Goal: Transaction & Acquisition: Purchase product/service

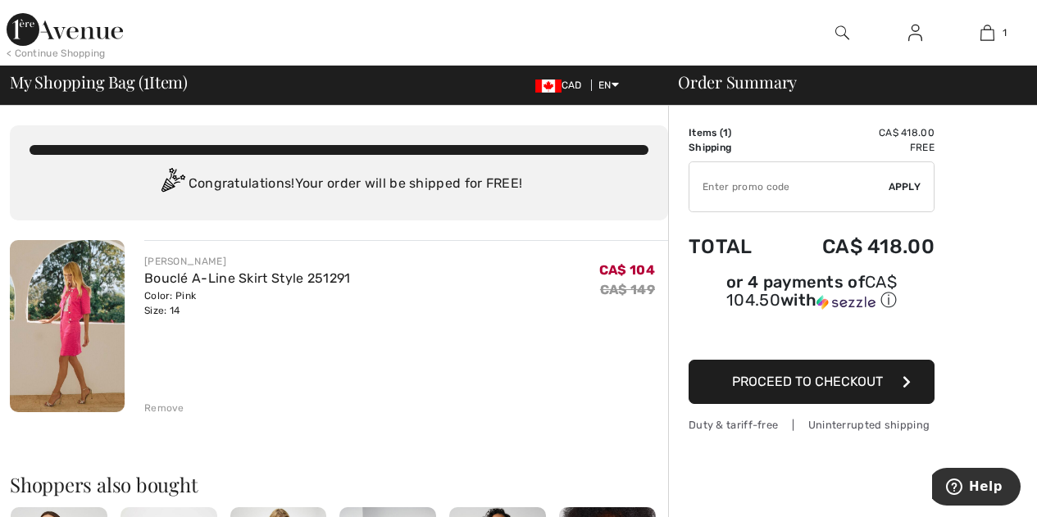
drag, startPoint x: 166, startPoint y: 407, endPoint x: 226, endPoint y: 369, distance: 71.9
click at [166, 407] on div "Remove" at bounding box center [164, 408] width 40 height 15
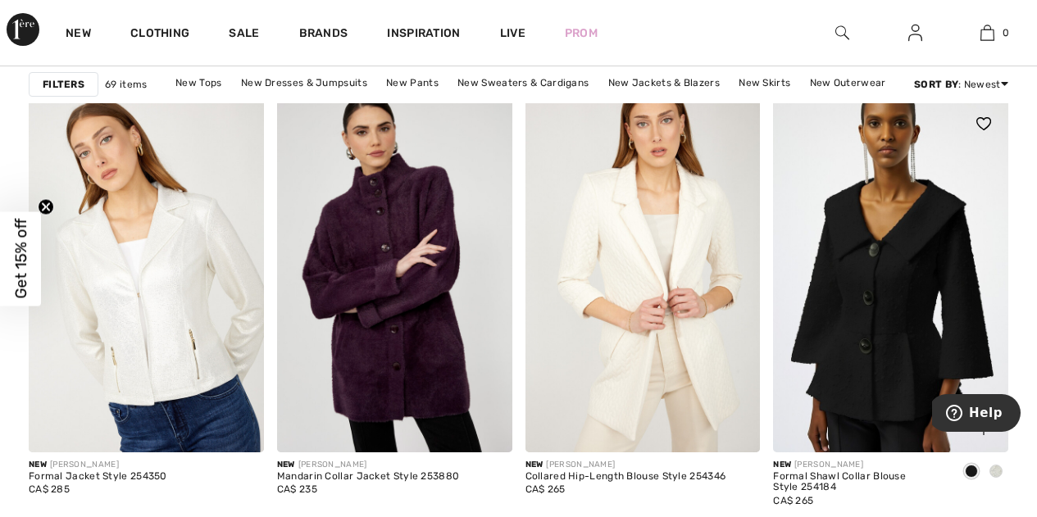
click at [990, 468] on span at bounding box center [995, 471] width 13 height 13
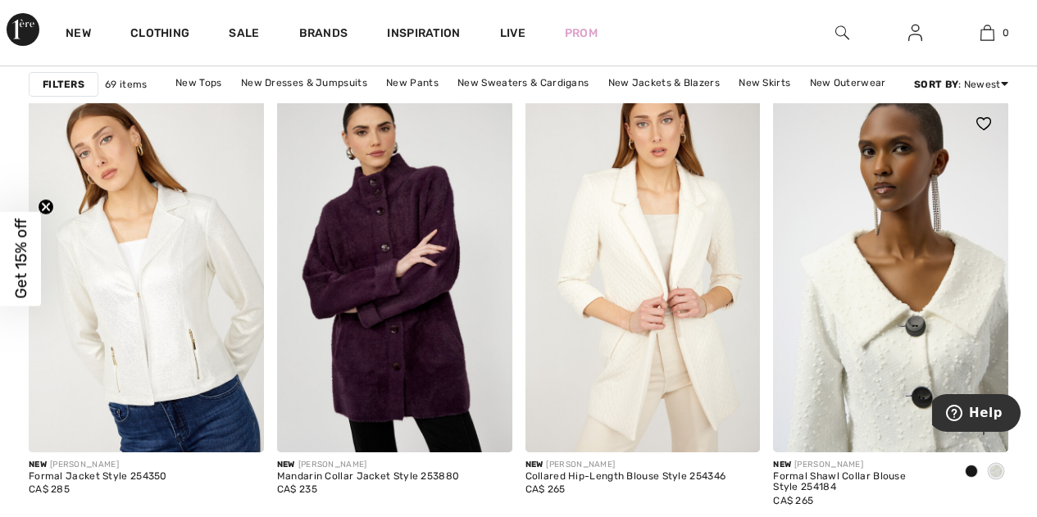
click at [911, 354] on img at bounding box center [890, 275] width 235 height 352
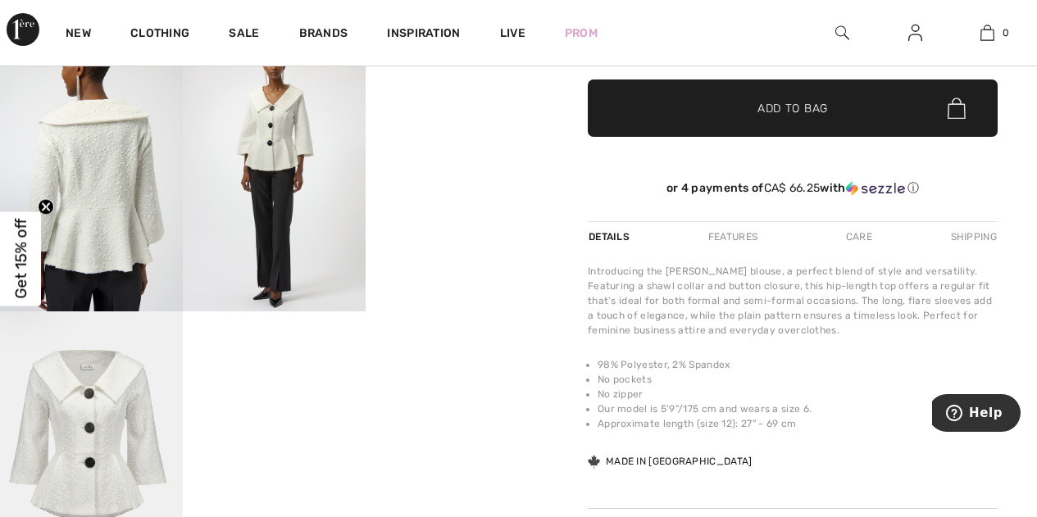
scroll to position [492, 0]
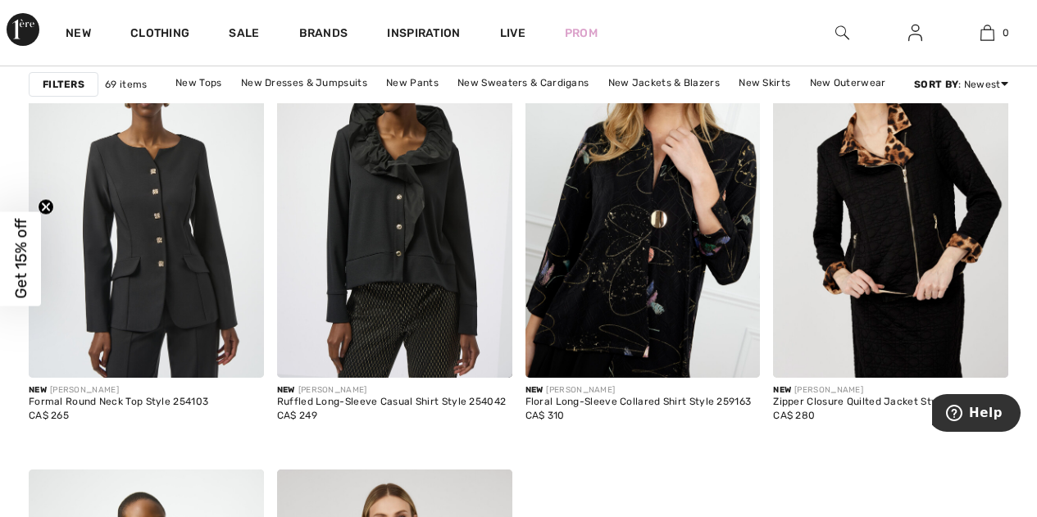
scroll to position [2131, 0]
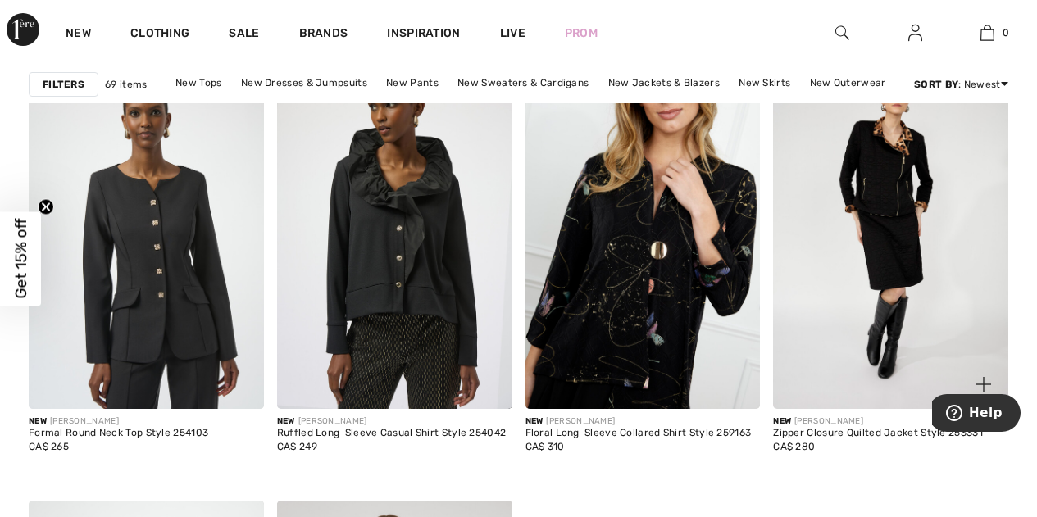
click at [877, 193] on img at bounding box center [890, 233] width 235 height 352
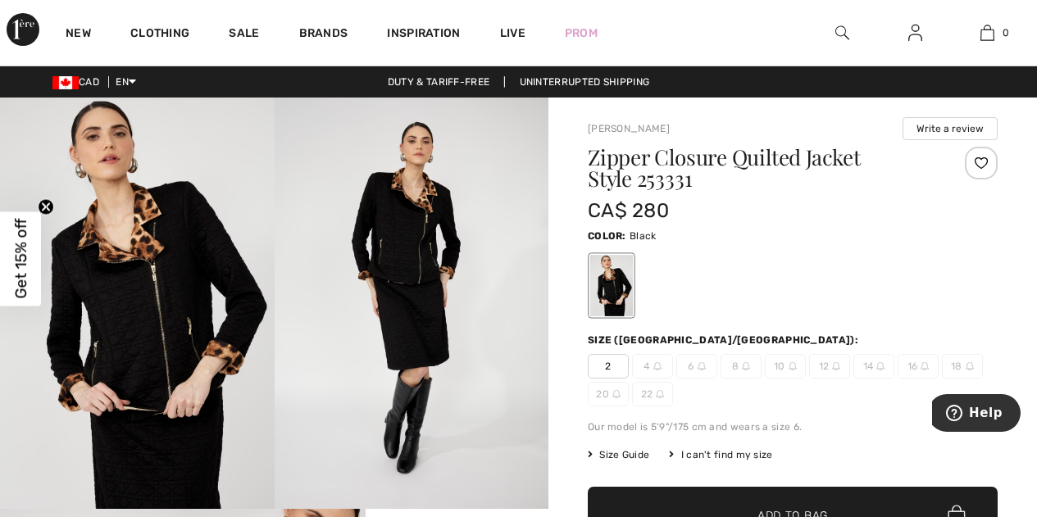
click at [147, 254] on img at bounding box center [137, 303] width 275 height 411
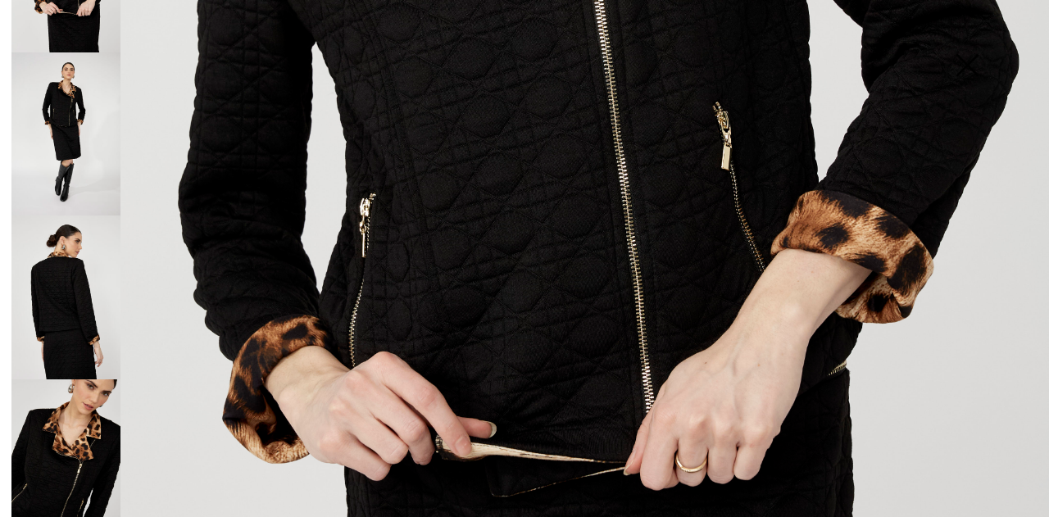
scroll to position [112, 0]
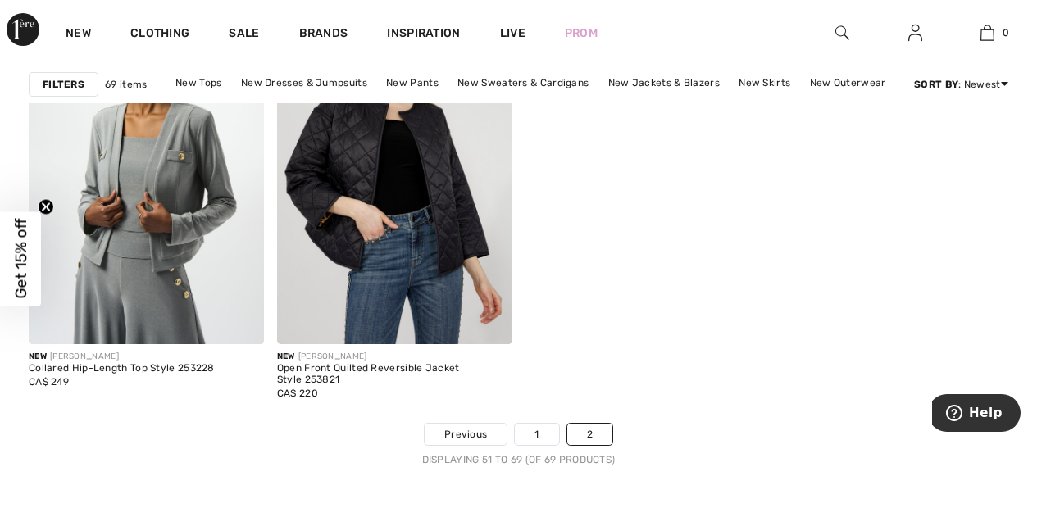
scroll to position [2541, 0]
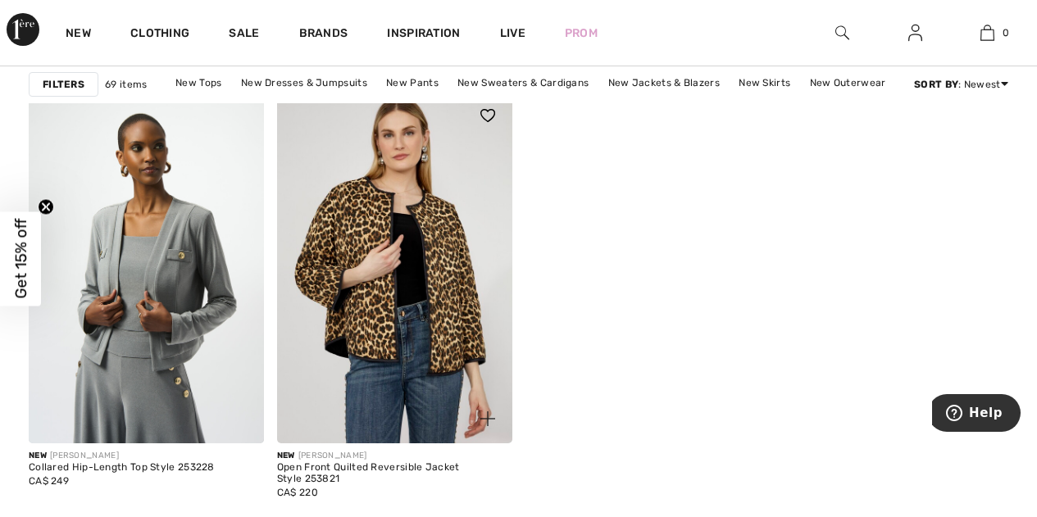
click at [372, 238] on img at bounding box center [394, 267] width 235 height 352
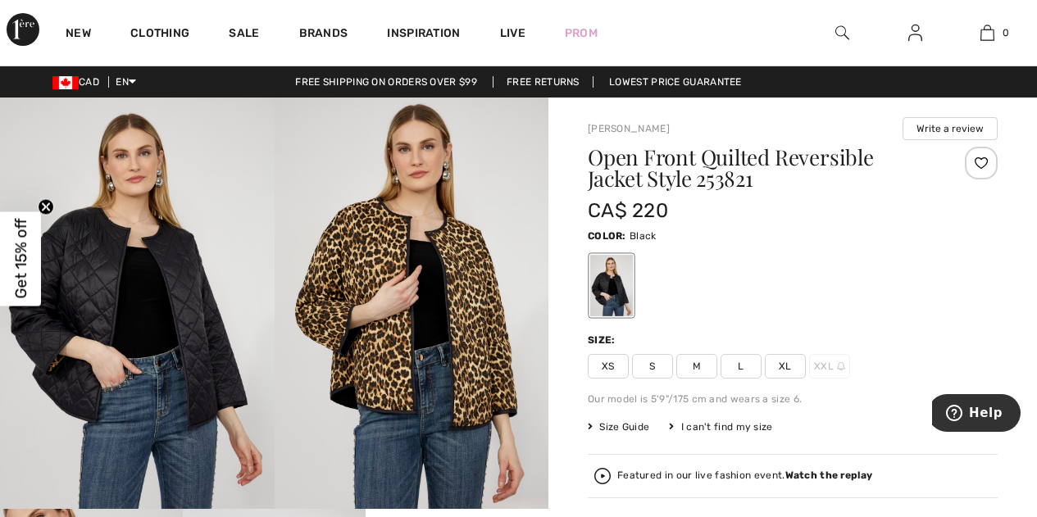
click at [611, 424] on span "Size Guide" at bounding box center [618, 427] width 61 height 15
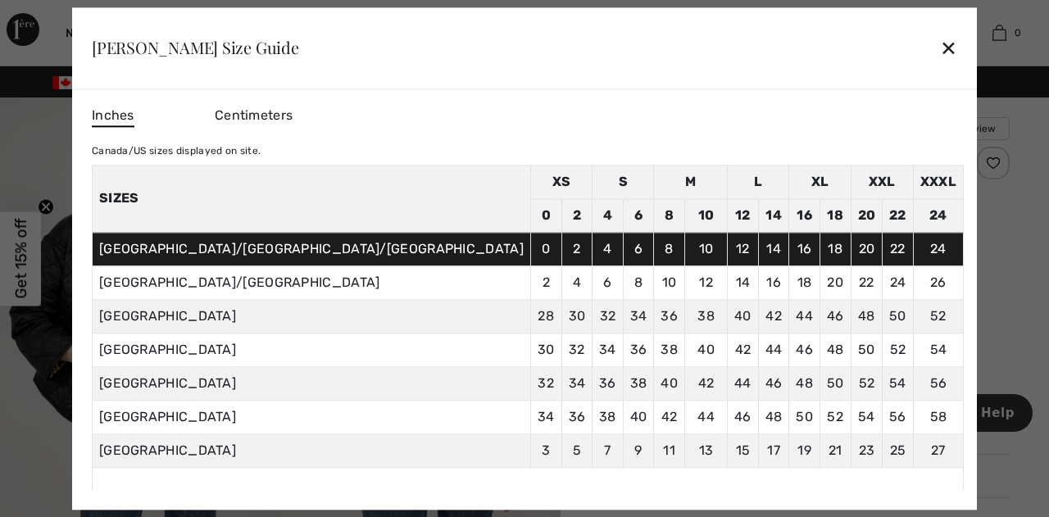
click at [940, 45] on div "✕" at bounding box center [948, 48] width 17 height 34
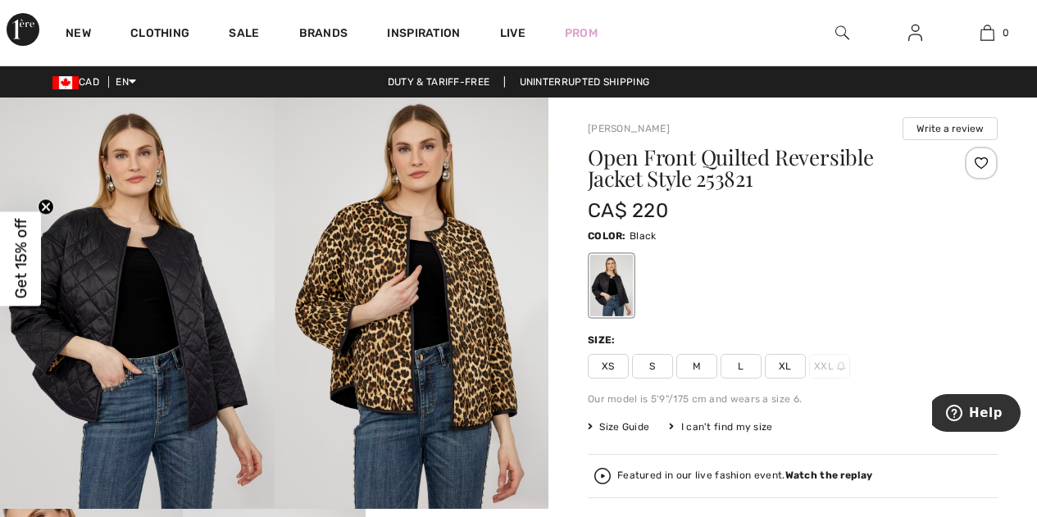
click at [380, 304] on img at bounding box center [412, 303] width 275 height 411
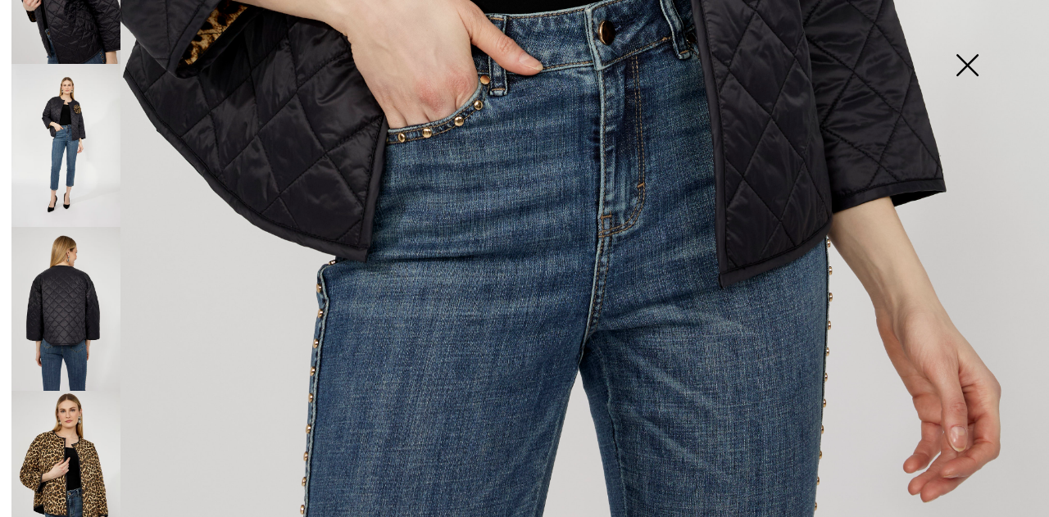
scroll to position [263, 0]
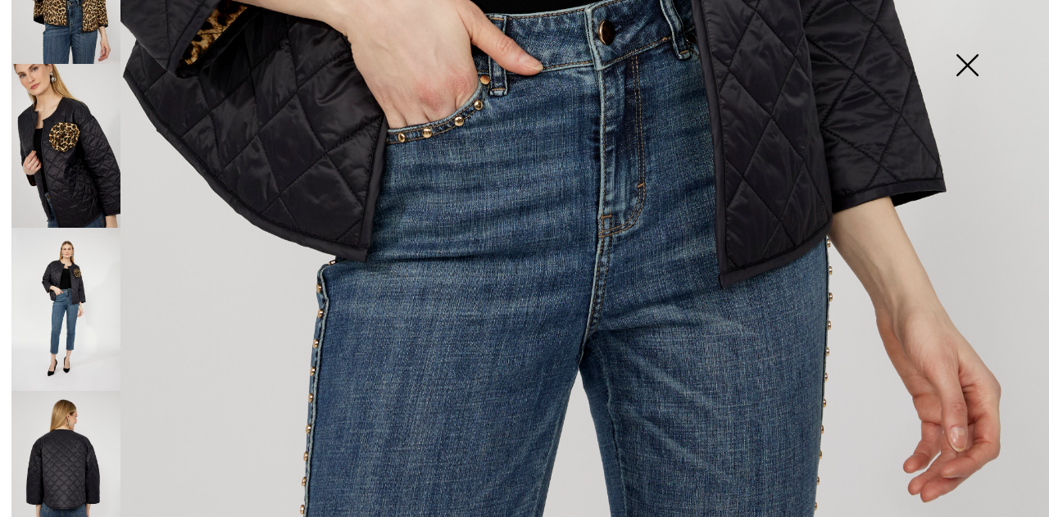
click at [81, 254] on img at bounding box center [65, 310] width 109 height 164
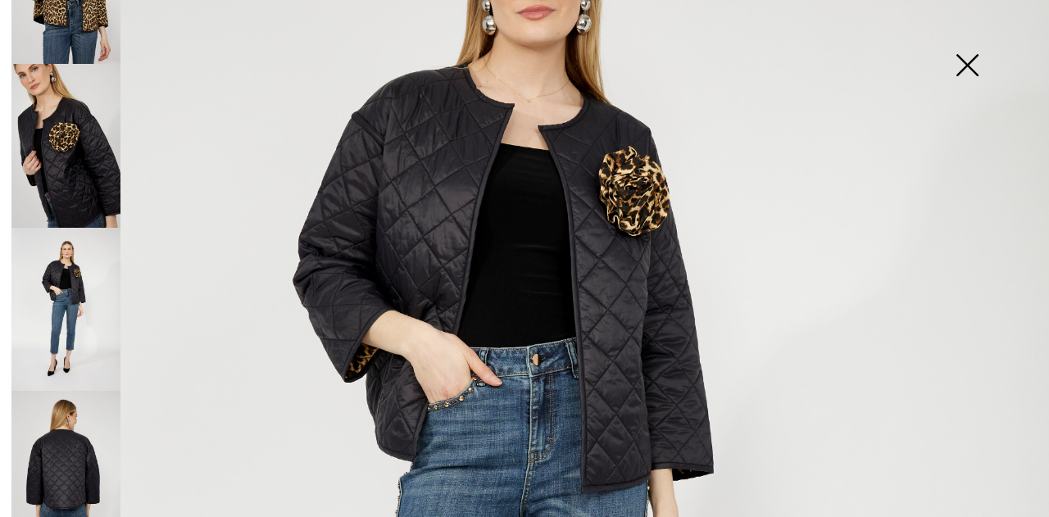
scroll to position [164, 0]
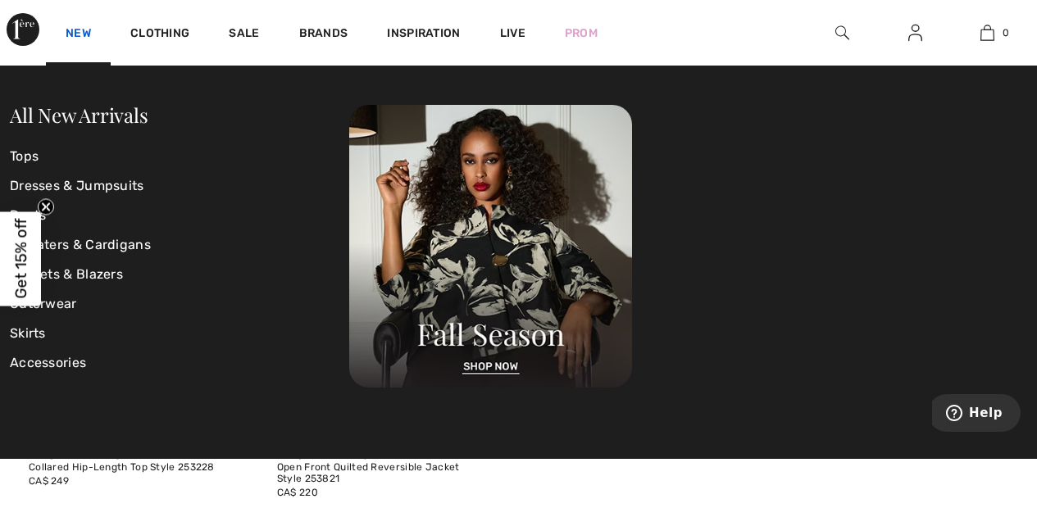
click at [76, 26] on link "New" at bounding box center [78, 34] width 25 height 17
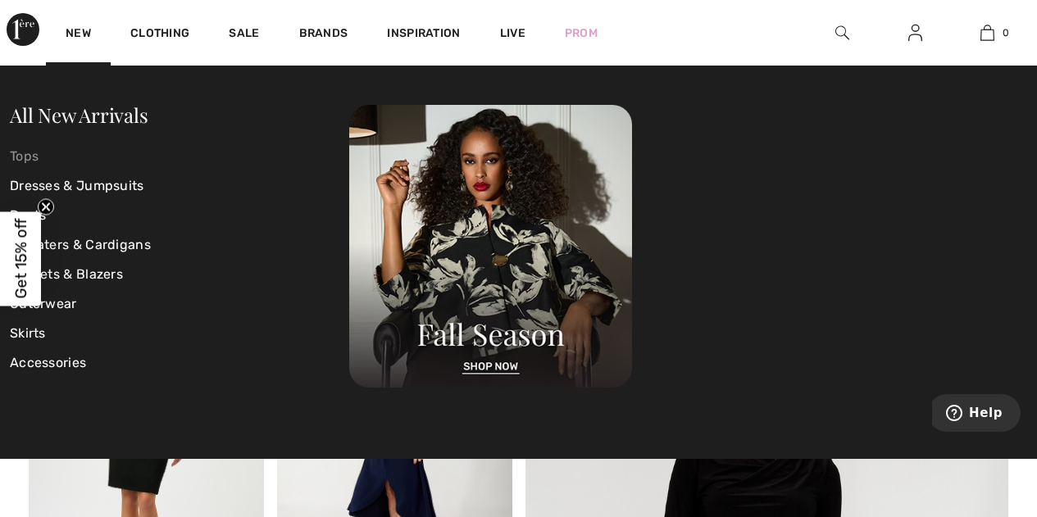
click at [41, 159] on link "Tops" at bounding box center [179, 157] width 339 height 30
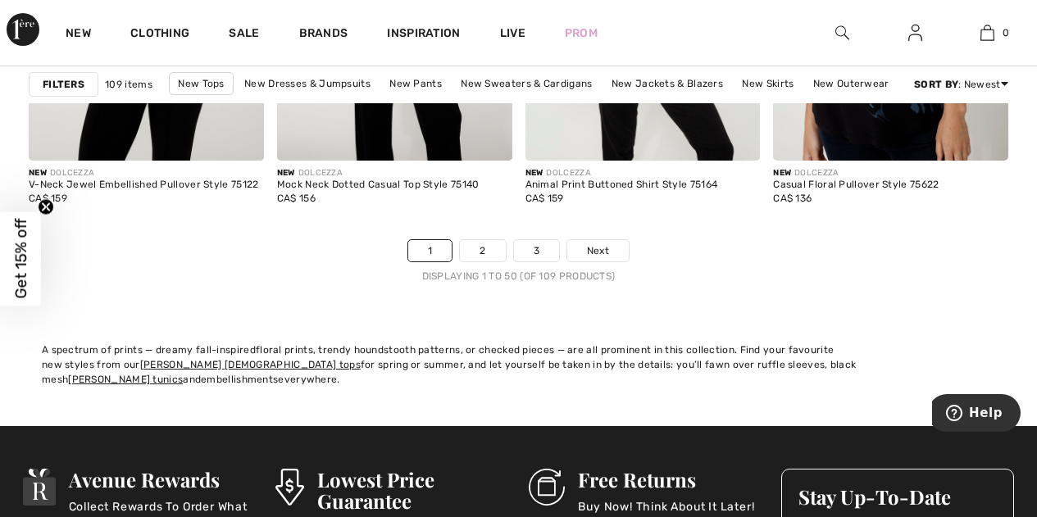
scroll to position [6885, 0]
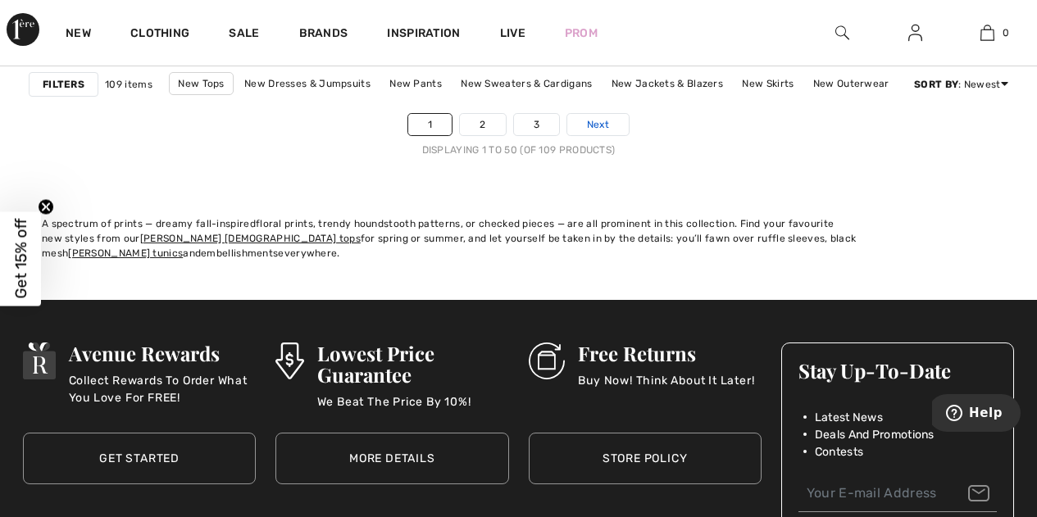
click at [608, 127] on span "Next" at bounding box center [598, 124] width 22 height 15
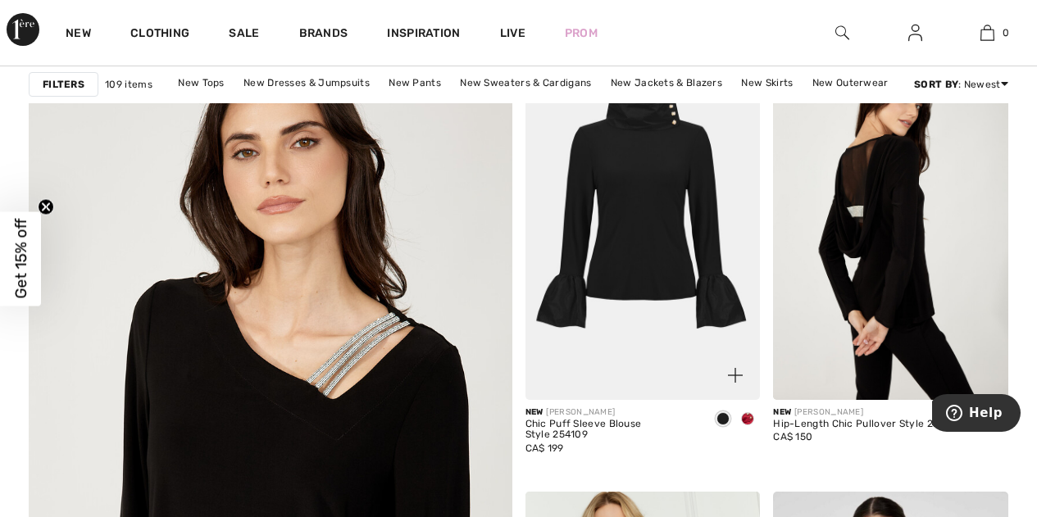
scroll to position [3689, 0]
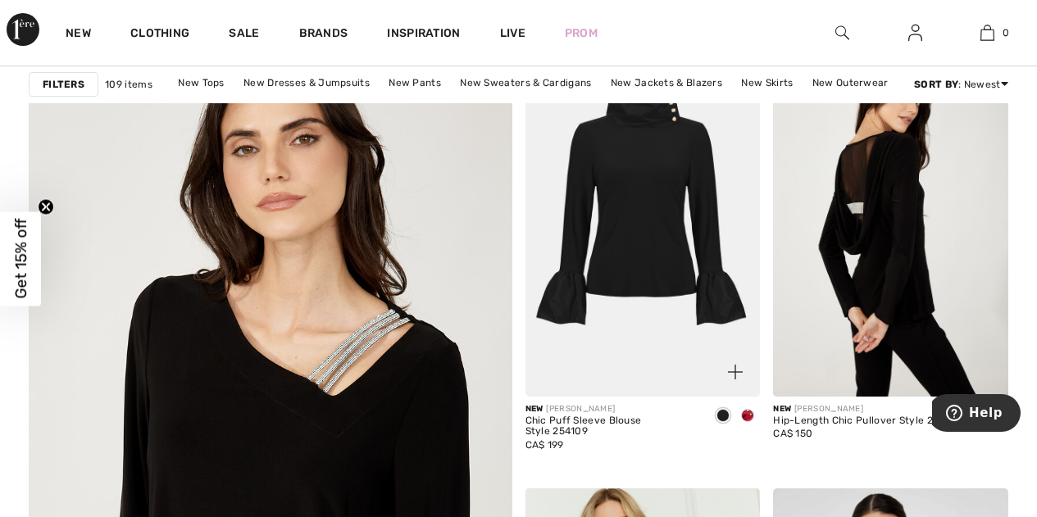
click at [612, 214] on img at bounding box center [642, 220] width 235 height 352
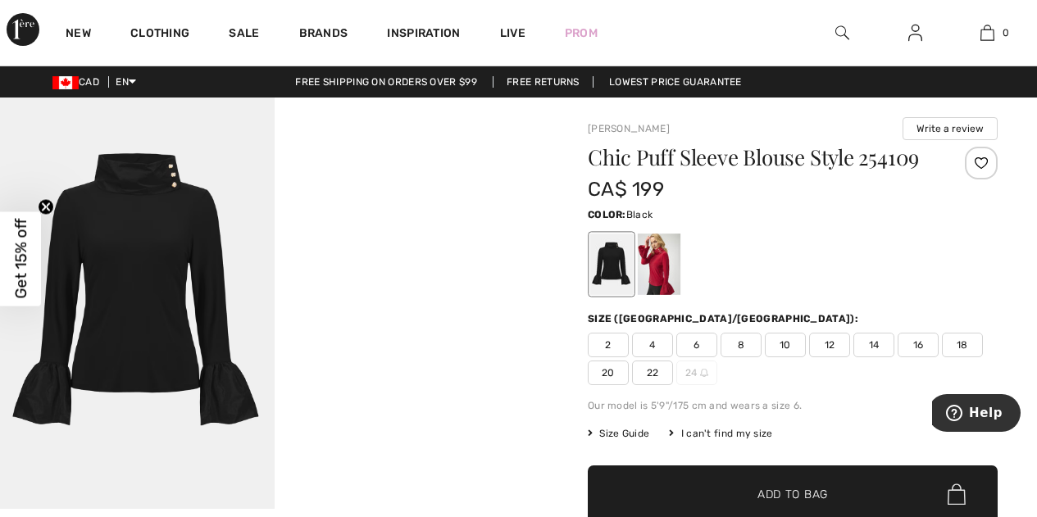
click at [423, 234] on video "Your browser does not support the video tag." at bounding box center [412, 166] width 275 height 137
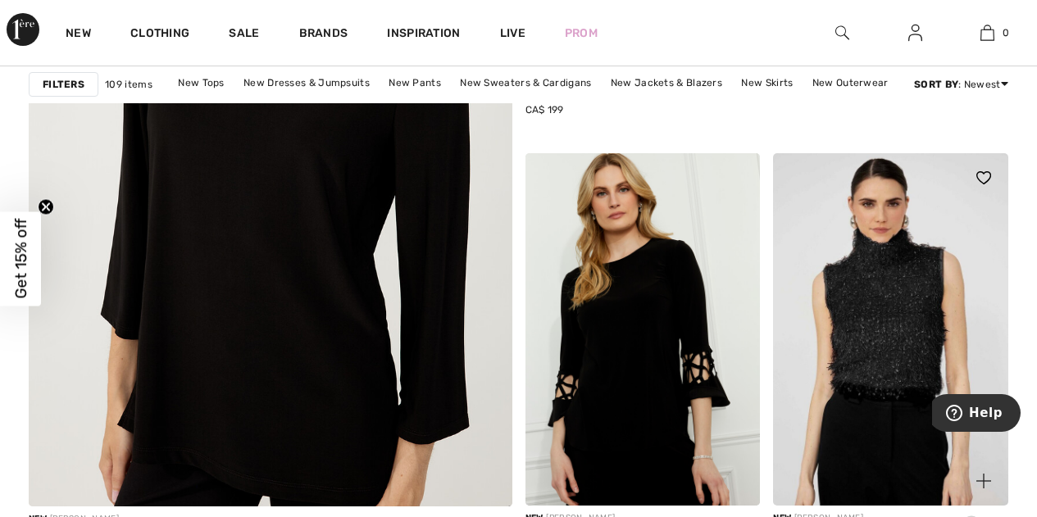
scroll to position [4016, 0]
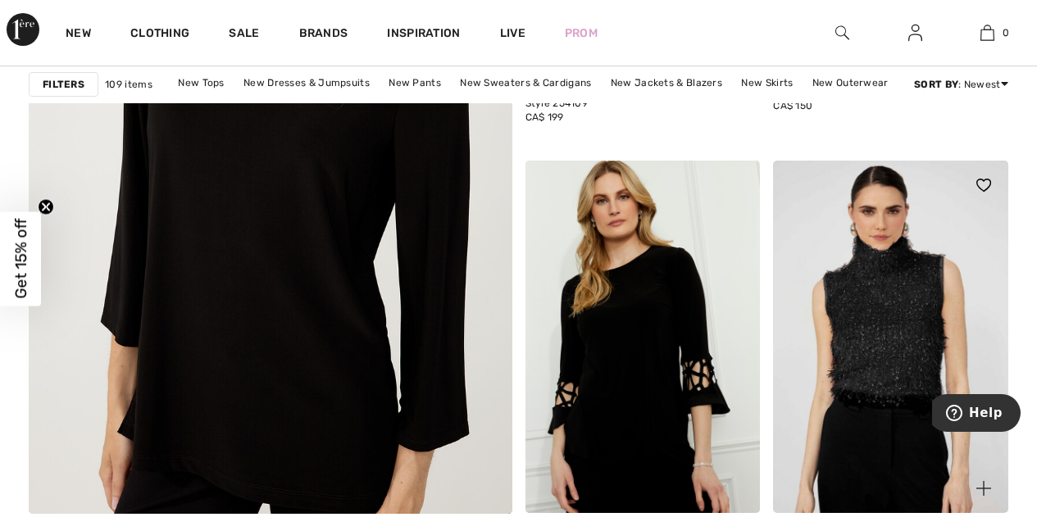
click at [889, 330] on img at bounding box center [890, 337] width 235 height 352
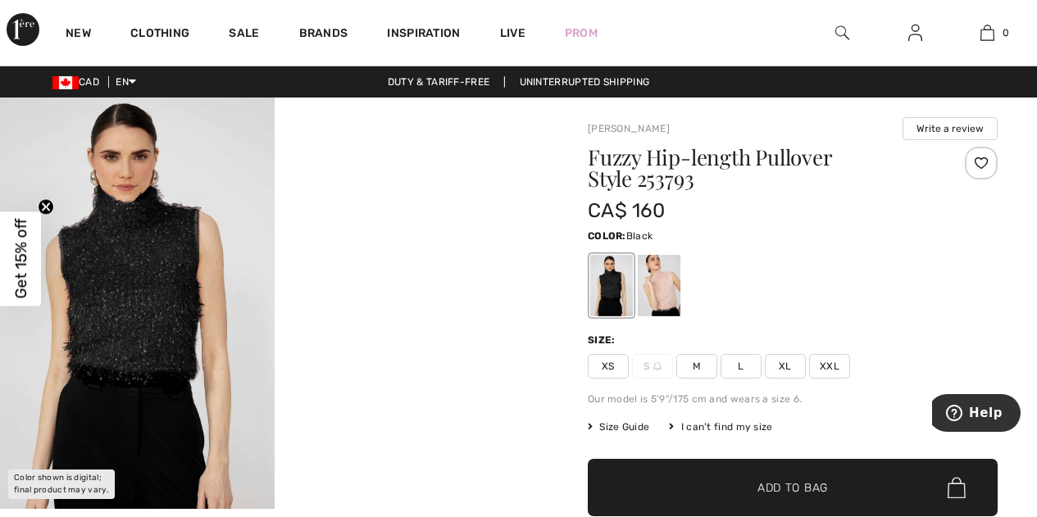
click at [423, 234] on video "Your browser does not support the video tag." at bounding box center [412, 166] width 275 height 137
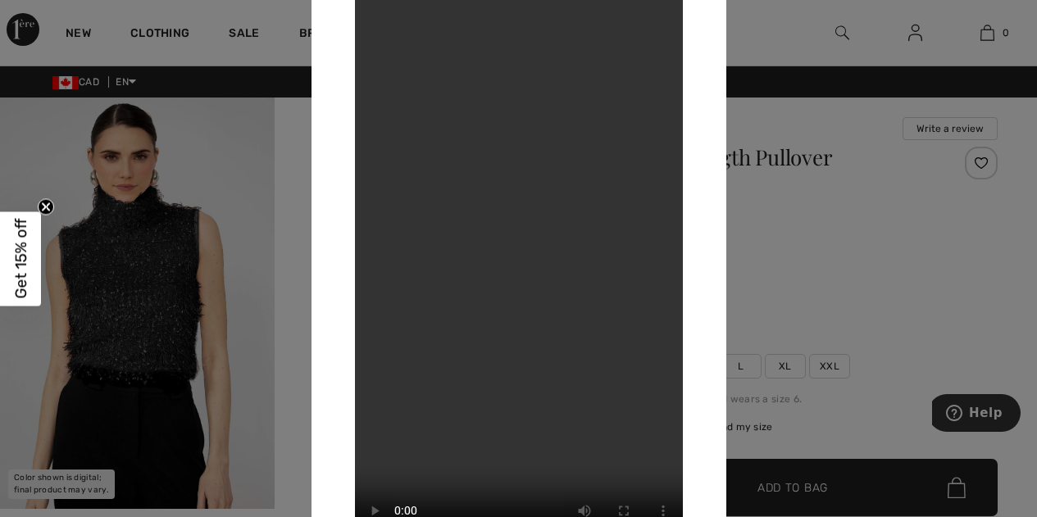
click at [801, 232] on div at bounding box center [518, 258] width 1037 height 517
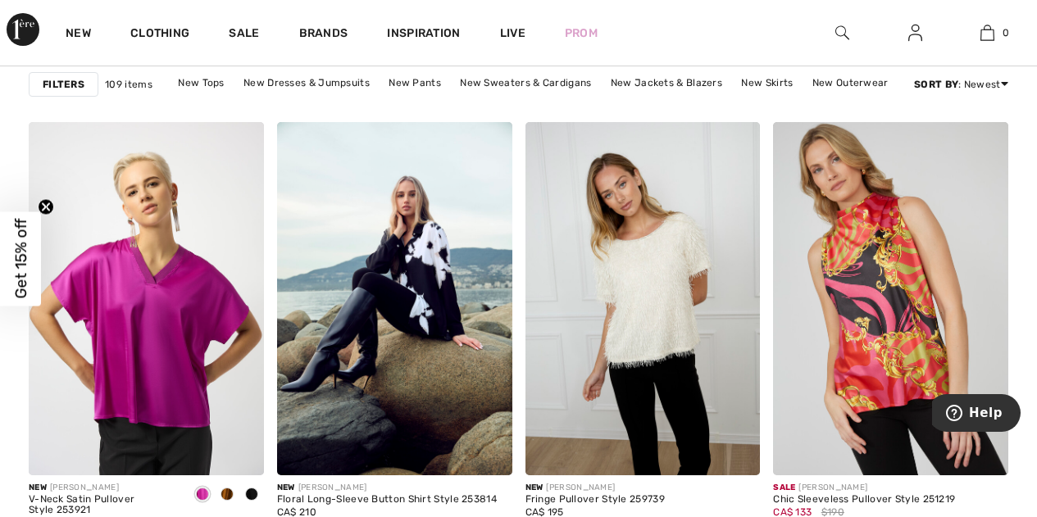
scroll to position [5574, 0]
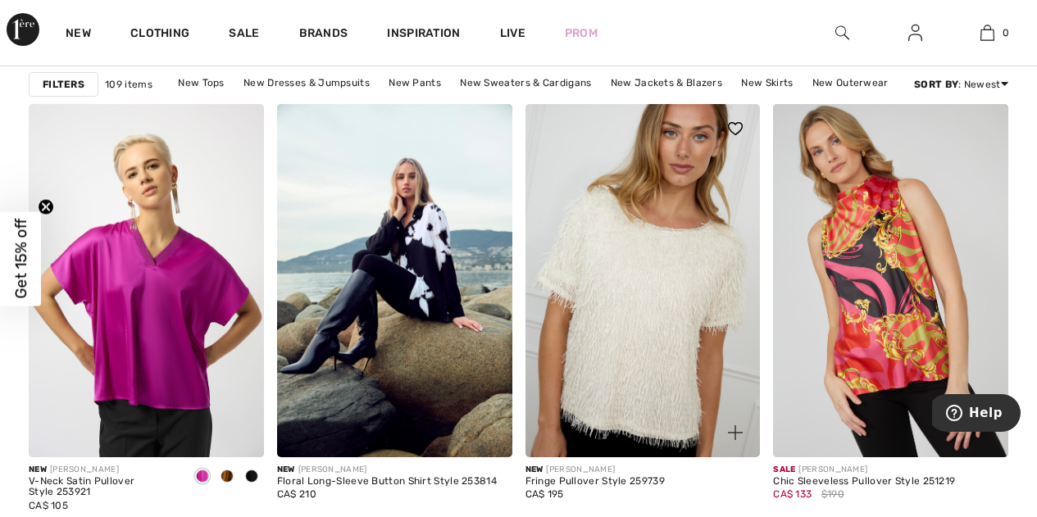
click at [671, 265] on img at bounding box center [642, 280] width 235 height 352
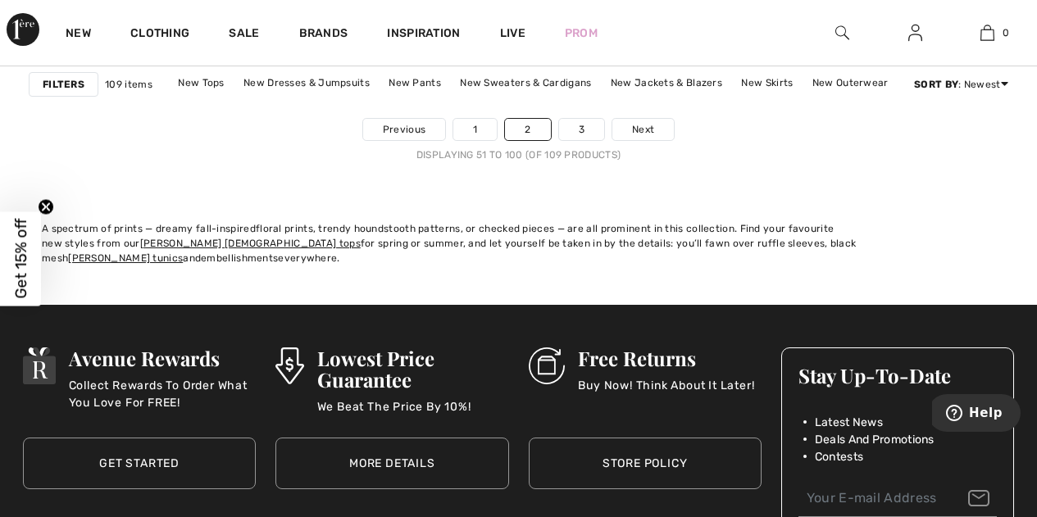
scroll to position [6885, 0]
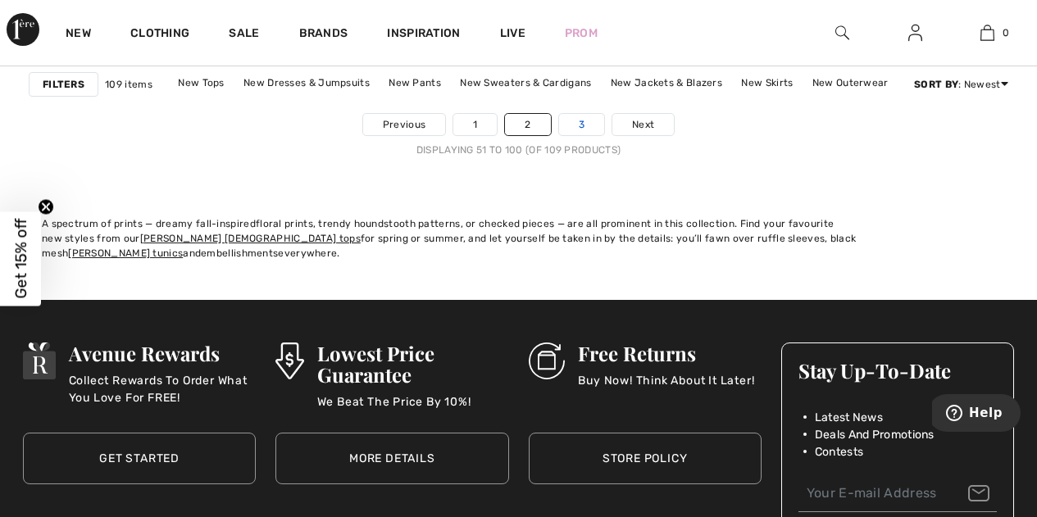
click at [574, 118] on link "3" at bounding box center [581, 124] width 45 height 21
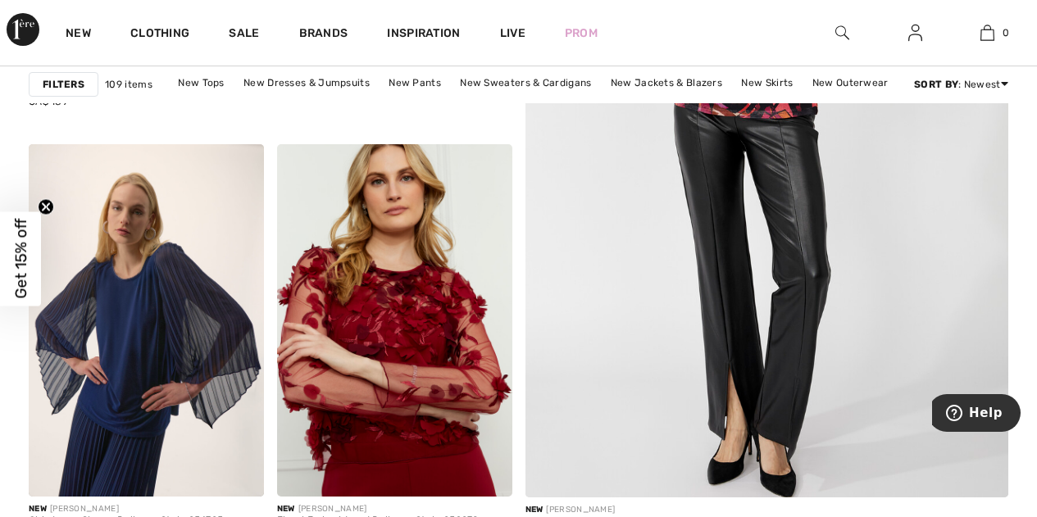
scroll to position [574, 0]
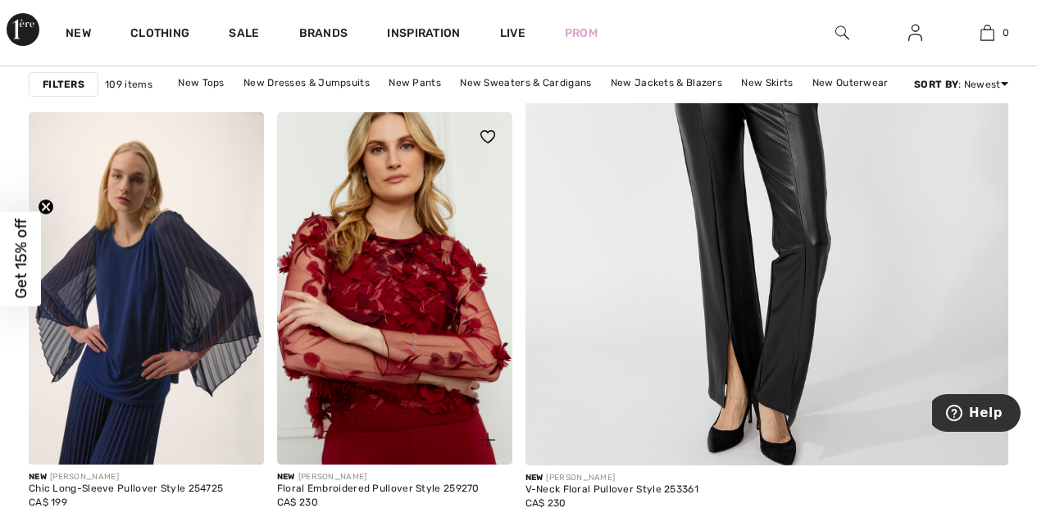
click at [398, 299] on img at bounding box center [394, 288] width 235 height 352
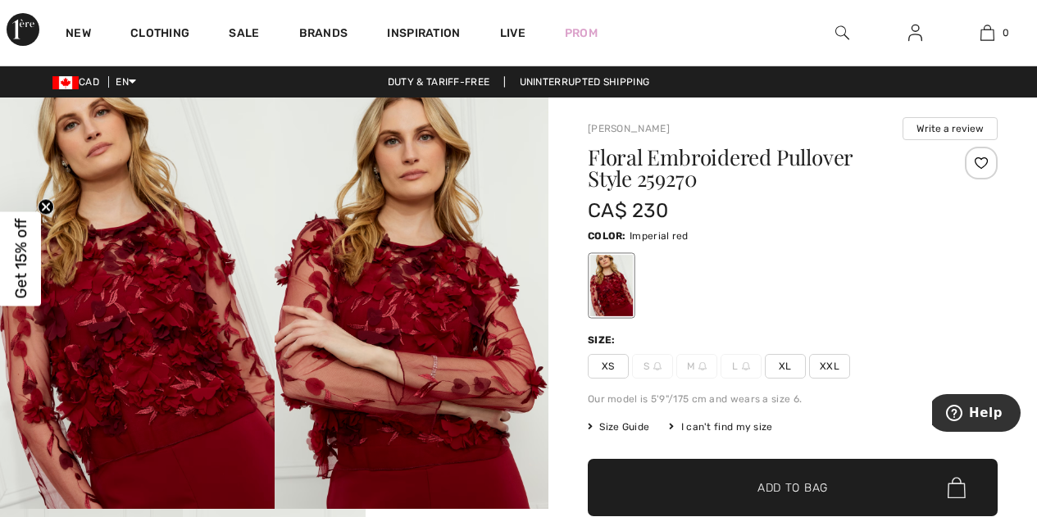
click at [162, 315] on img at bounding box center [137, 303] width 275 height 411
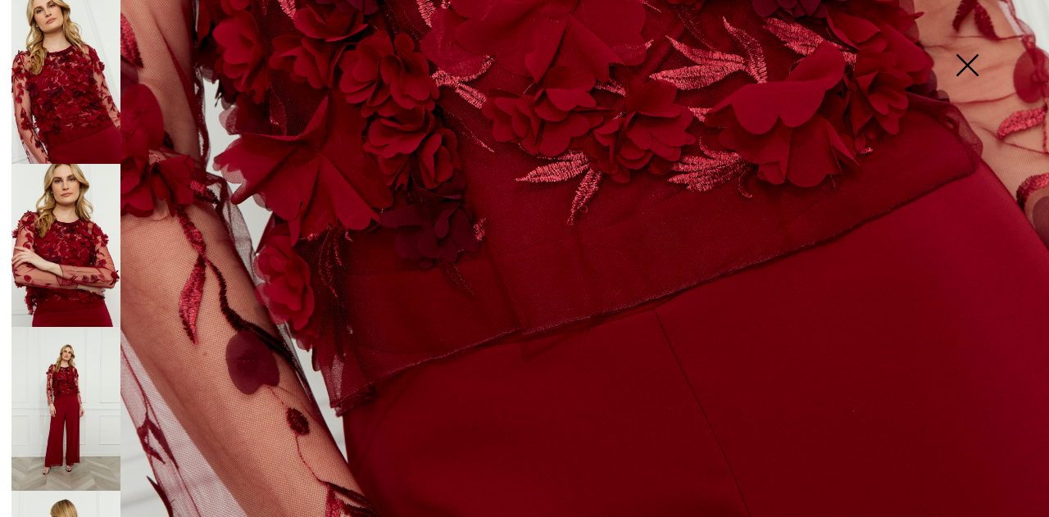
scroll to position [1038, 0]
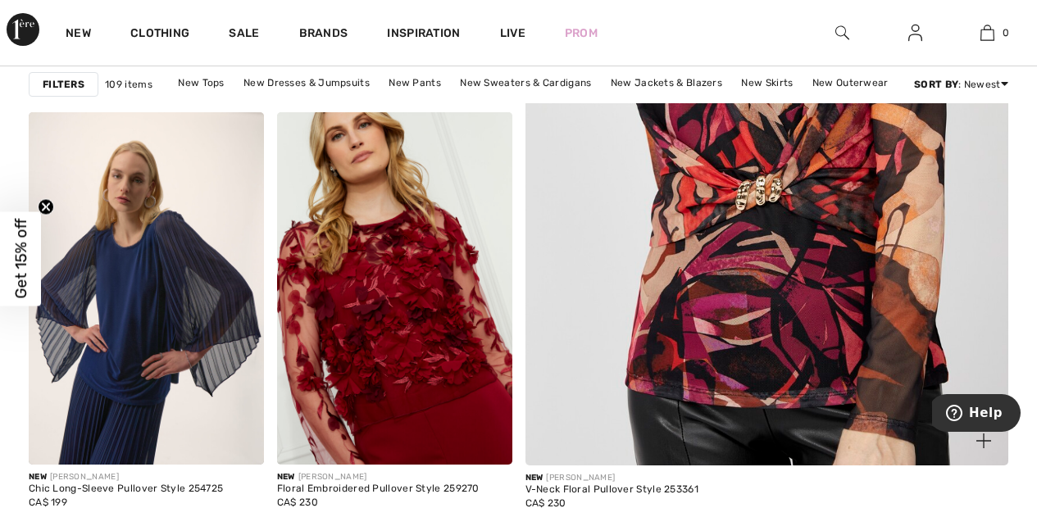
click at [796, 252] on img at bounding box center [767, 103] width 580 height 870
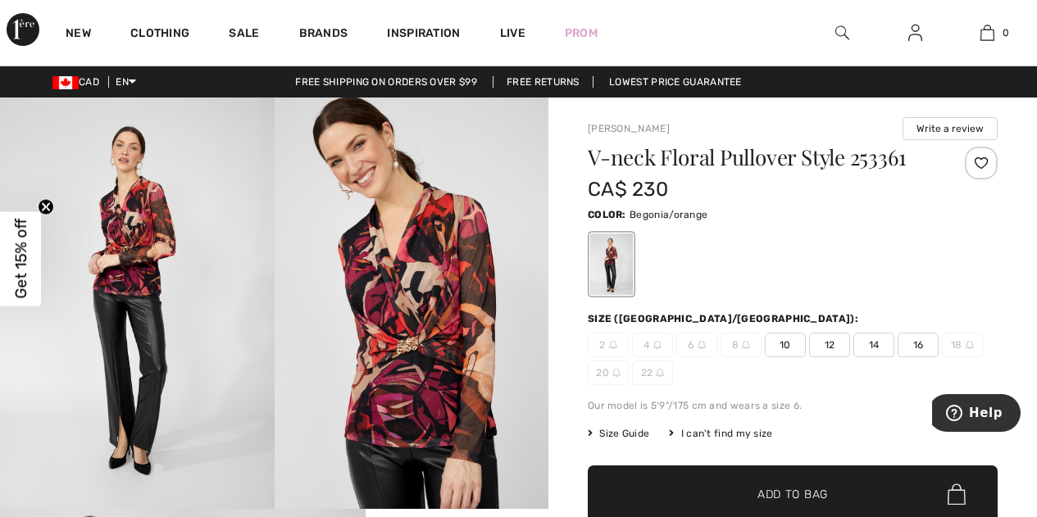
click at [143, 330] on img at bounding box center [137, 303] width 275 height 411
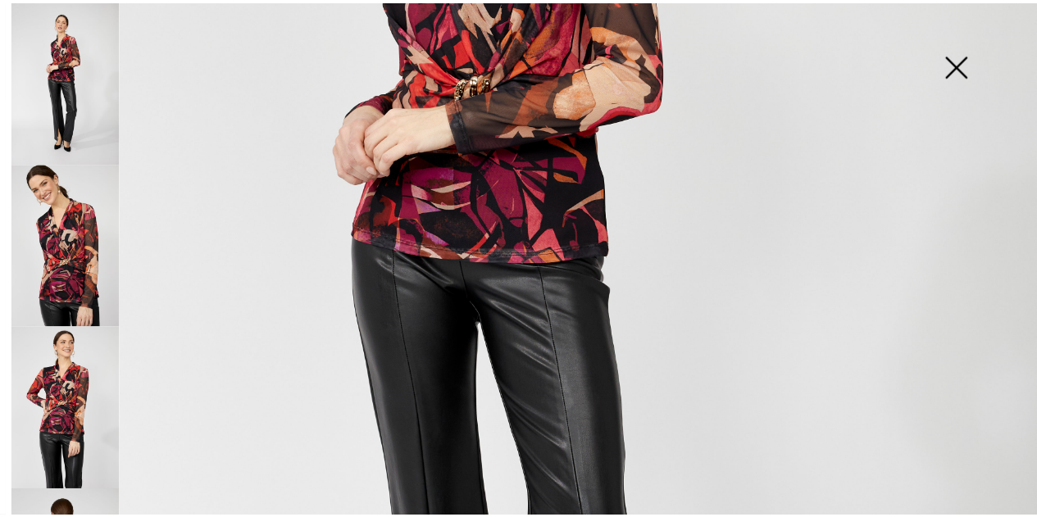
scroll to position [492, 0]
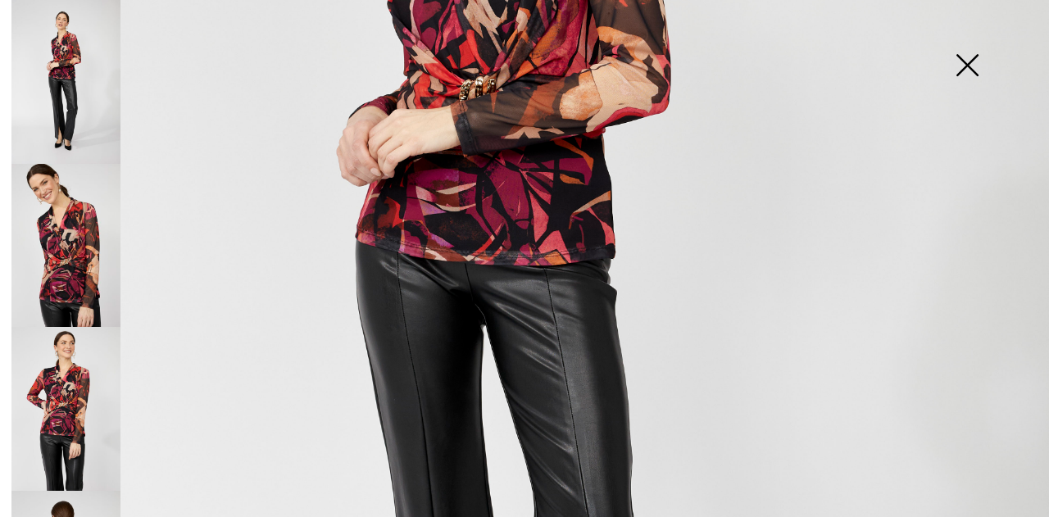
click at [968, 61] on img at bounding box center [967, 67] width 82 height 84
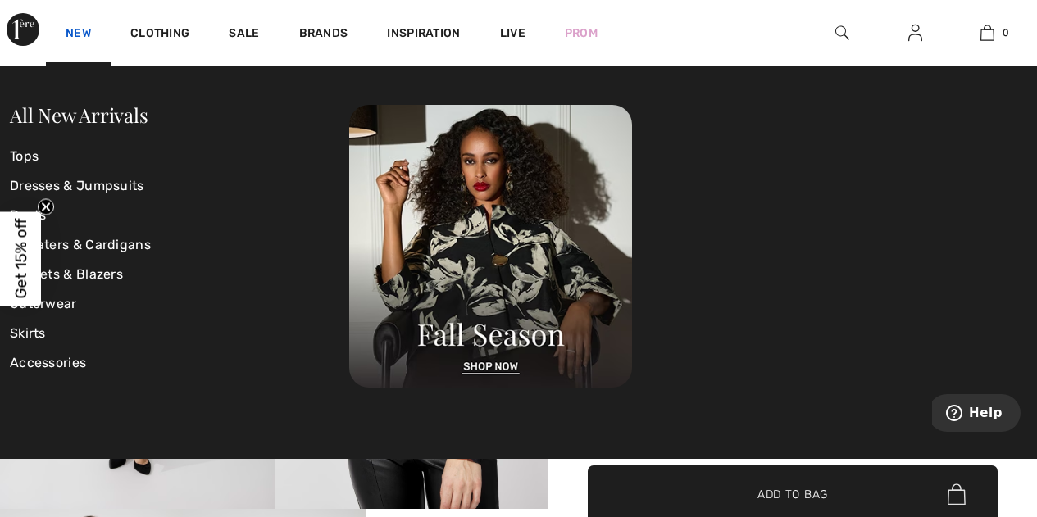
click at [80, 33] on link "New" at bounding box center [78, 34] width 25 height 17
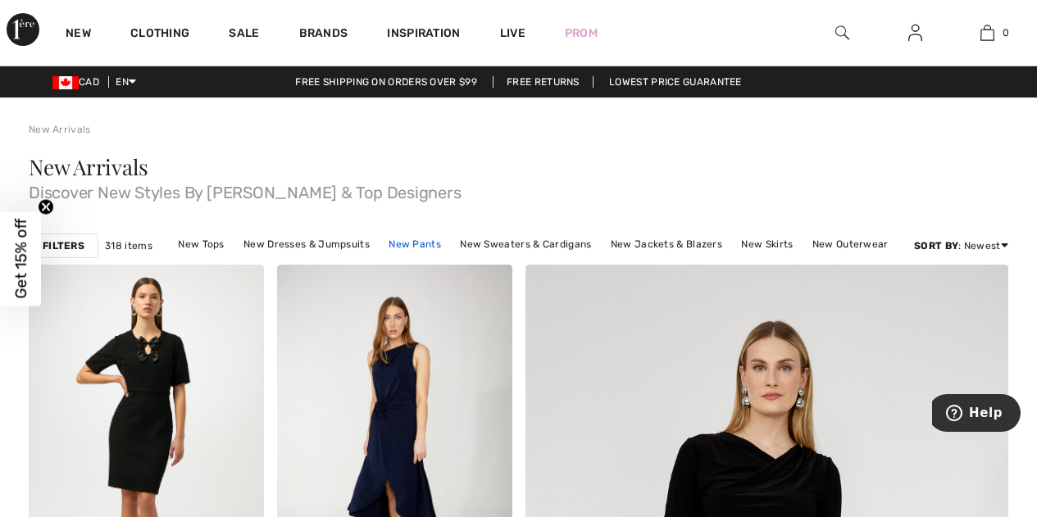
click at [434, 237] on link "New Pants" at bounding box center [414, 244] width 69 height 21
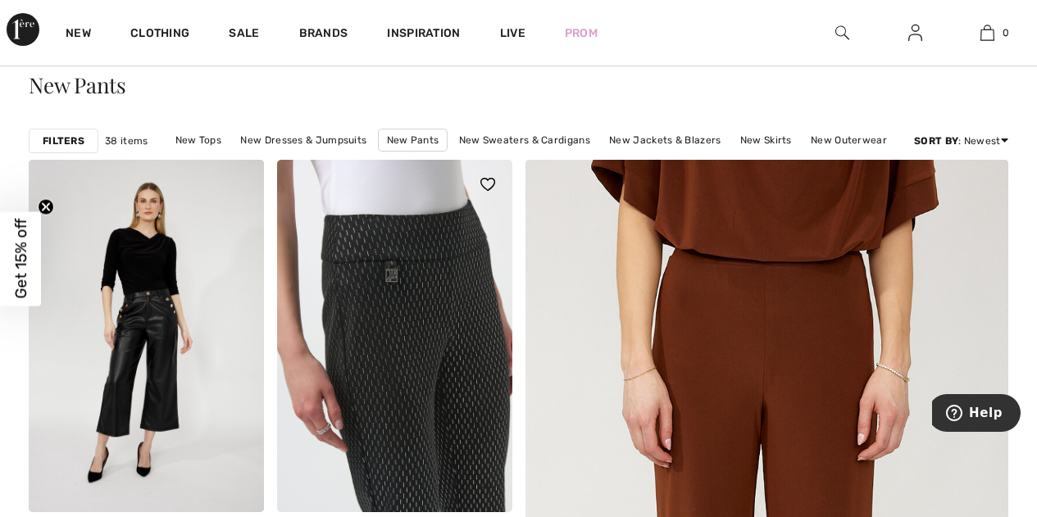
scroll to position [82, 0]
click at [421, 252] on img at bounding box center [394, 336] width 235 height 352
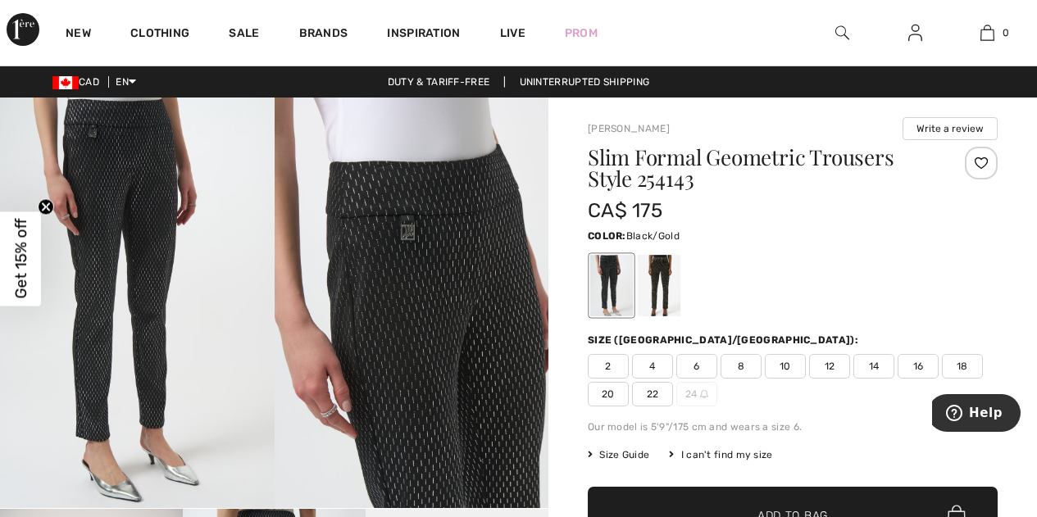
click at [661, 259] on div at bounding box center [659, 285] width 43 height 61
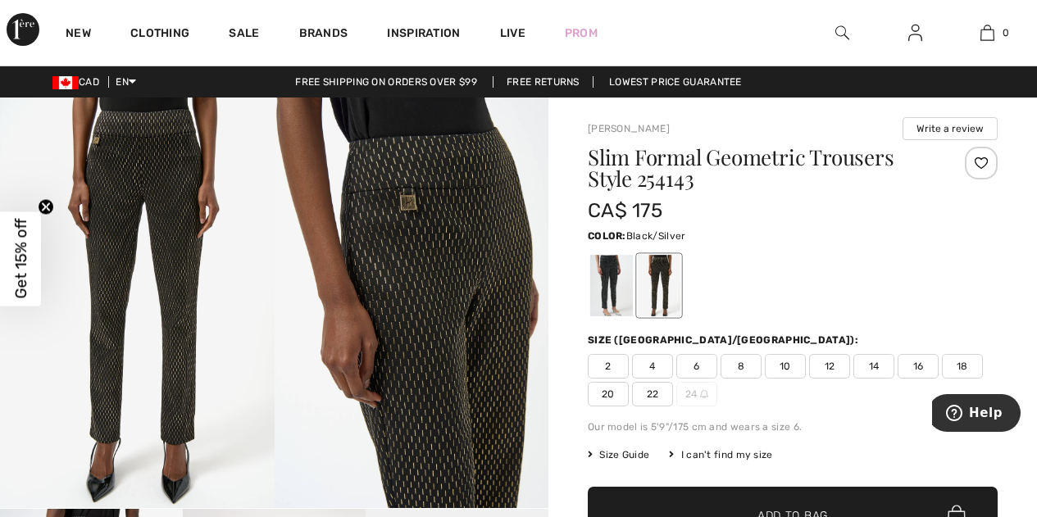
click at [607, 275] on div at bounding box center [611, 285] width 43 height 61
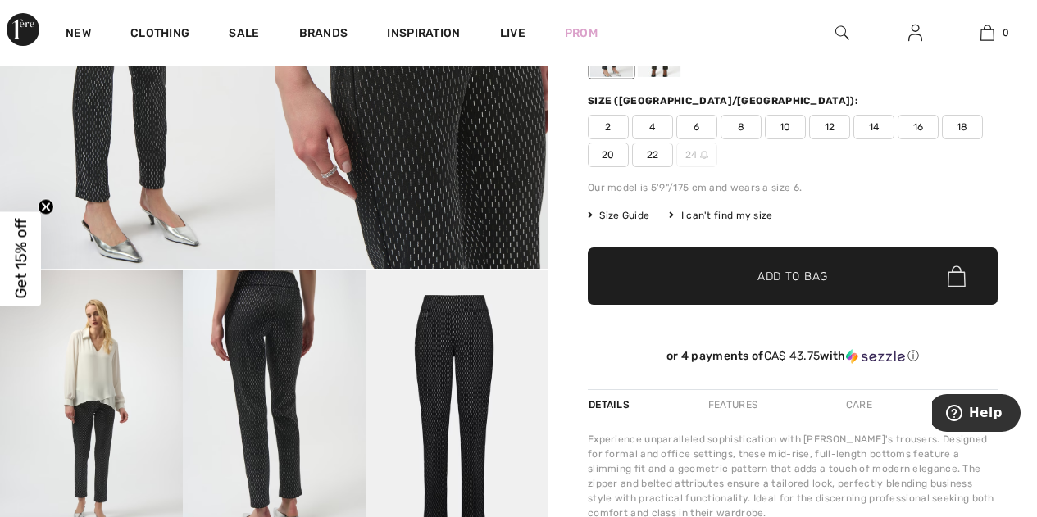
scroll to position [164, 0]
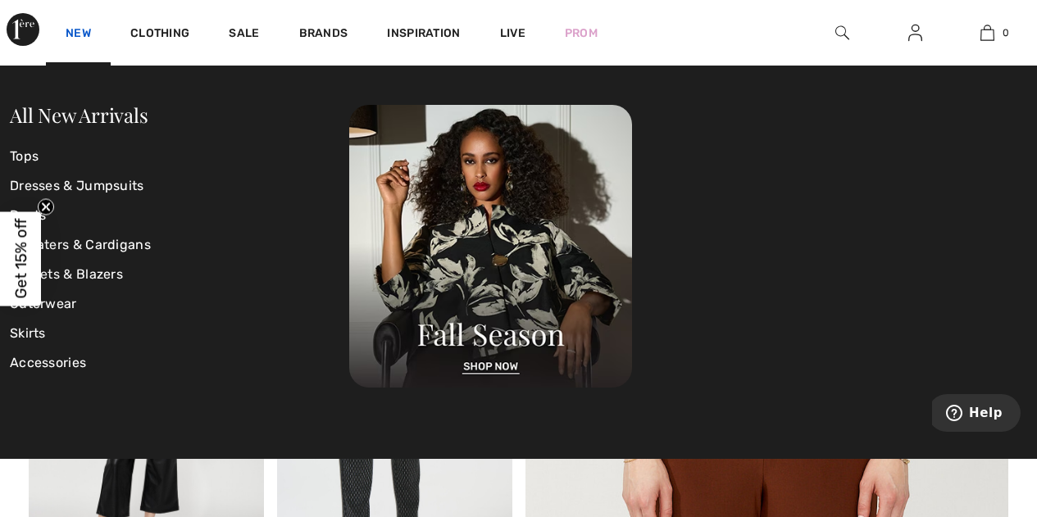
click at [81, 30] on link "New" at bounding box center [78, 34] width 25 height 17
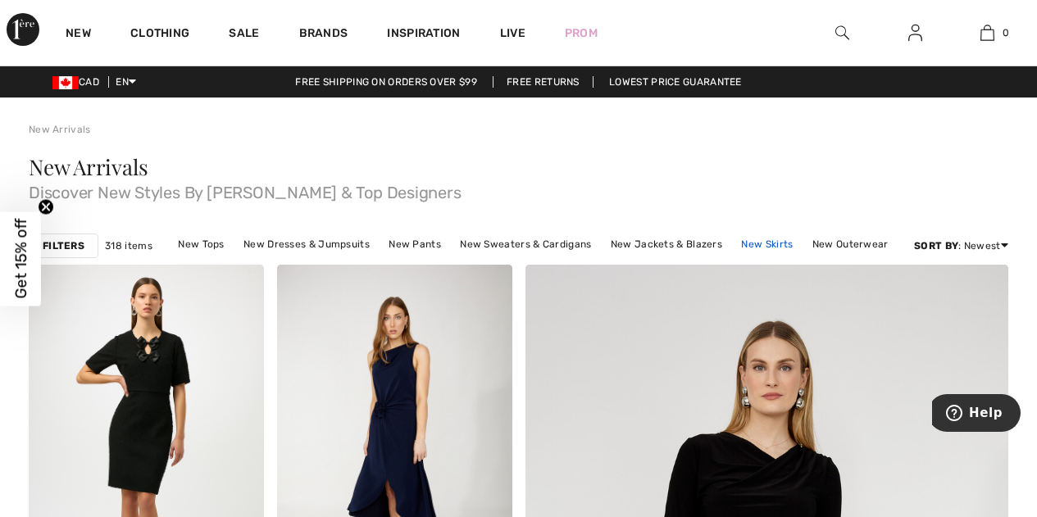
click at [779, 244] on link "New Skirts" at bounding box center [767, 244] width 68 height 21
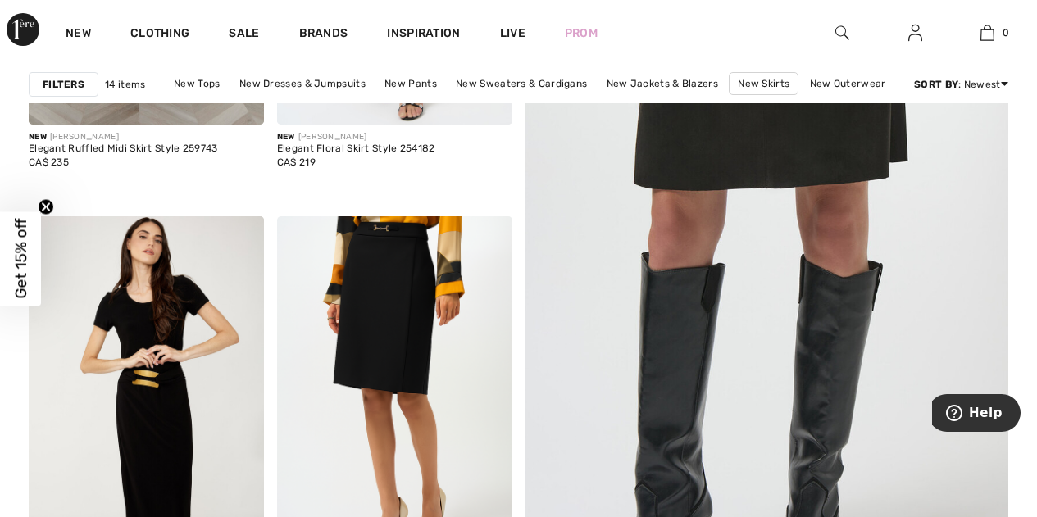
scroll to position [492, 0]
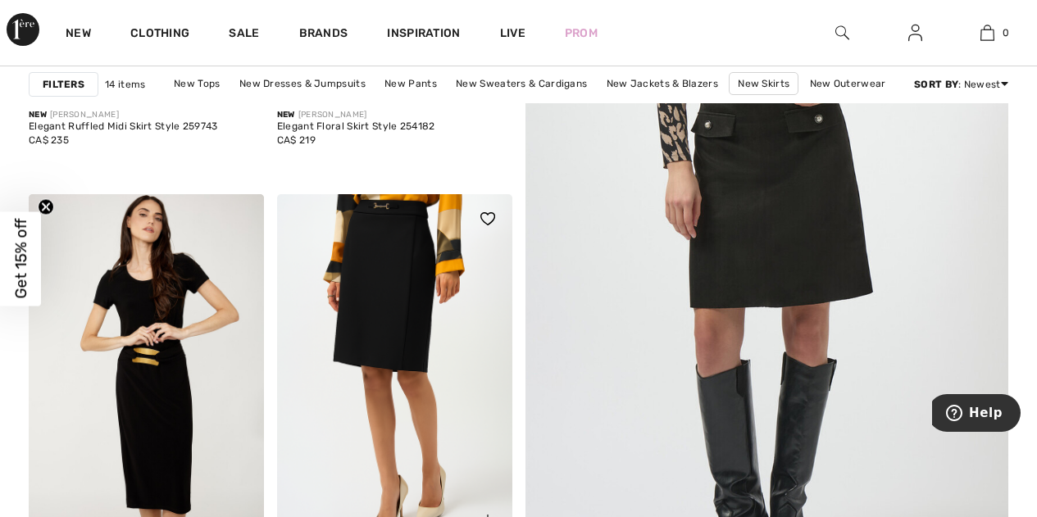
click at [449, 257] on div at bounding box center [478, 228] width 68 height 68
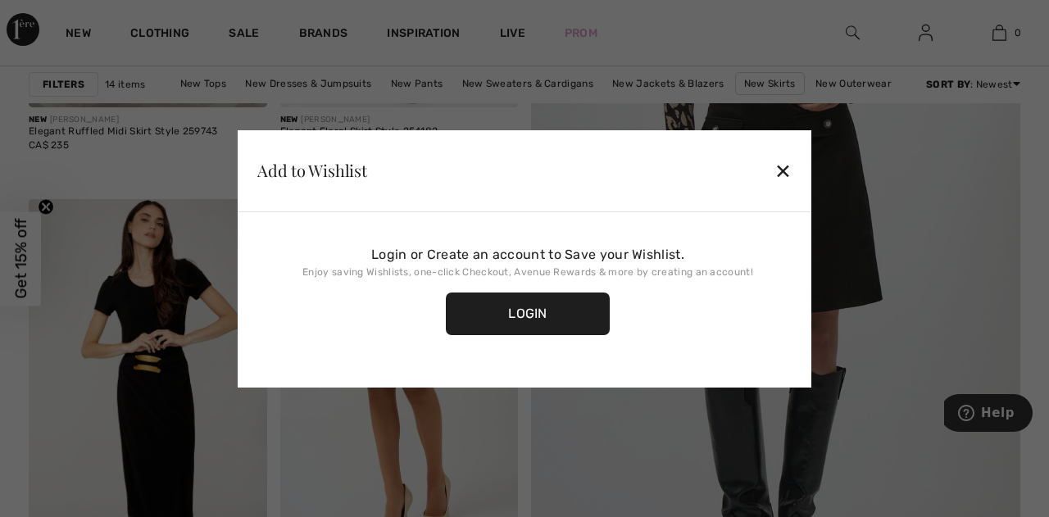
click at [784, 170] on div "✕" at bounding box center [783, 170] width 17 height 34
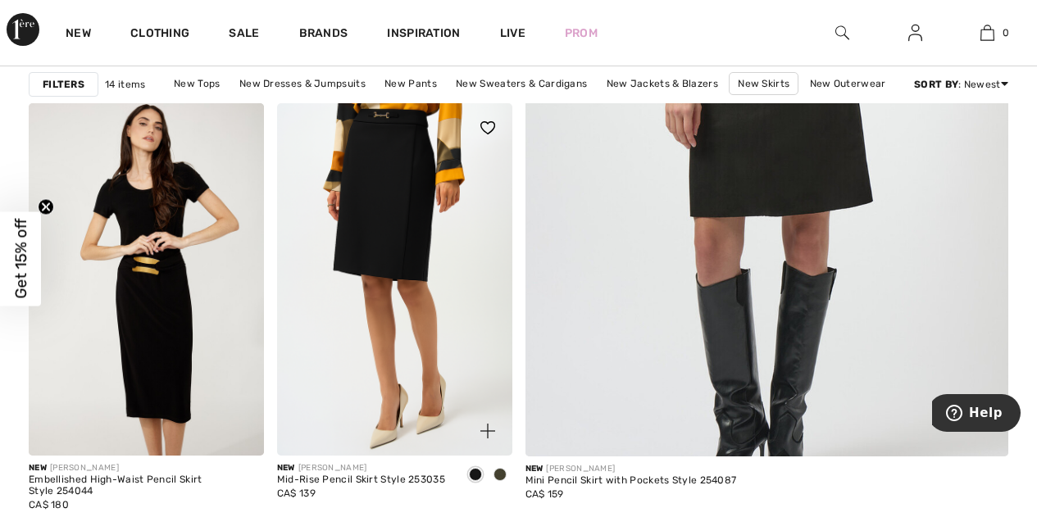
scroll to position [574, 0]
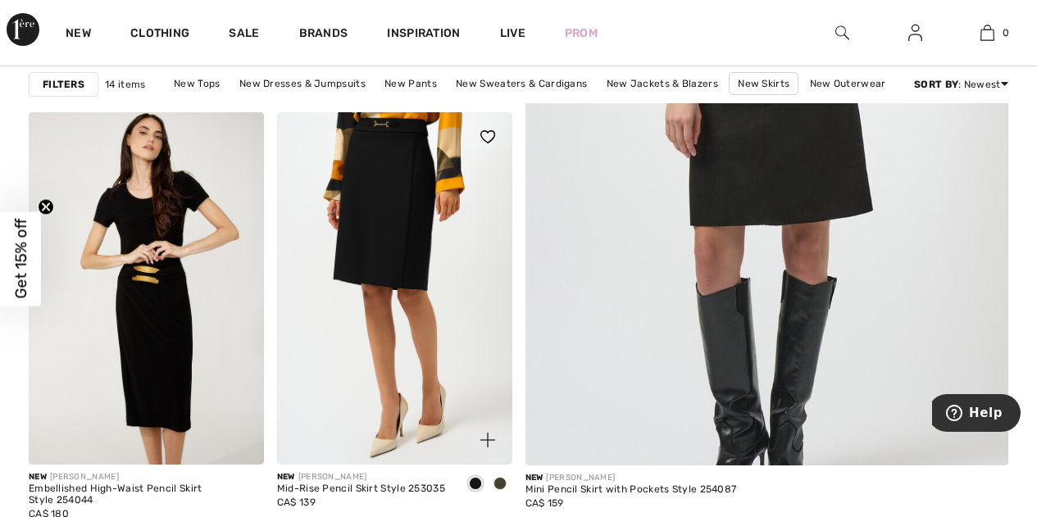
click at [398, 232] on img at bounding box center [394, 288] width 235 height 352
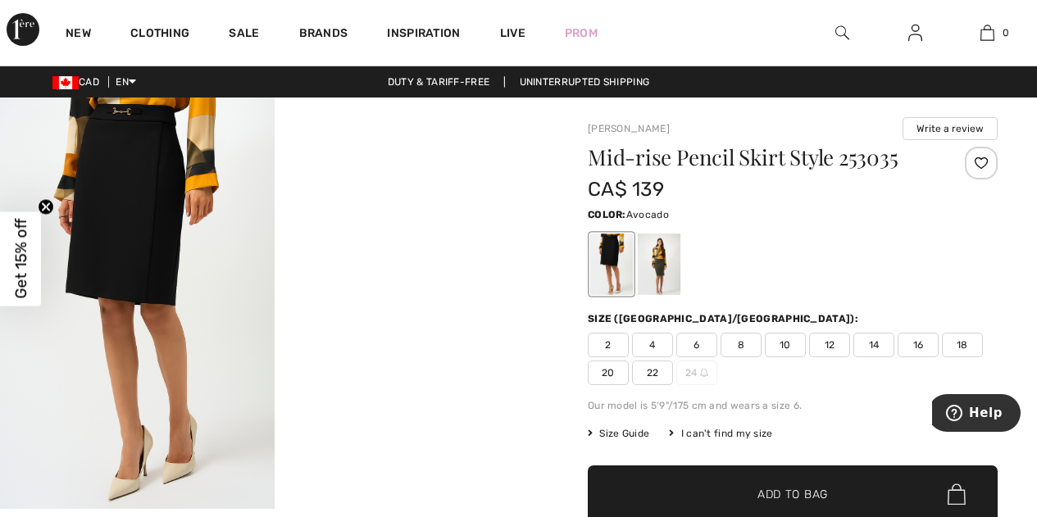
click at [659, 260] on div at bounding box center [659, 264] width 43 height 61
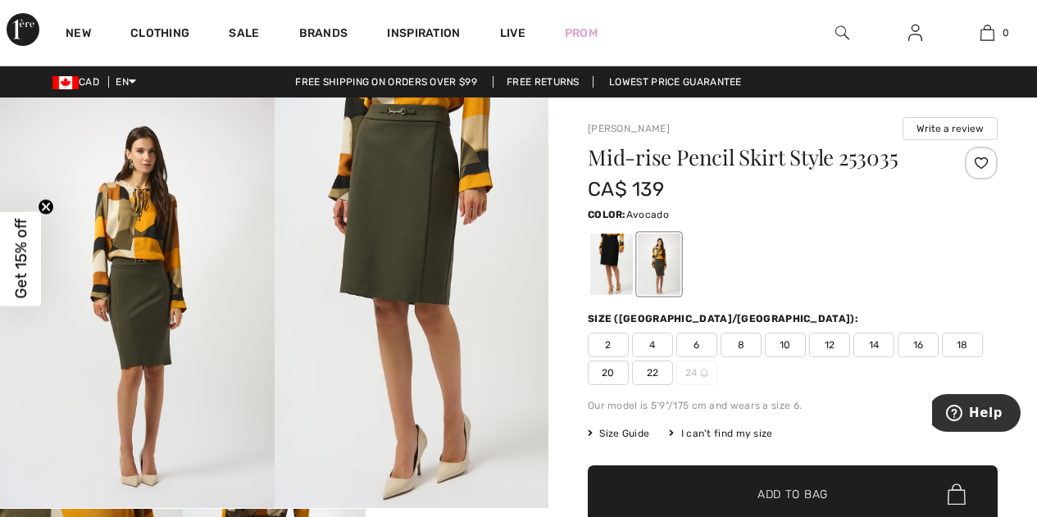
click at [151, 230] on img at bounding box center [137, 303] width 275 height 411
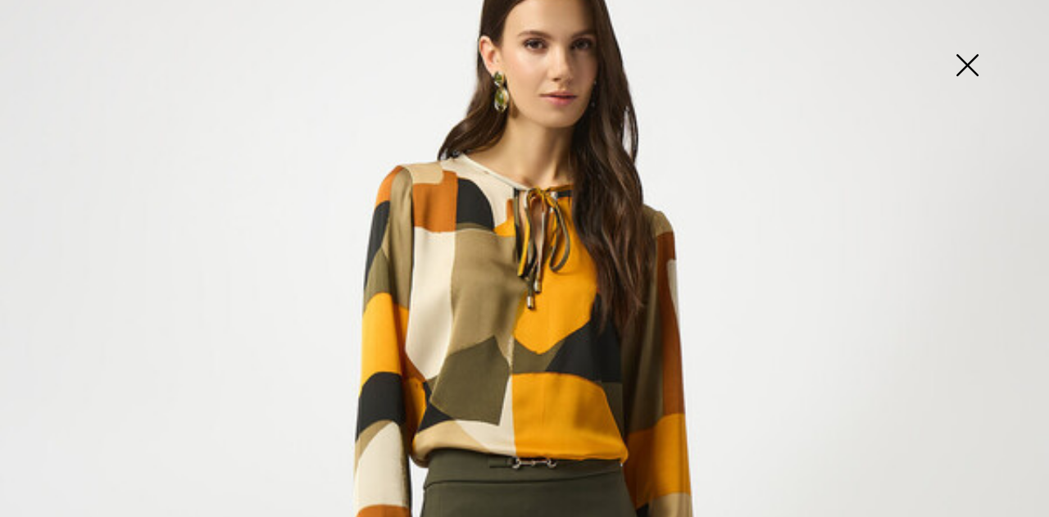
scroll to position [82, 0]
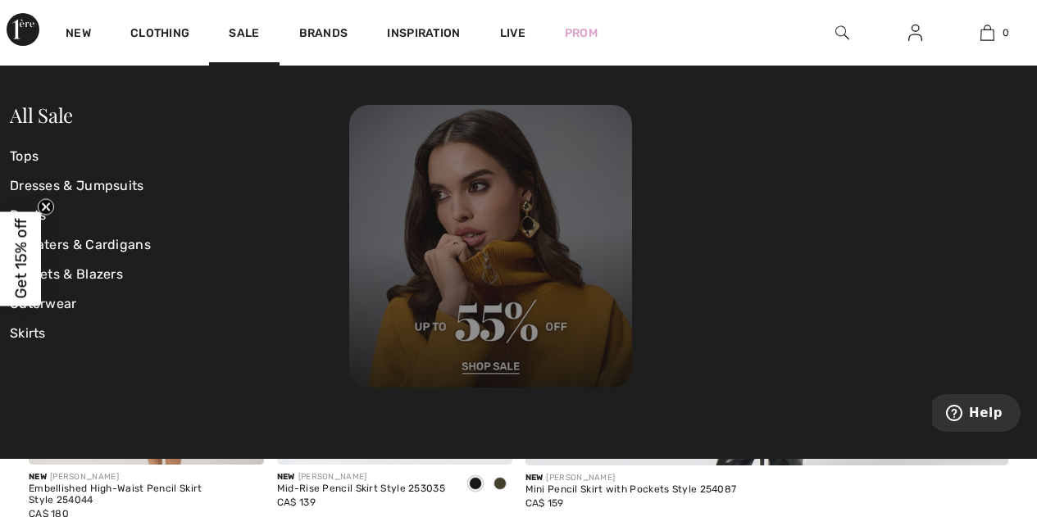
click at [498, 364] on img at bounding box center [490, 246] width 283 height 283
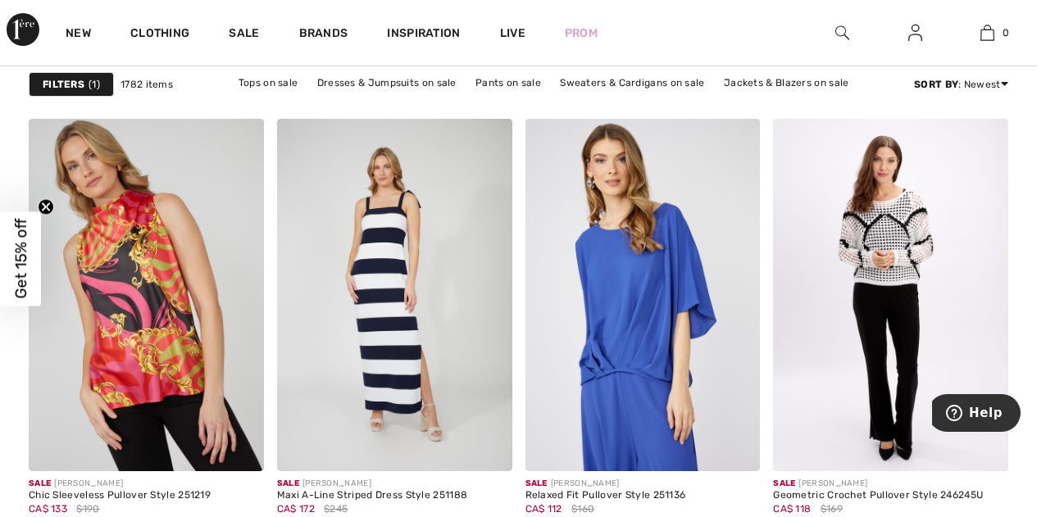
scroll to position [2541, 0]
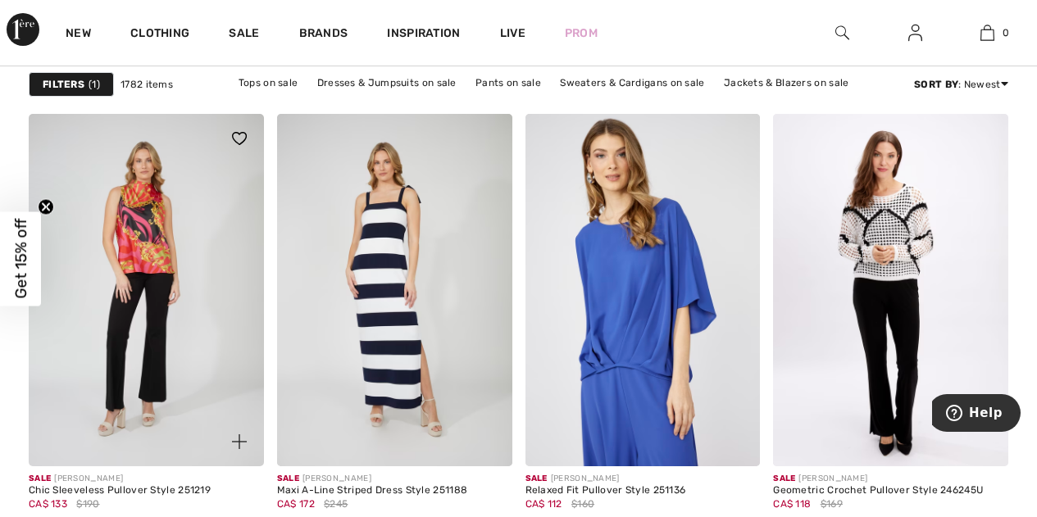
click at [136, 212] on img at bounding box center [146, 290] width 235 height 352
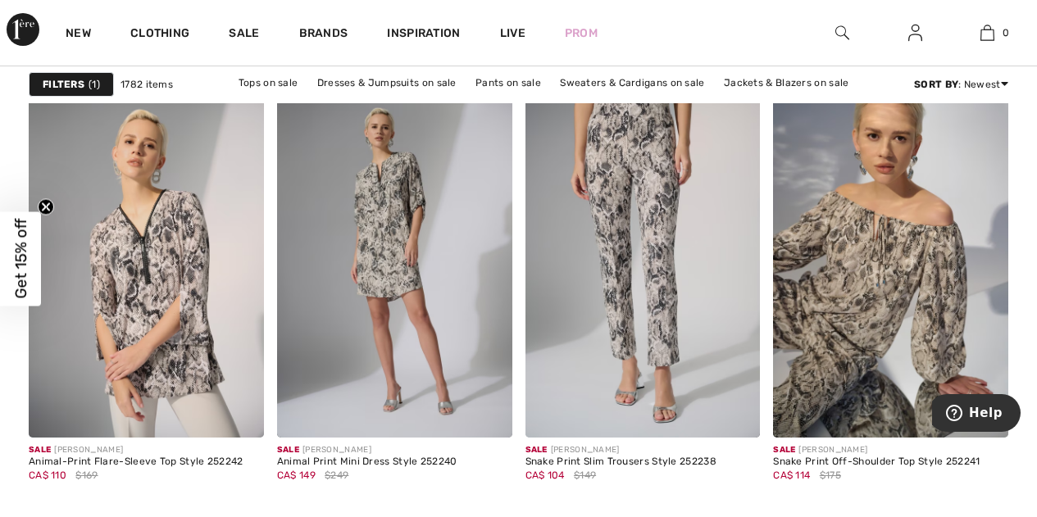
scroll to position [4590, 0]
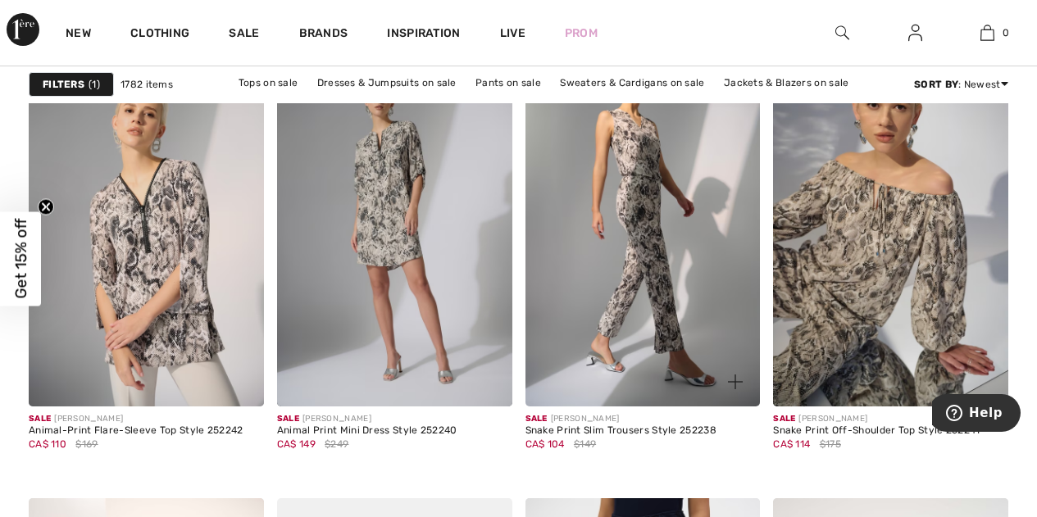
click at [644, 207] on img at bounding box center [642, 230] width 235 height 352
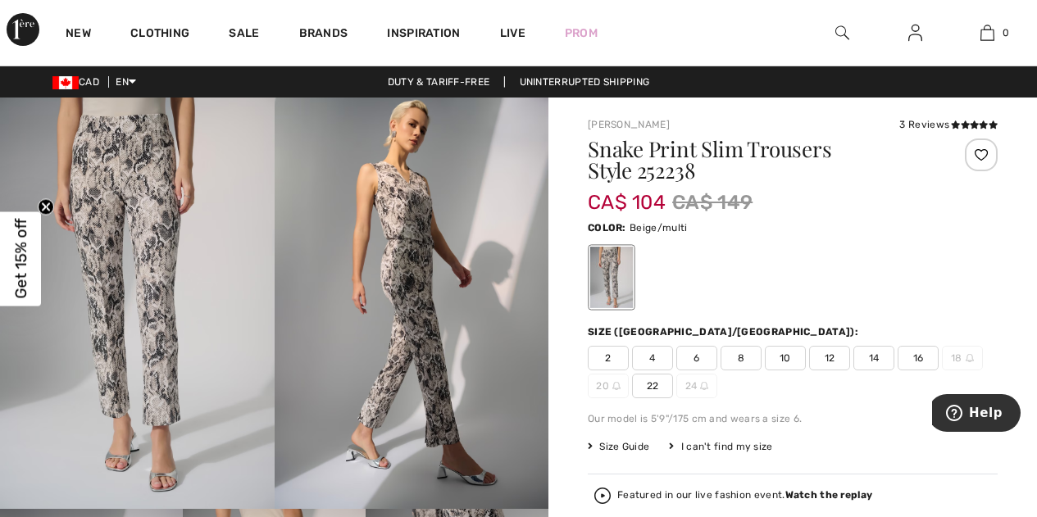
click at [97, 154] on img at bounding box center [137, 303] width 275 height 411
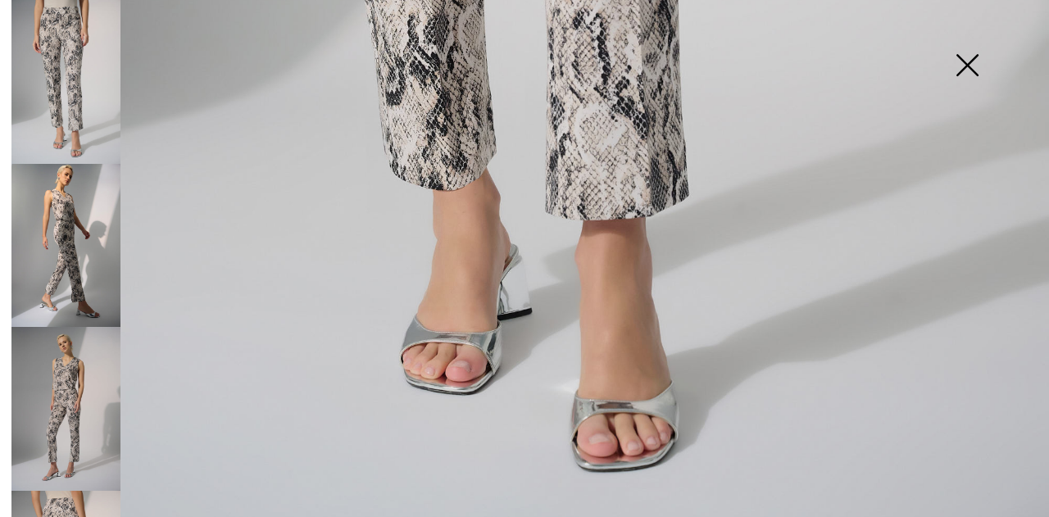
scroll to position [1038, 0]
click at [61, 228] on img at bounding box center [65, 246] width 109 height 164
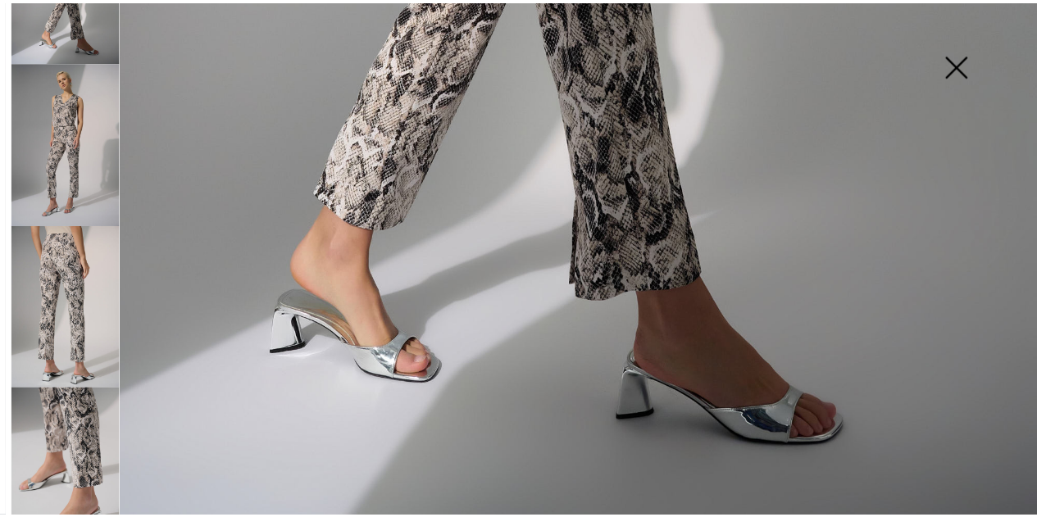
scroll to position [270, 0]
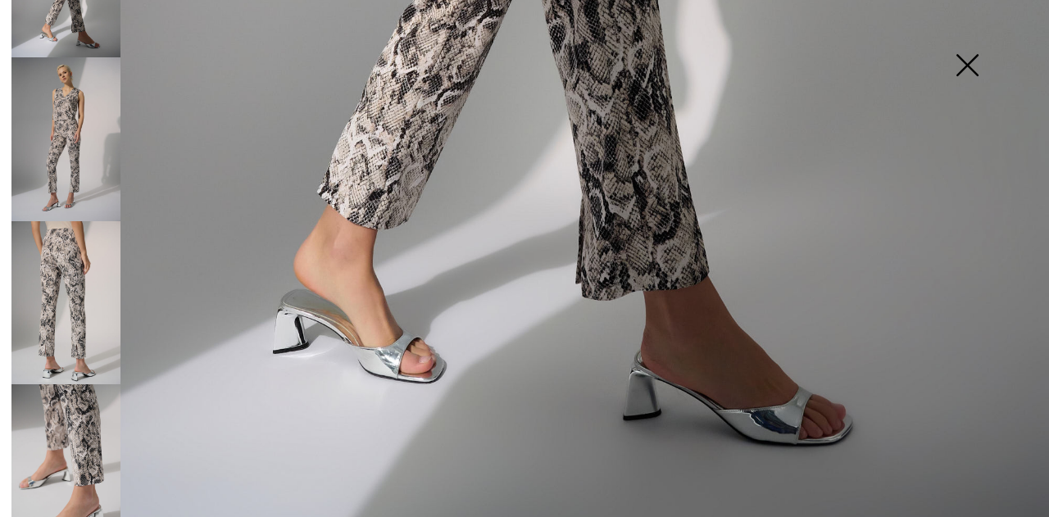
click at [82, 302] on img at bounding box center [65, 303] width 109 height 164
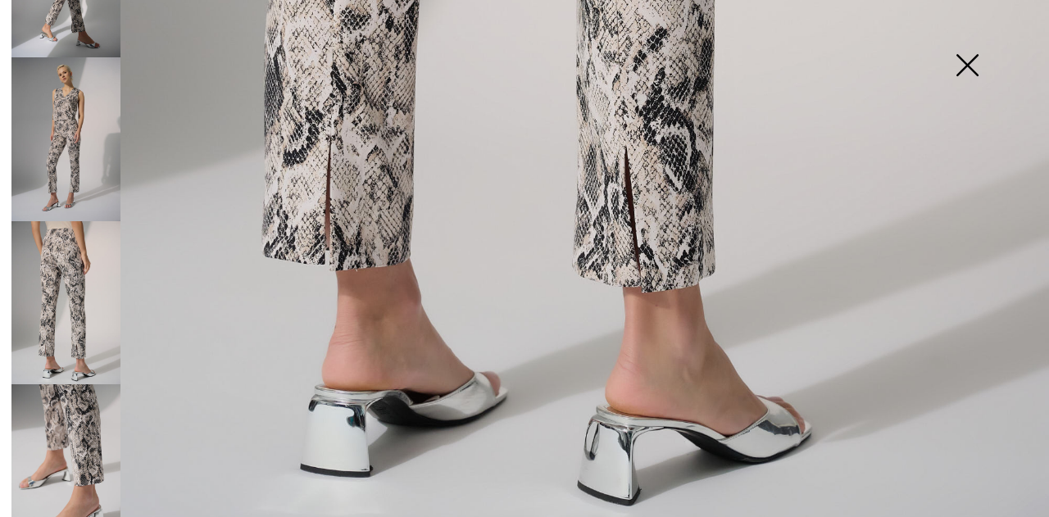
click at [970, 61] on img at bounding box center [967, 67] width 82 height 84
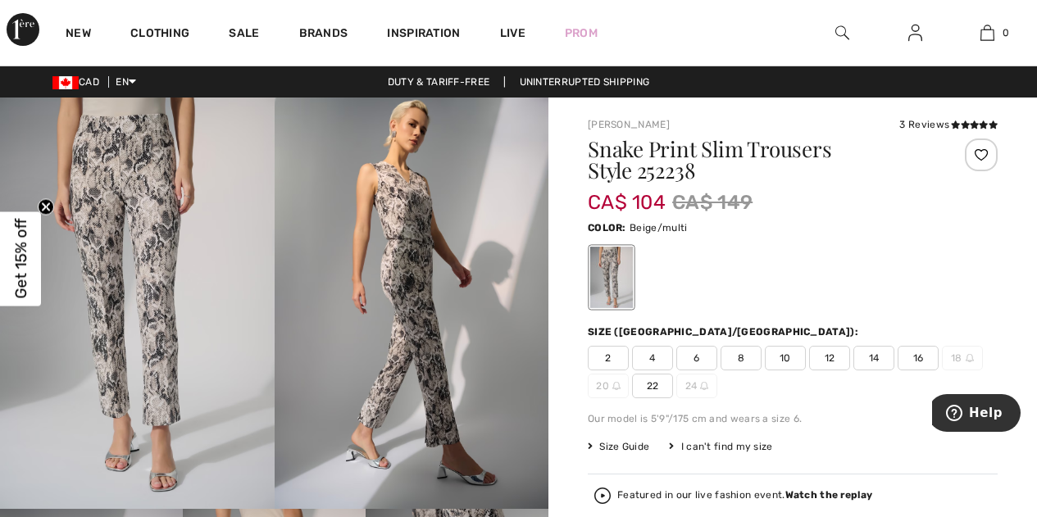
scroll to position [1020, 0]
click at [830, 360] on span "12" at bounding box center [829, 358] width 41 height 25
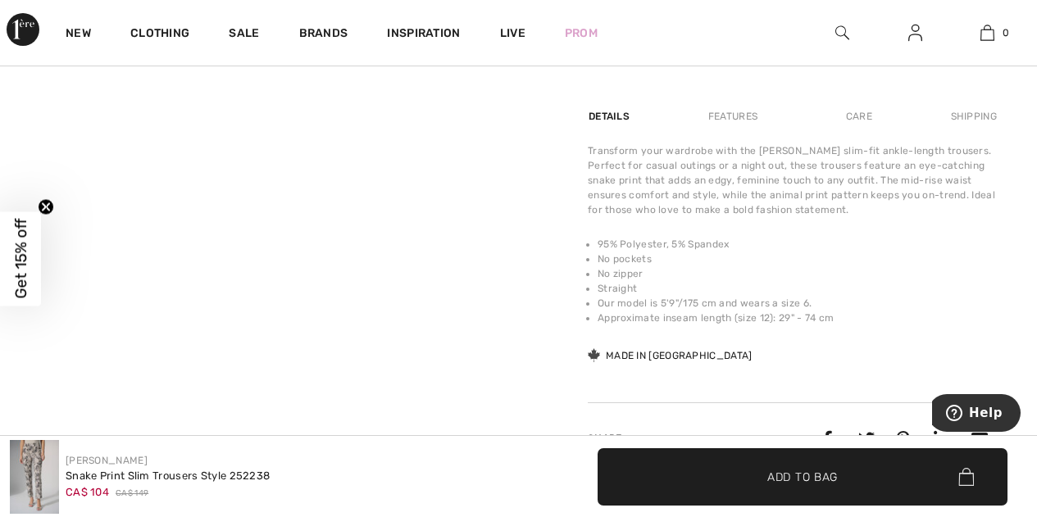
scroll to position [1066, 0]
drag, startPoint x: 795, startPoint y: 480, endPoint x: 783, endPoint y: 458, distance: 24.6
click at [795, 480] on span "Add to Bag" at bounding box center [802, 476] width 70 height 17
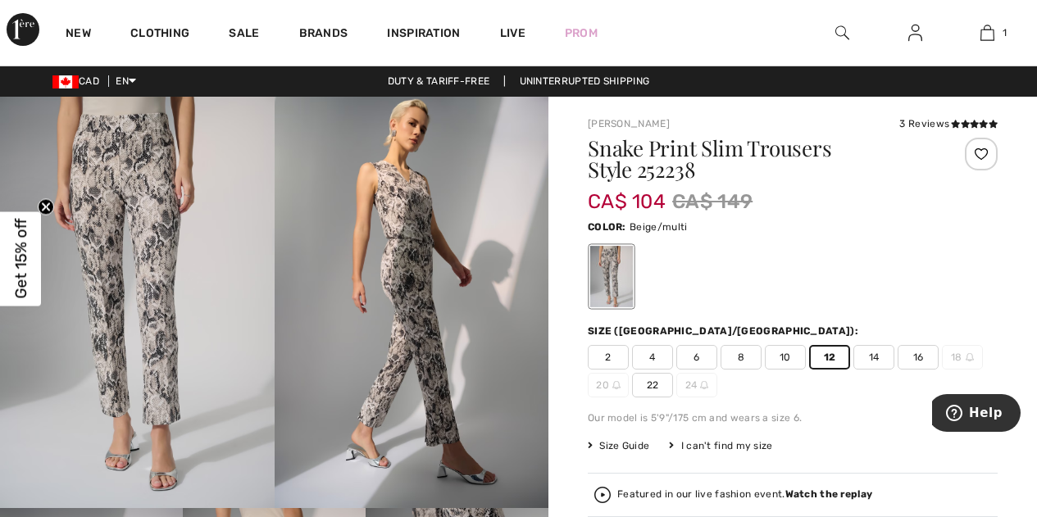
scroll to position [0, 0]
click at [16, 252] on span "Get 15% off" at bounding box center [20, 259] width 19 height 80
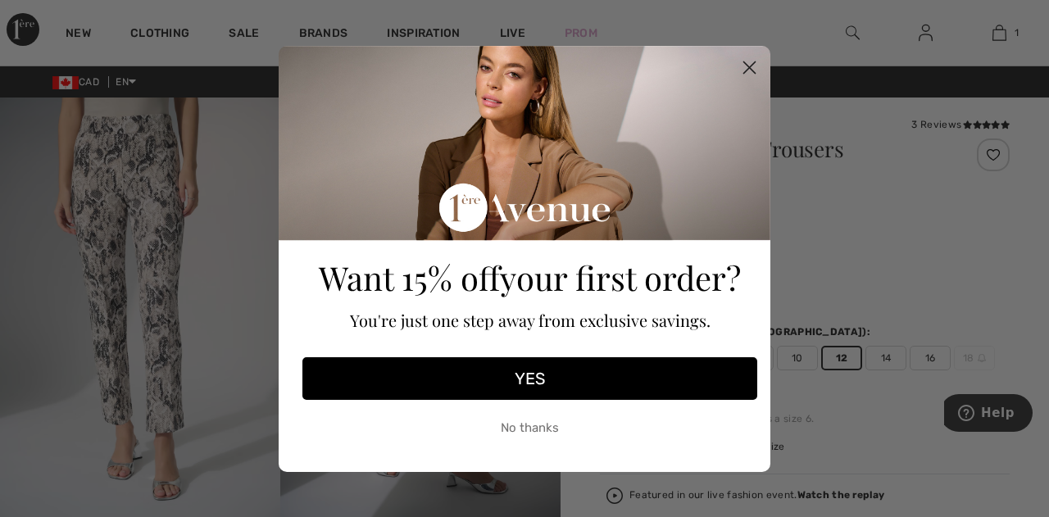
click at [744, 57] on circle "Close dialog" at bounding box center [749, 66] width 27 height 27
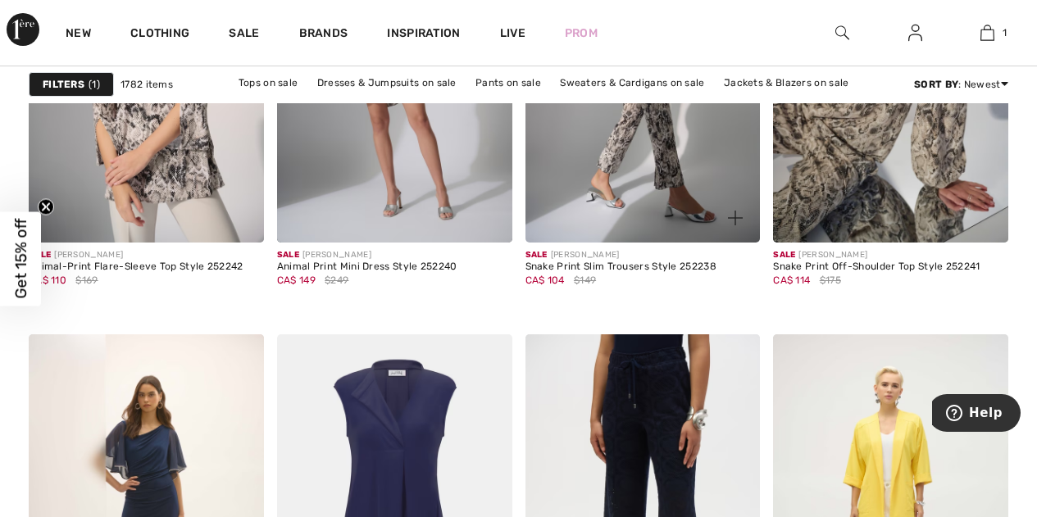
scroll to position [4918, 0]
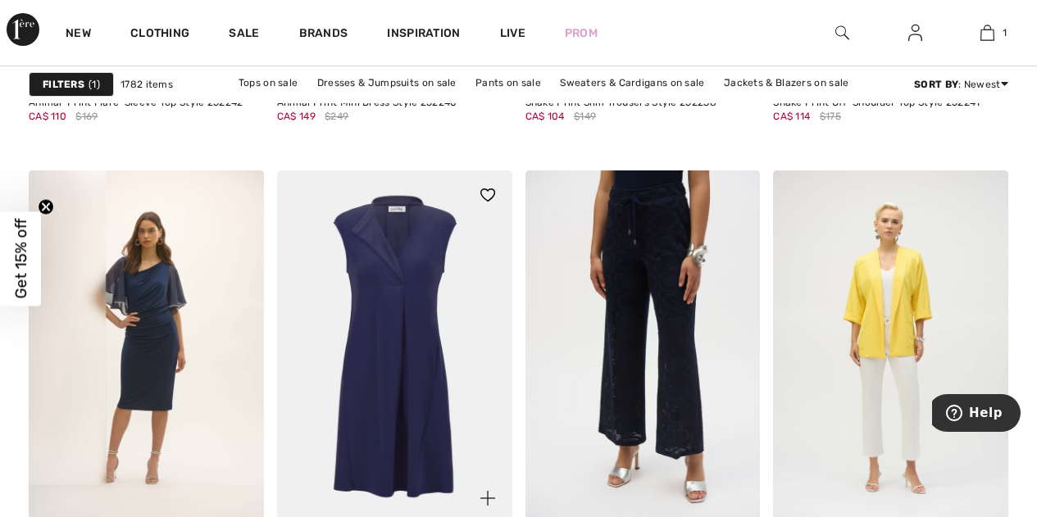
click at [411, 261] on img at bounding box center [394, 346] width 235 height 352
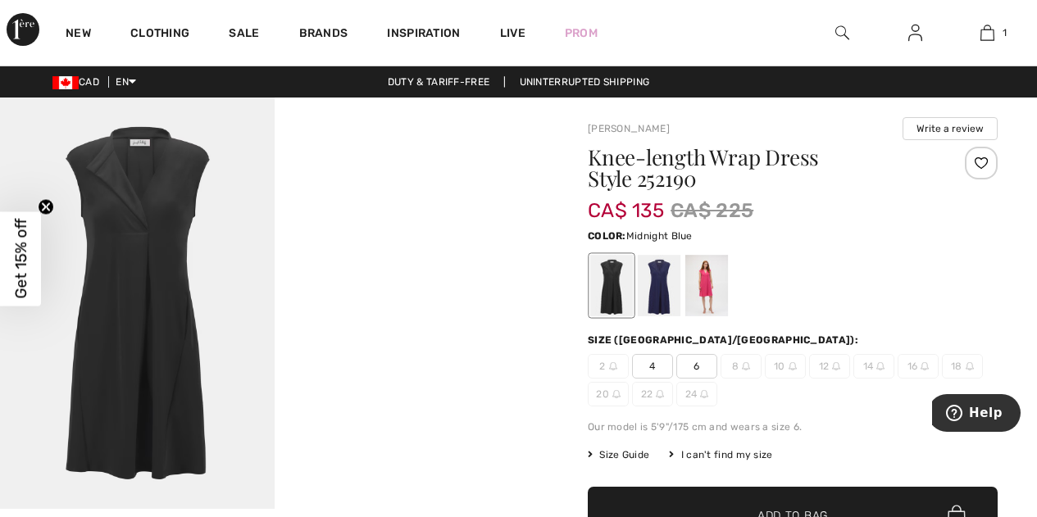
click at [671, 278] on div at bounding box center [659, 285] width 43 height 61
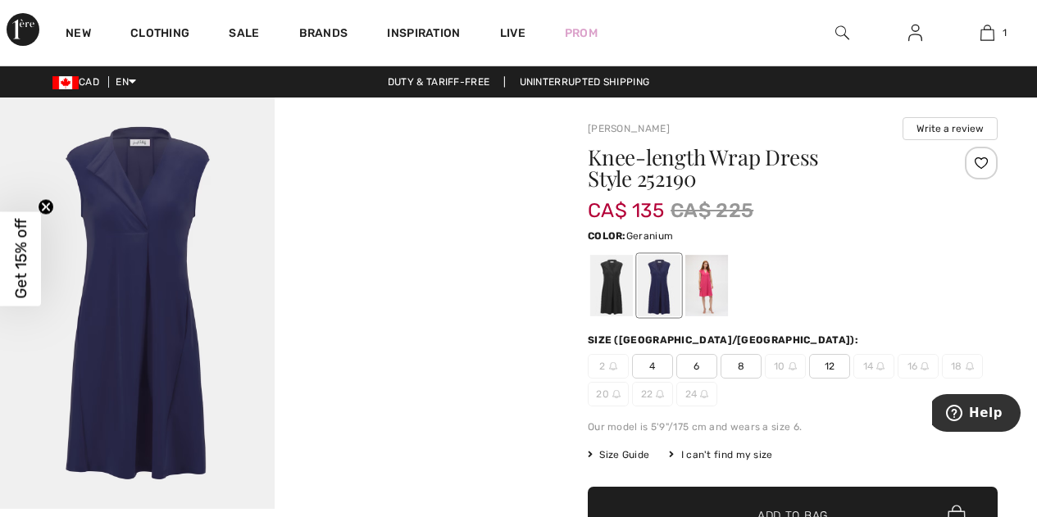
click at [714, 277] on div at bounding box center [706, 285] width 43 height 61
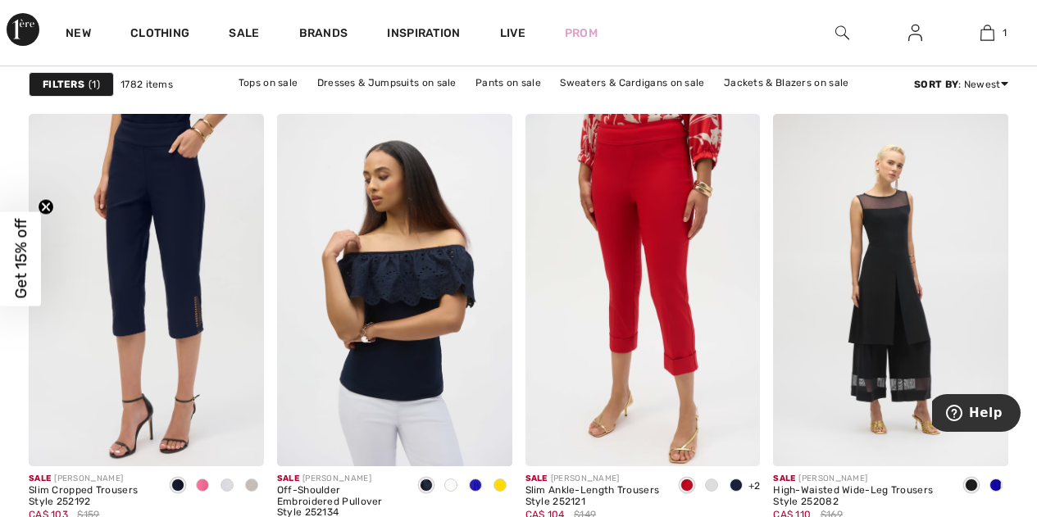
scroll to position [6557, 0]
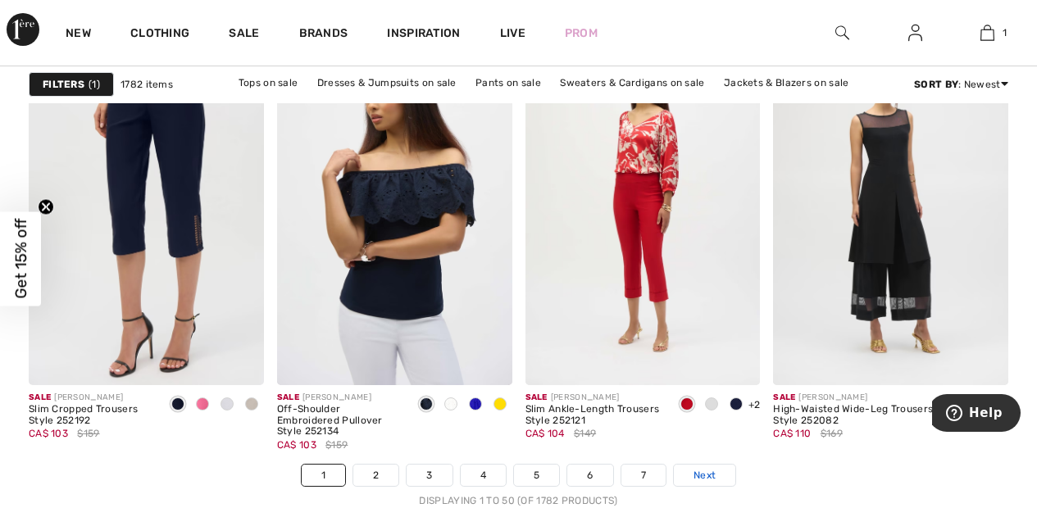
click at [699, 479] on span "Next" at bounding box center [704, 475] width 22 height 15
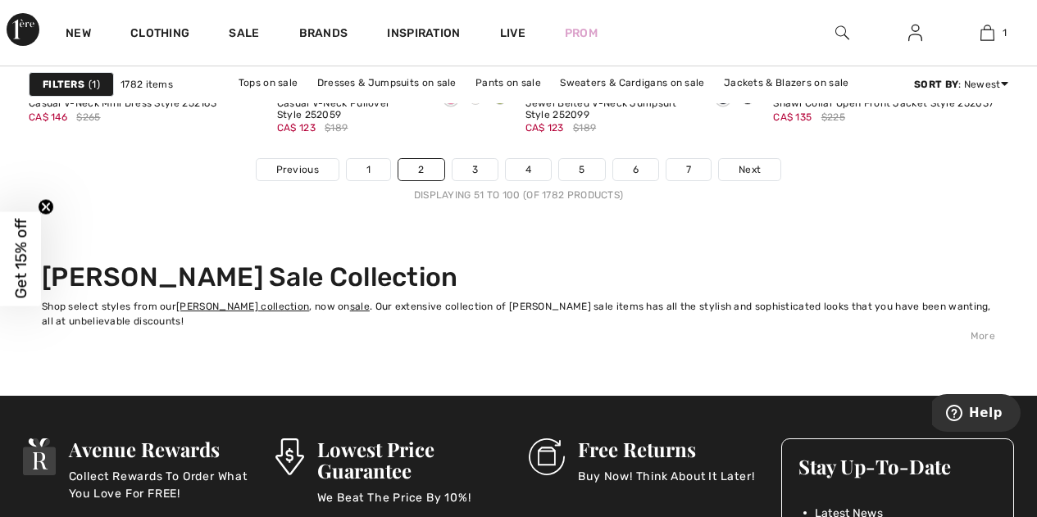
scroll to position [6885, 0]
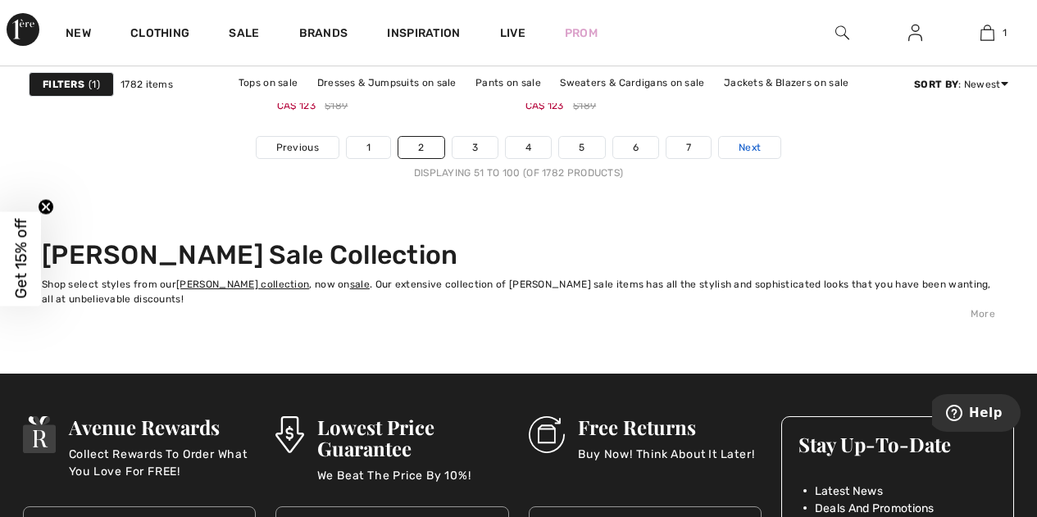
click at [746, 148] on span "Next" at bounding box center [750, 147] width 22 height 15
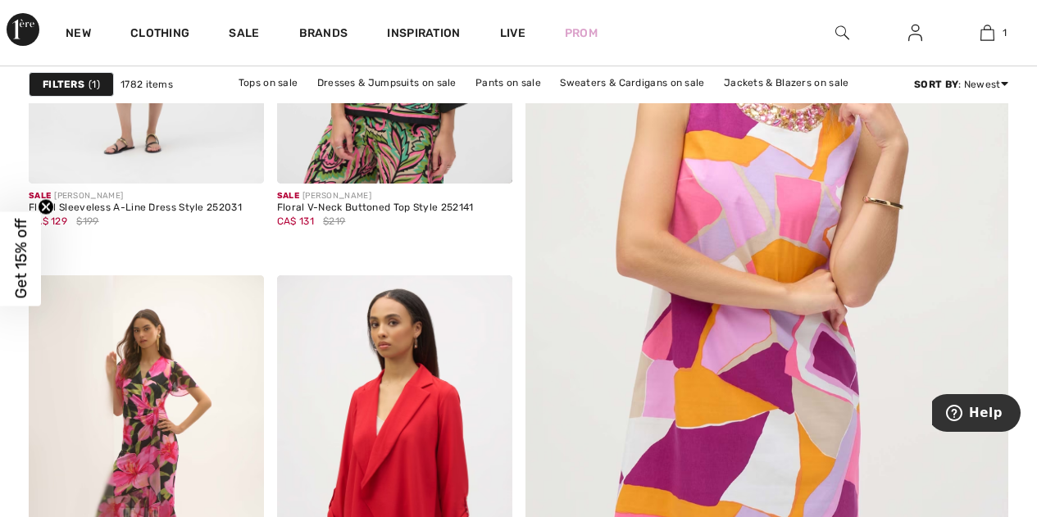
scroll to position [328, 0]
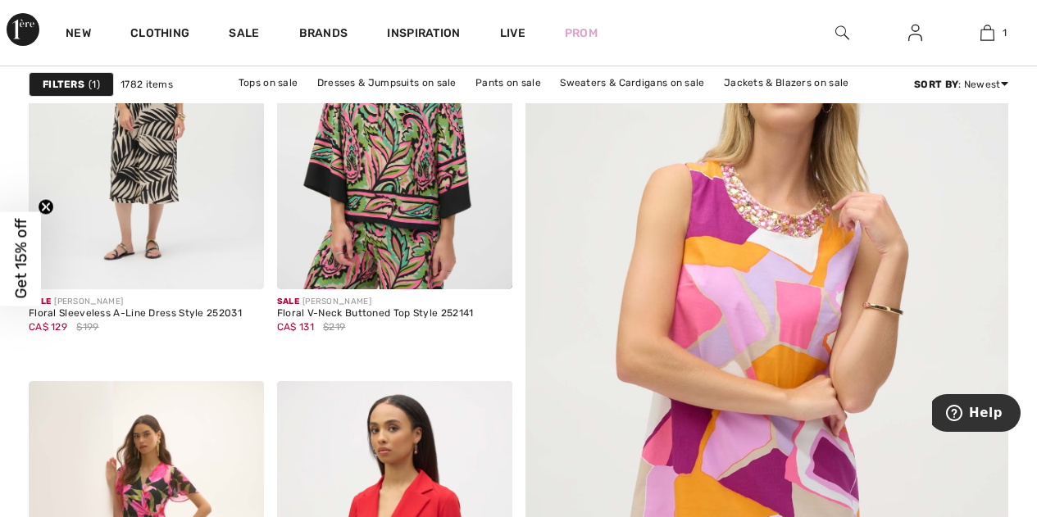
click at [785, 271] on img at bounding box center [767, 372] width 580 height 870
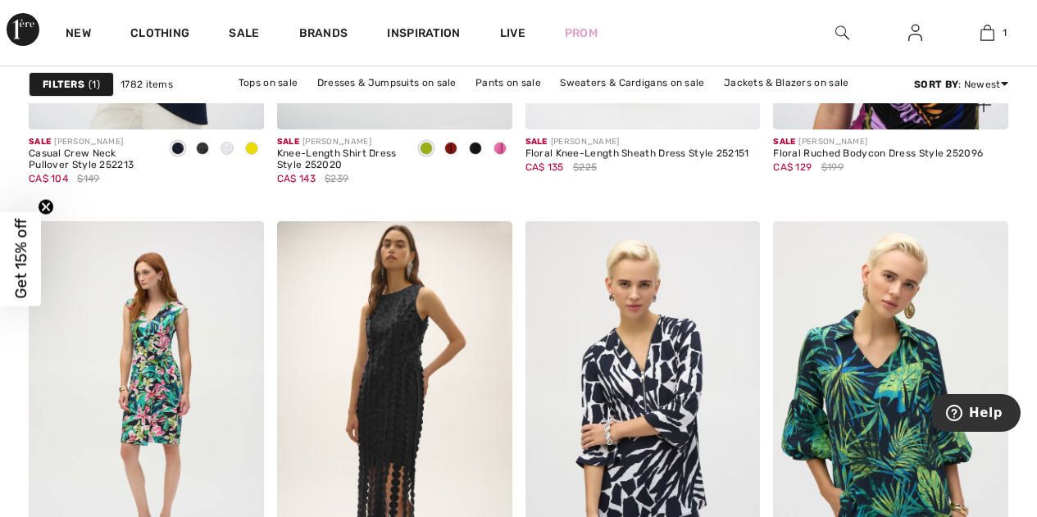
scroll to position [1475, 0]
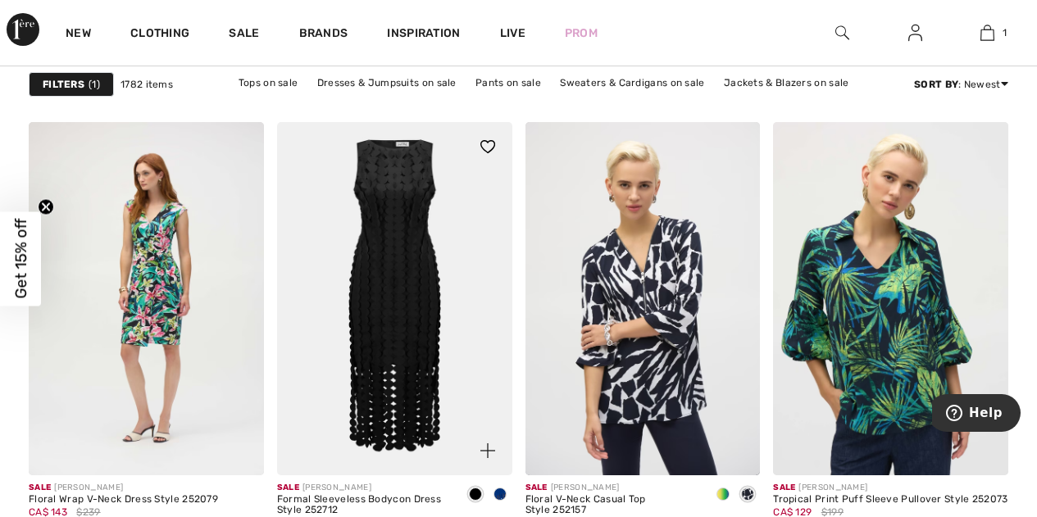
click at [402, 294] on img at bounding box center [394, 298] width 235 height 352
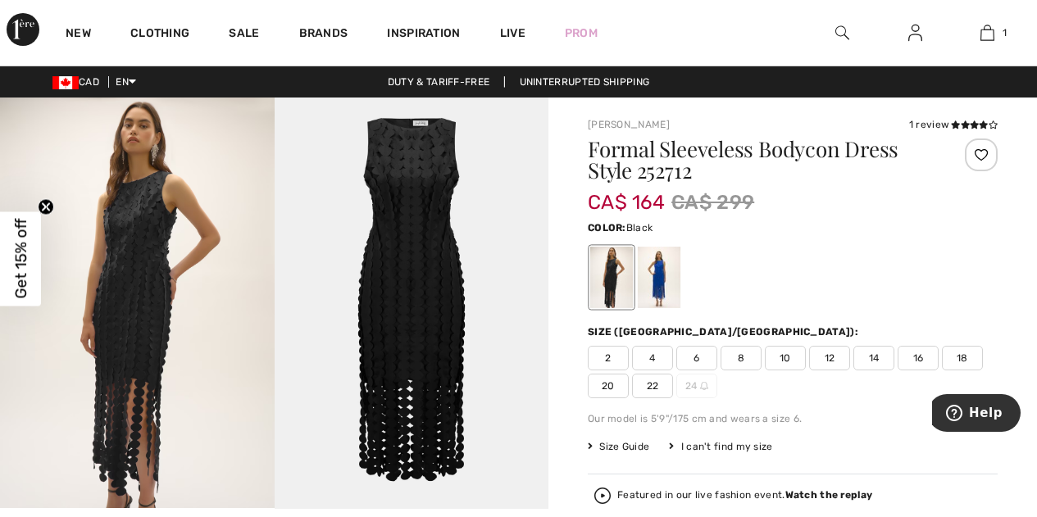
click at [130, 284] on img at bounding box center [137, 303] width 275 height 411
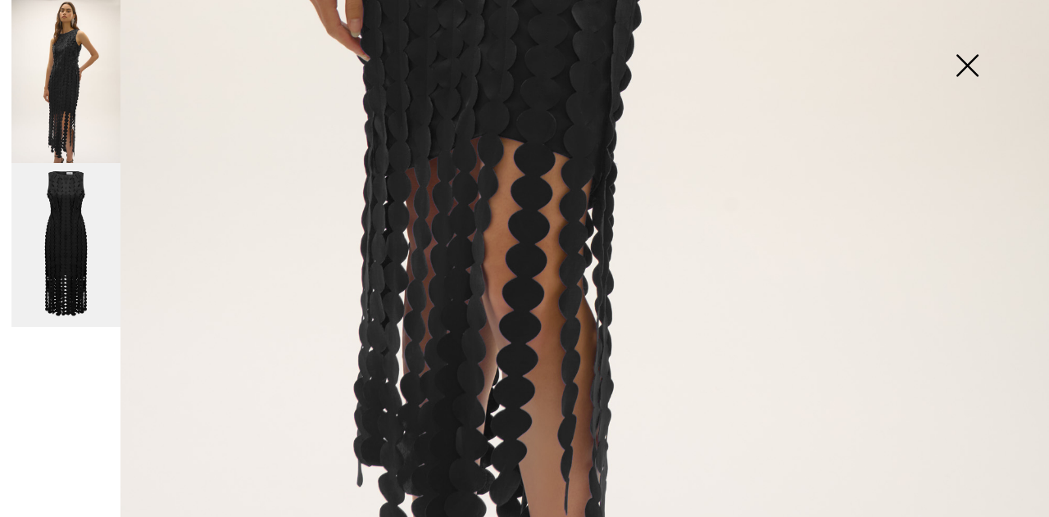
scroll to position [626, 0]
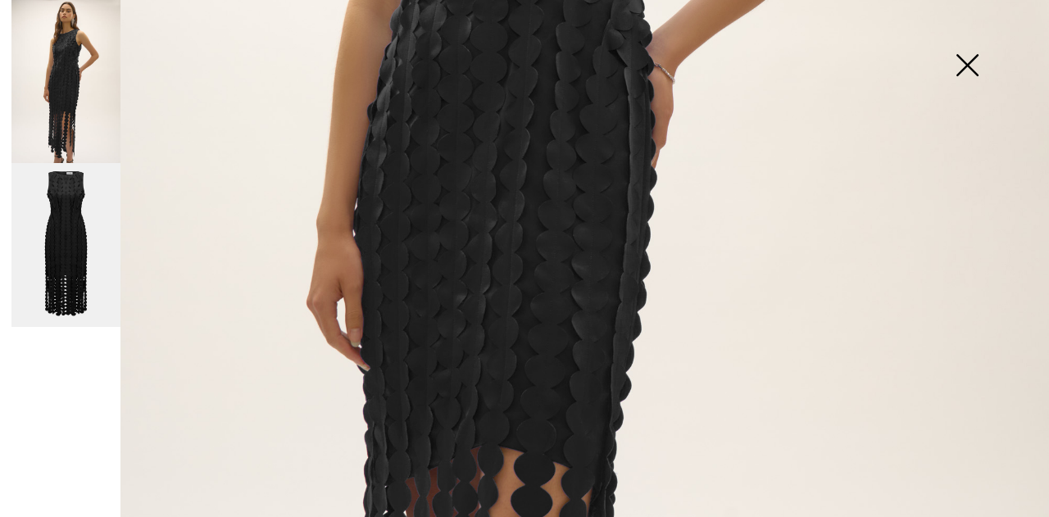
click at [75, 231] on img at bounding box center [65, 245] width 109 height 164
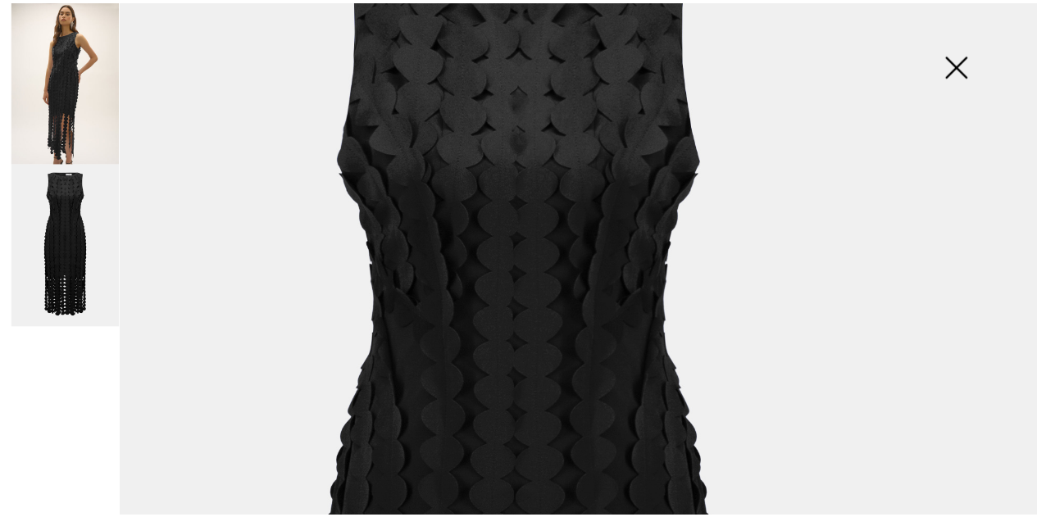
scroll to position [0, 0]
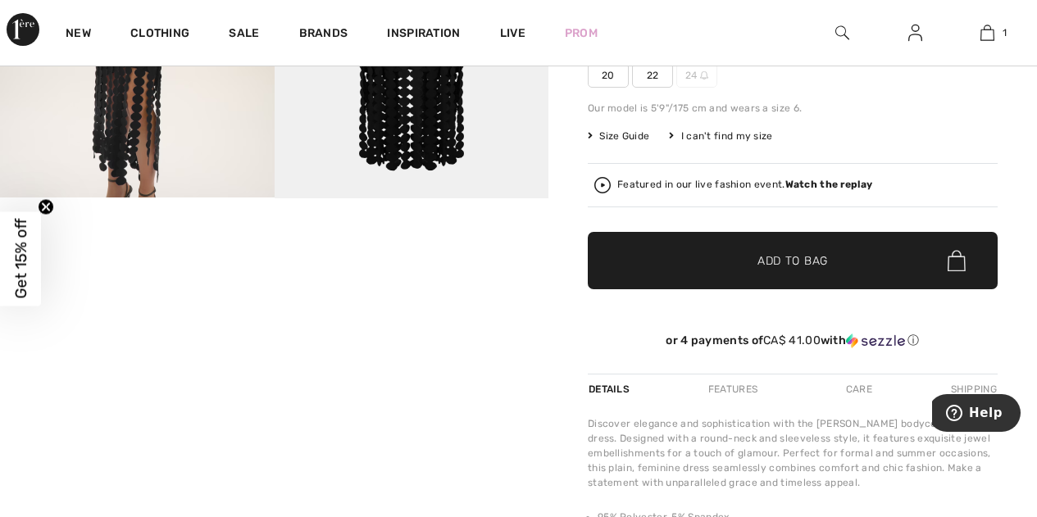
scroll to position [410, 0]
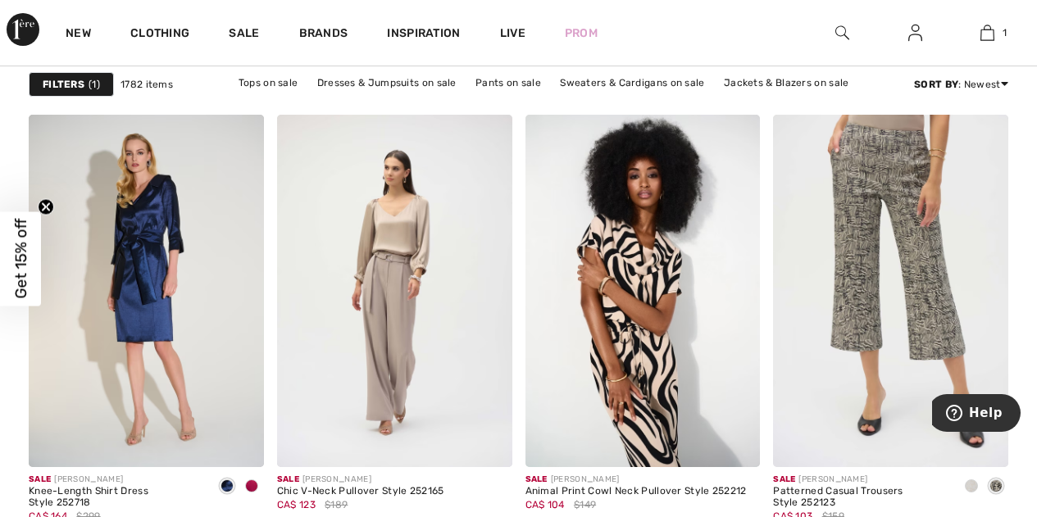
scroll to position [2131, 0]
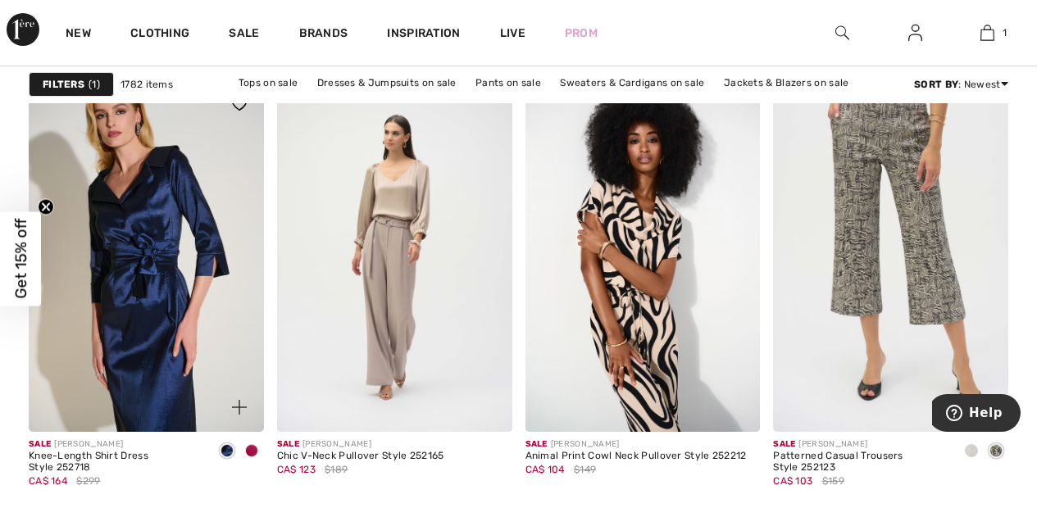
click at [150, 233] on img at bounding box center [146, 256] width 235 height 352
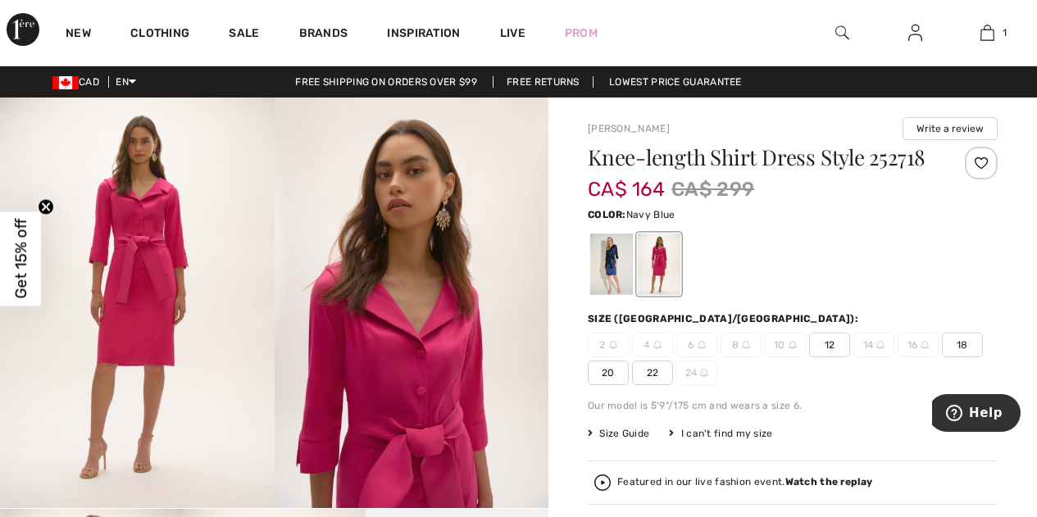
click at [621, 271] on div at bounding box center [611, 264] width 43 height 61
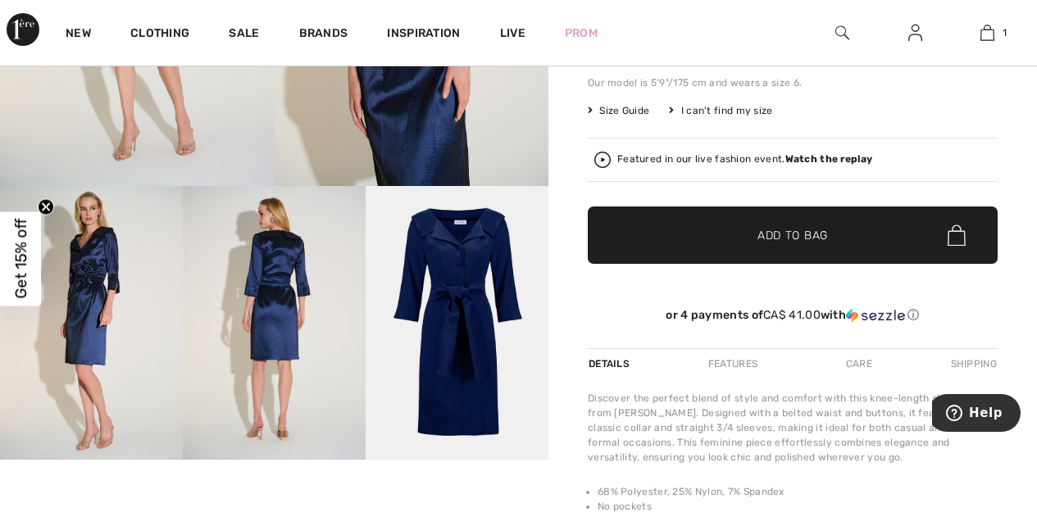
scroll to position [410, 0]
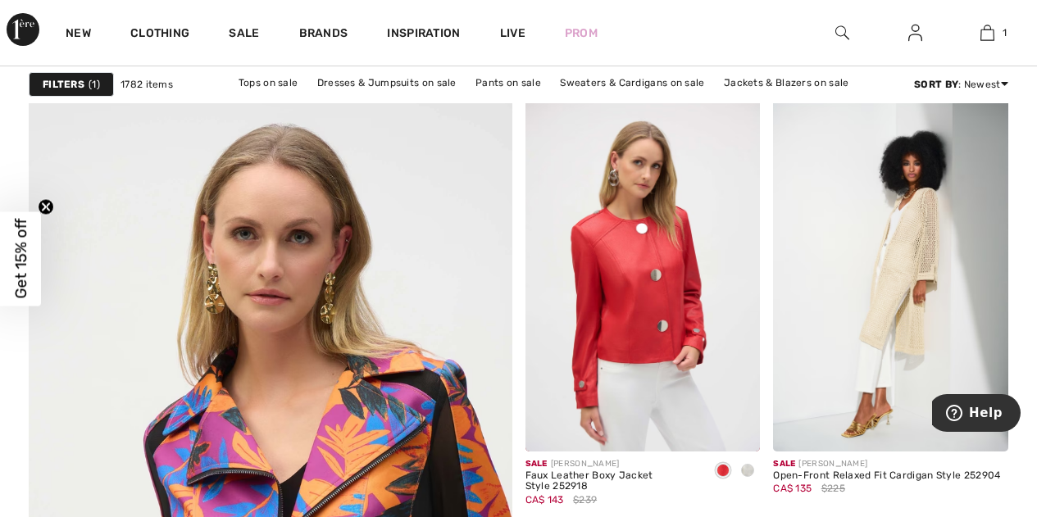
scroll to position [3689, 0]
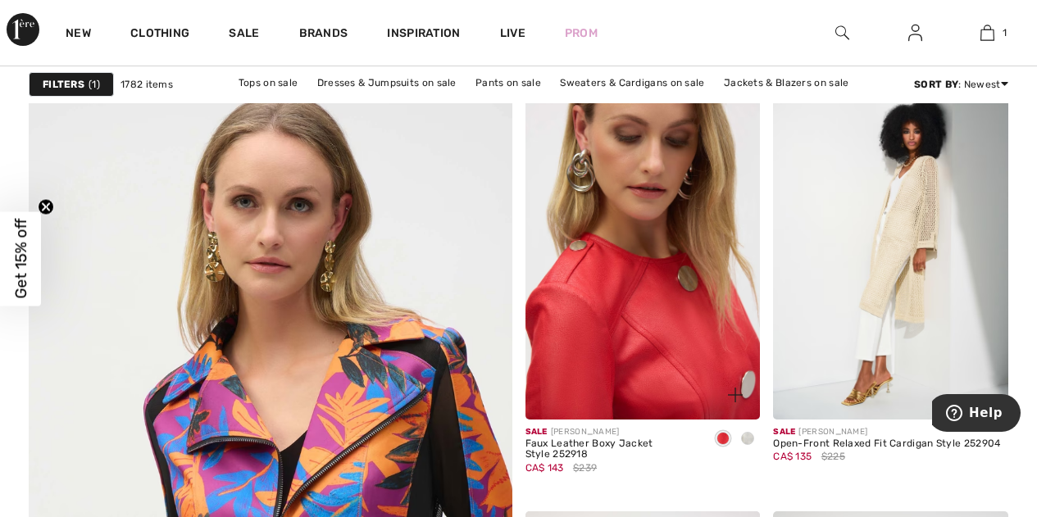
click at [606, 252] on img at bounding box center [642, 243] width 235 height 352
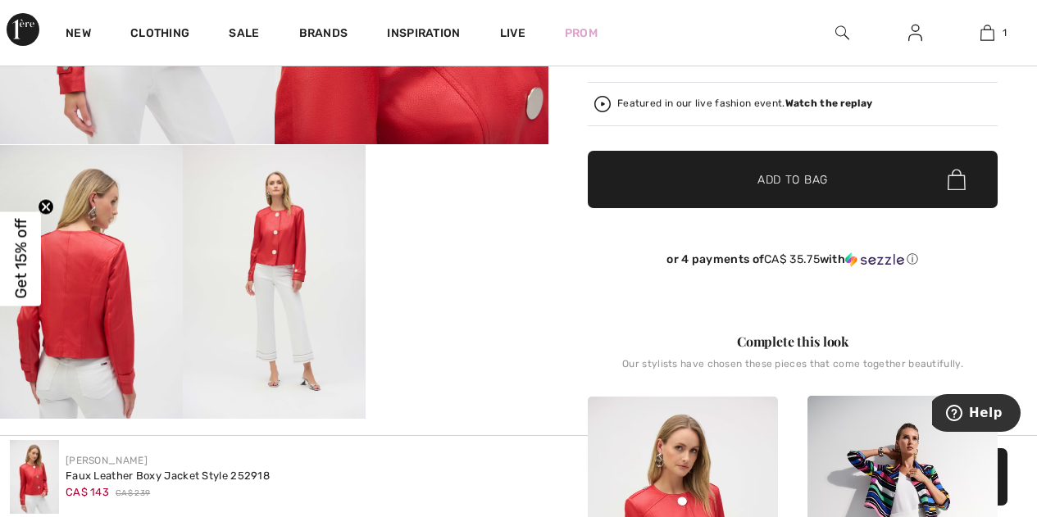
scroll to position [328, 0]
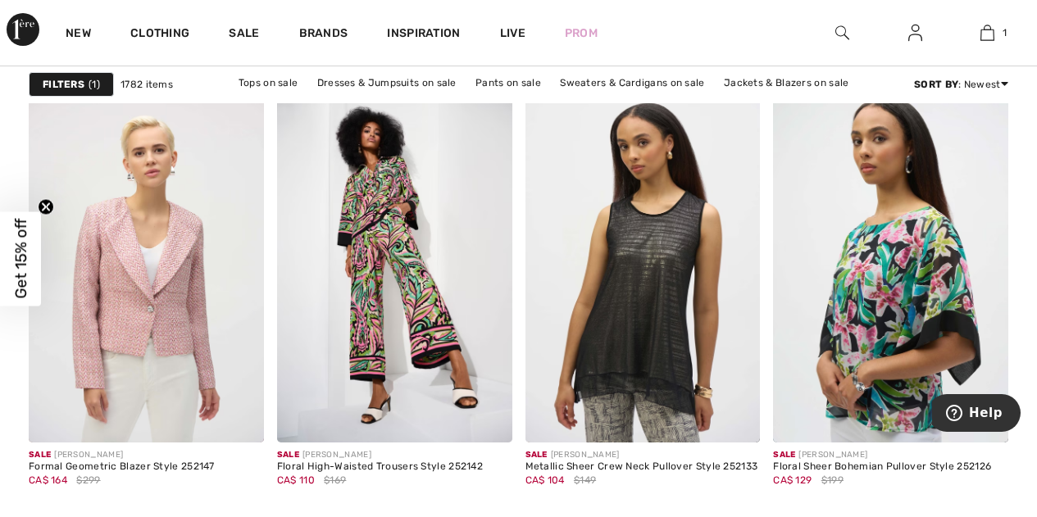
scroll to position [5000, 0]
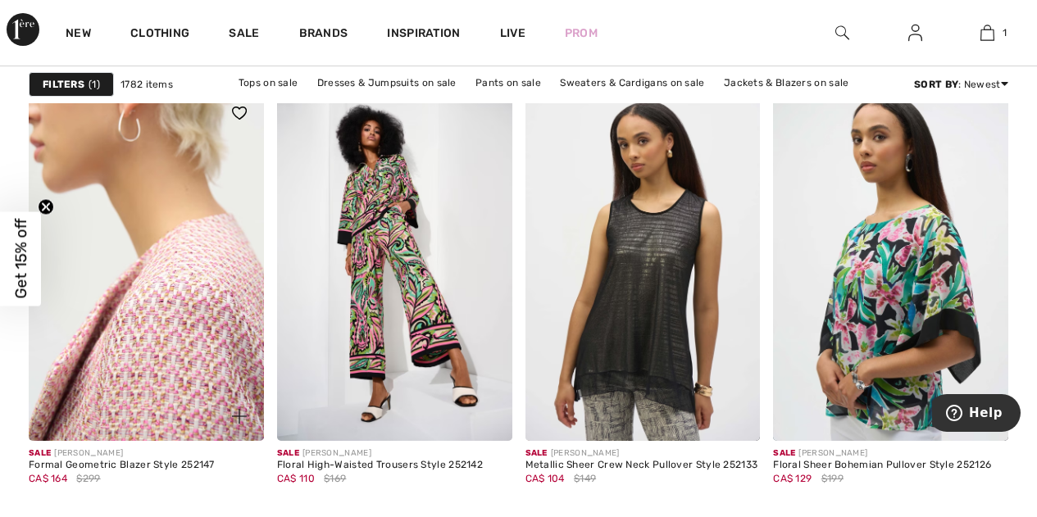
click at [169, 279] on img at bounding box center [146, 265] width 235 height 352
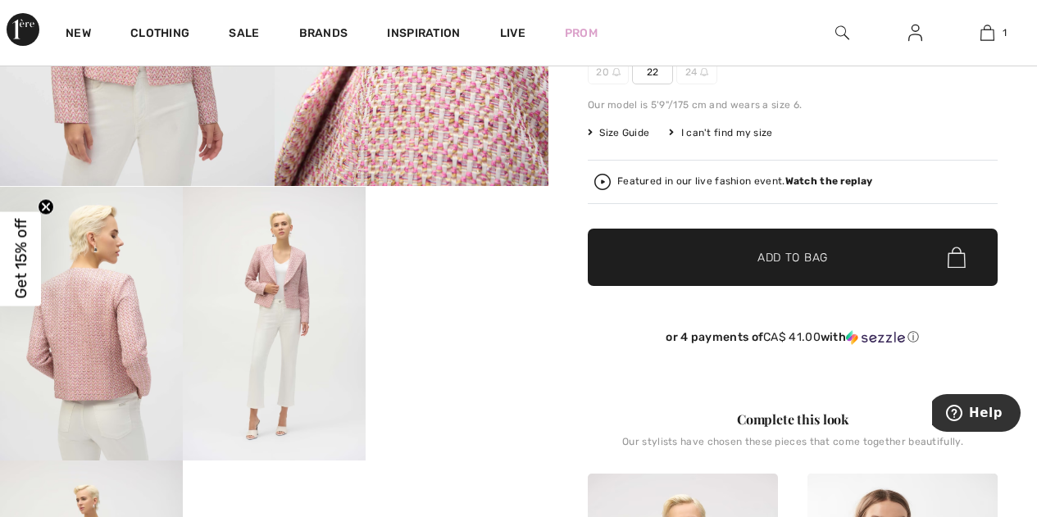
scroll to position [328, 0]
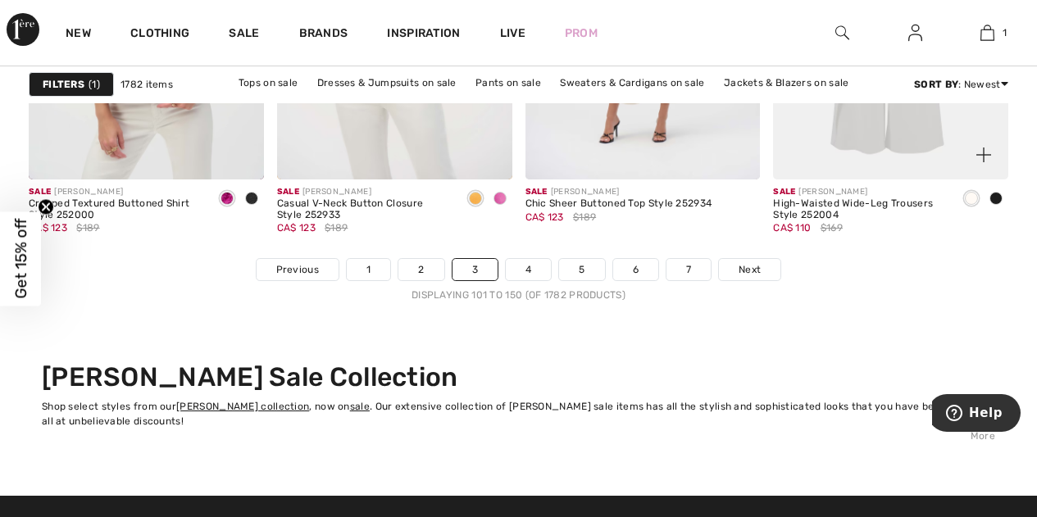
scroll to position [6803, 0]
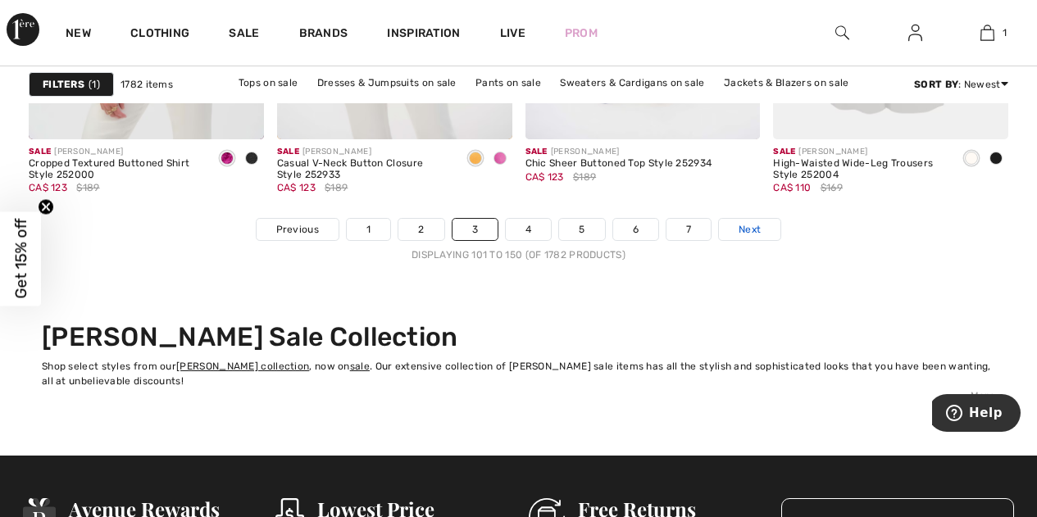
click at [755, 233] on span "Next" at bounding box center [750, 229] width 22 height 15
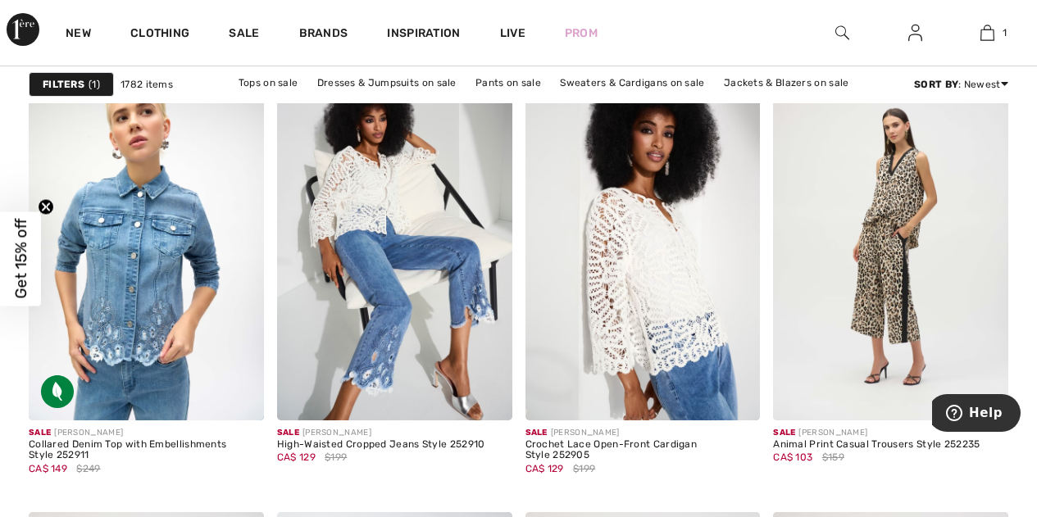
scroll to position [5656, 0]
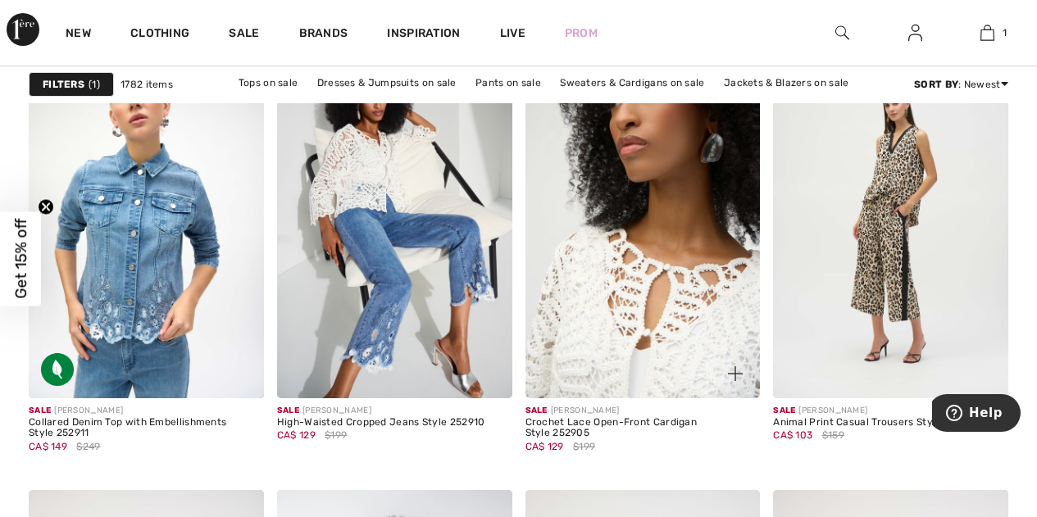
click at [699, 282] on img at bounding box center [642, 221] width 235 height 352
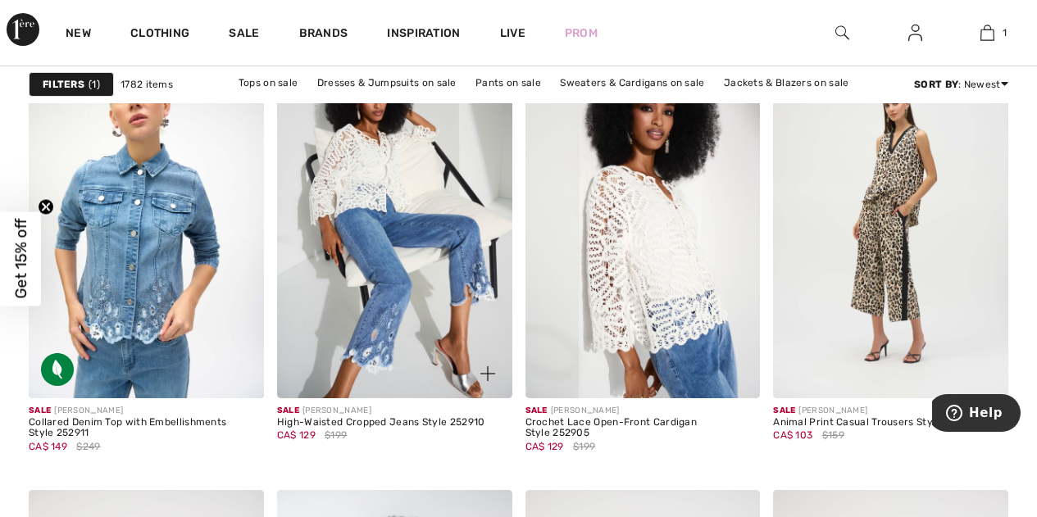
click at [373, 248] on img at bounding box center [394, 221] width 235 height 352
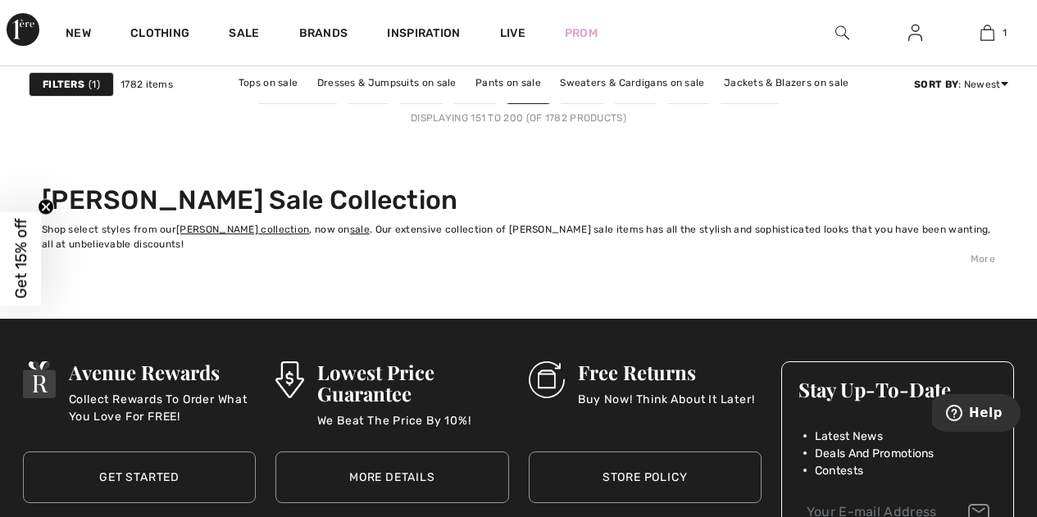
scroll to position [6721, 0]
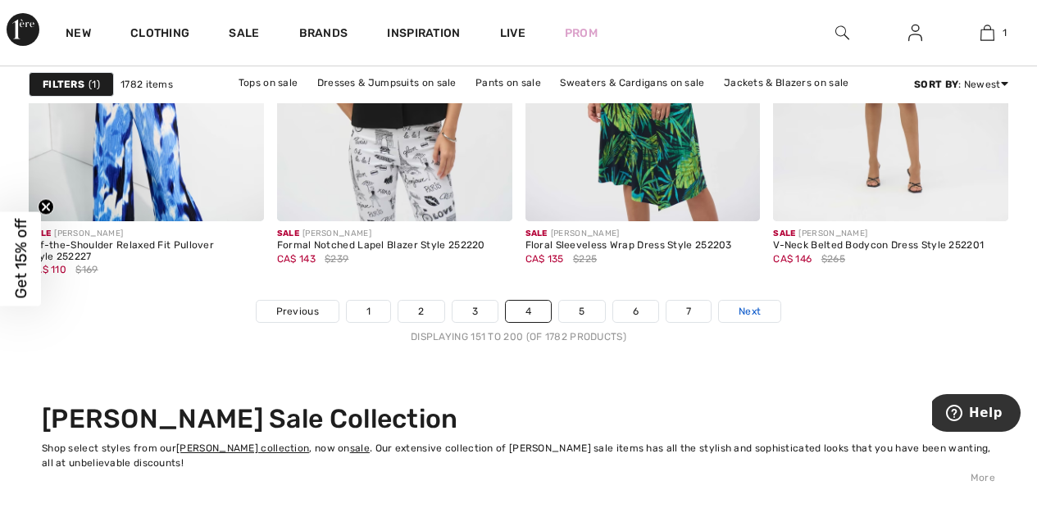
click at [754, 320] on link "Next" at bounding box center [749, 311] width 61 height 21
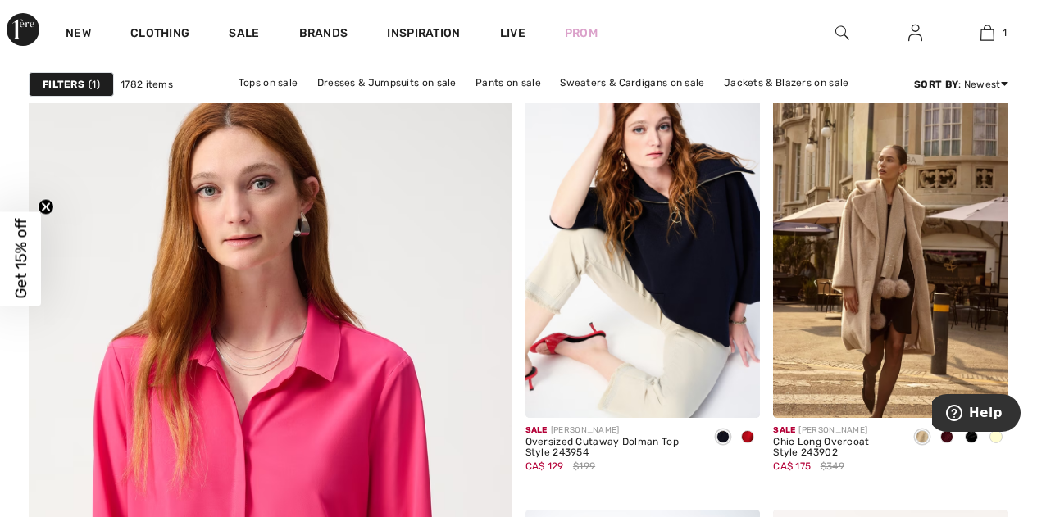
scroll to position [3689, 0]
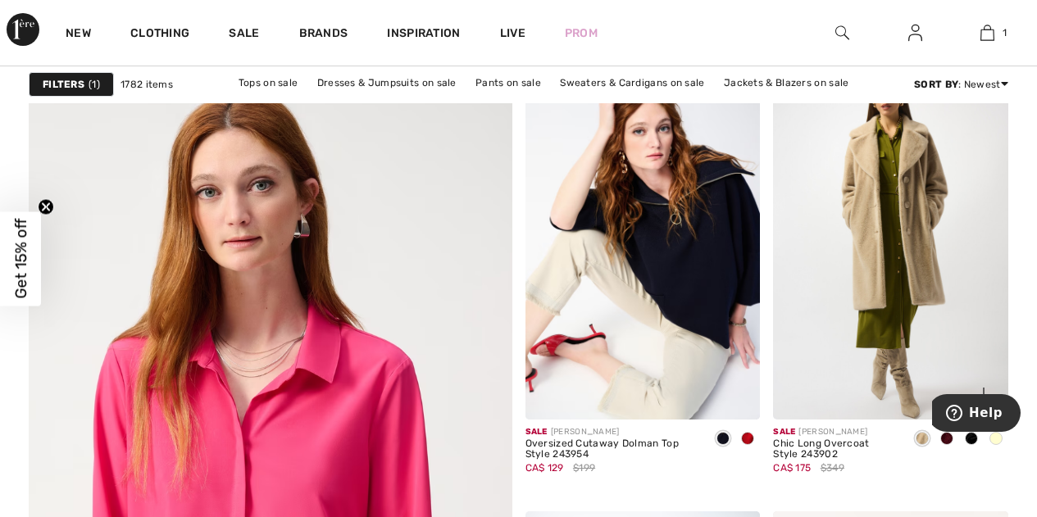
click at [871, 223] on img at bounding box center [890, 243] width 235 height 352
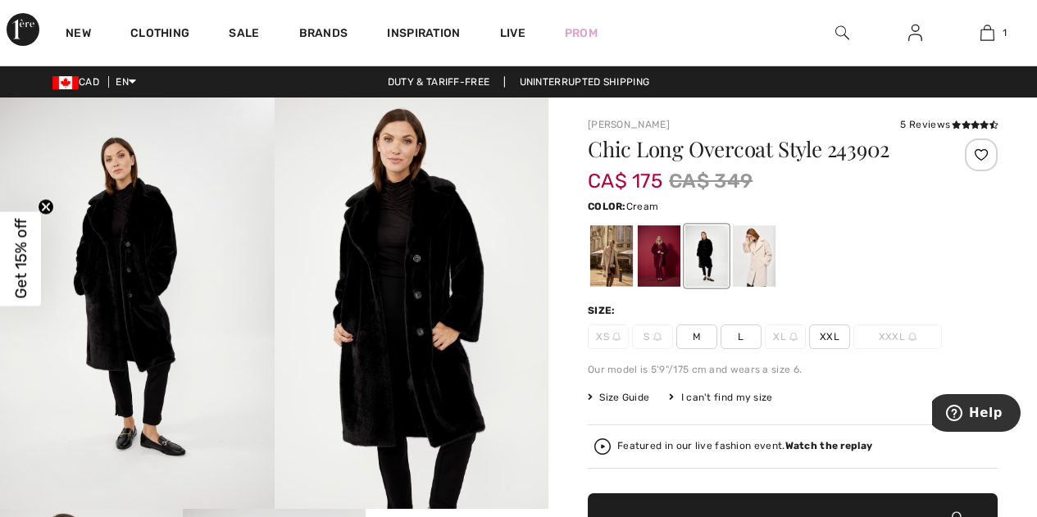
click at [759, 252] on div at bounding box center [754, 255] width 43 height 61
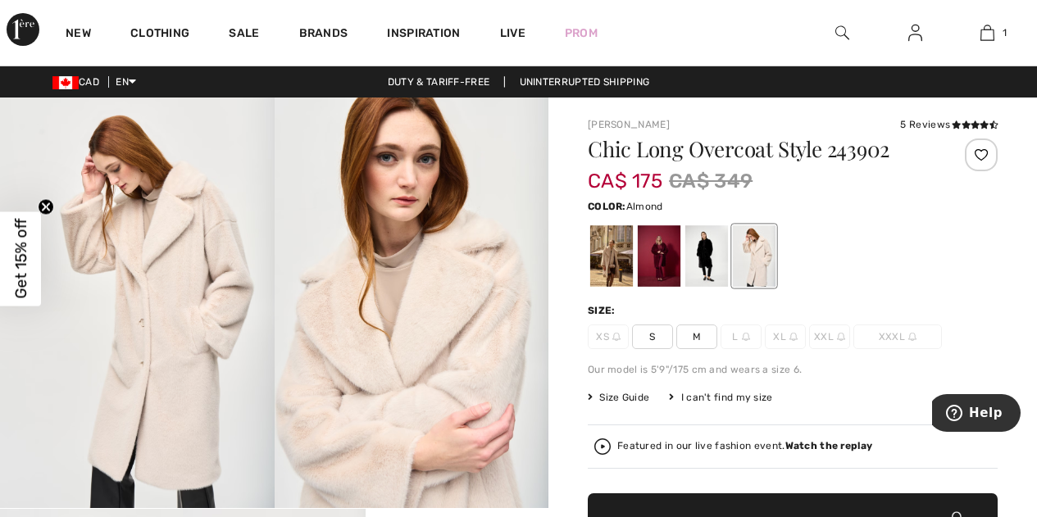
click at [607, 257] on div at bounding box center [611, 255] width 43 height 61
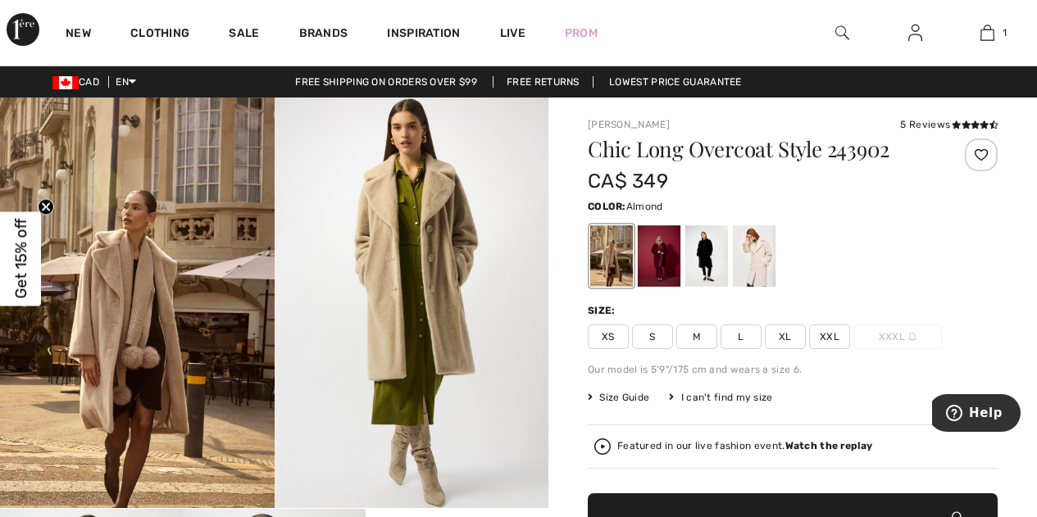
click at [396, 257] on img at bounding box center [412, 303] width 275 height 411
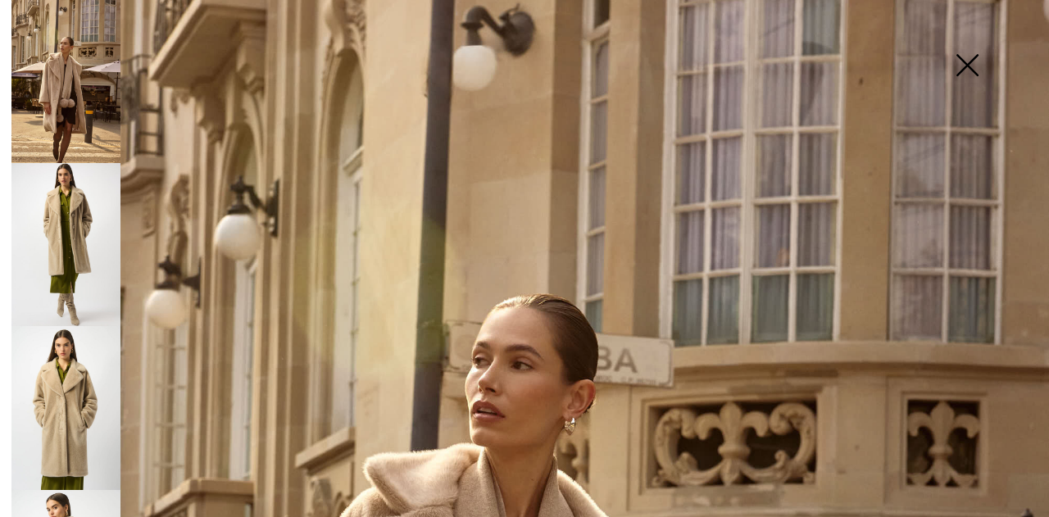
scroll to position [246, 0]
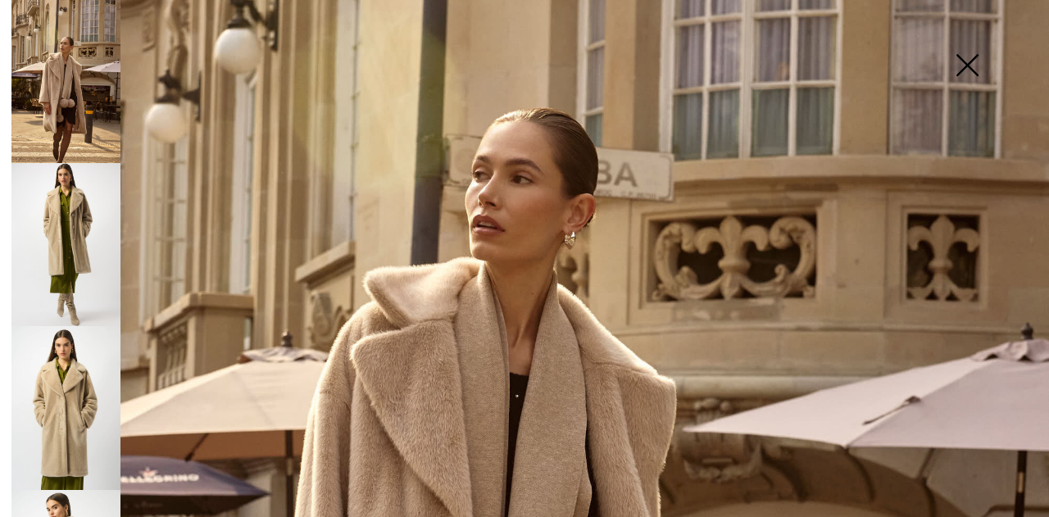
click at [63, 223] on img at bounding box center [65, 244] width 109 height 163
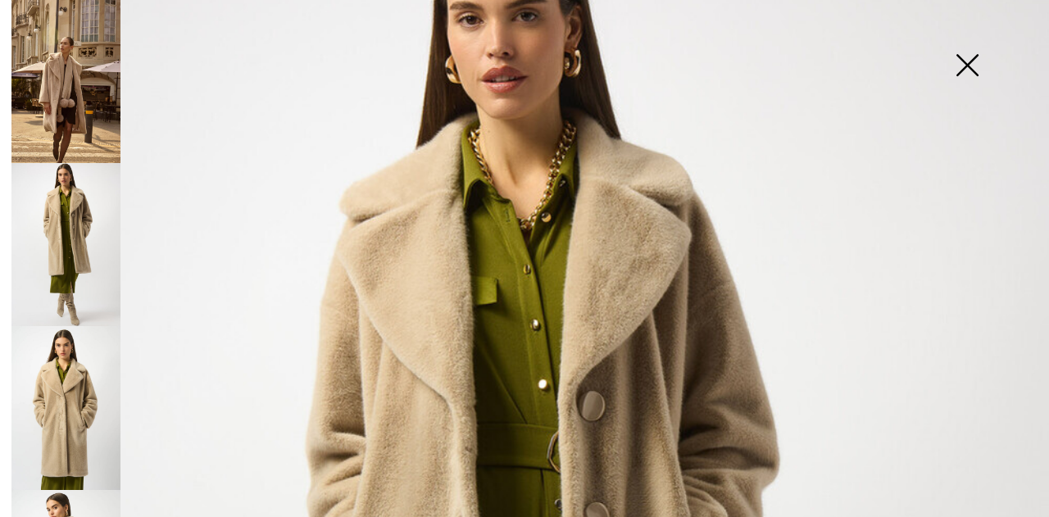
scroll to position [82, 0]
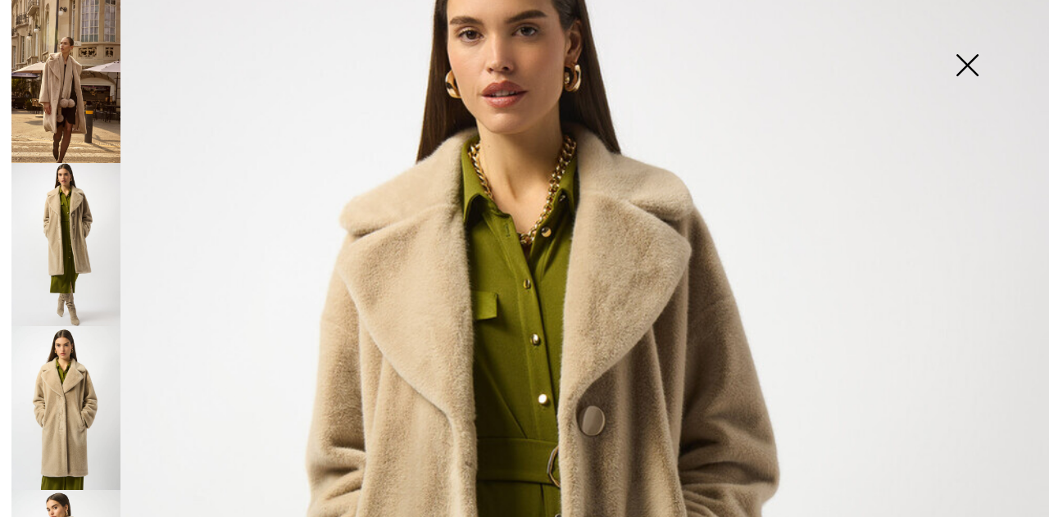
click at [70, 371] on img at bounding box center [65, 407] width 109 height 163
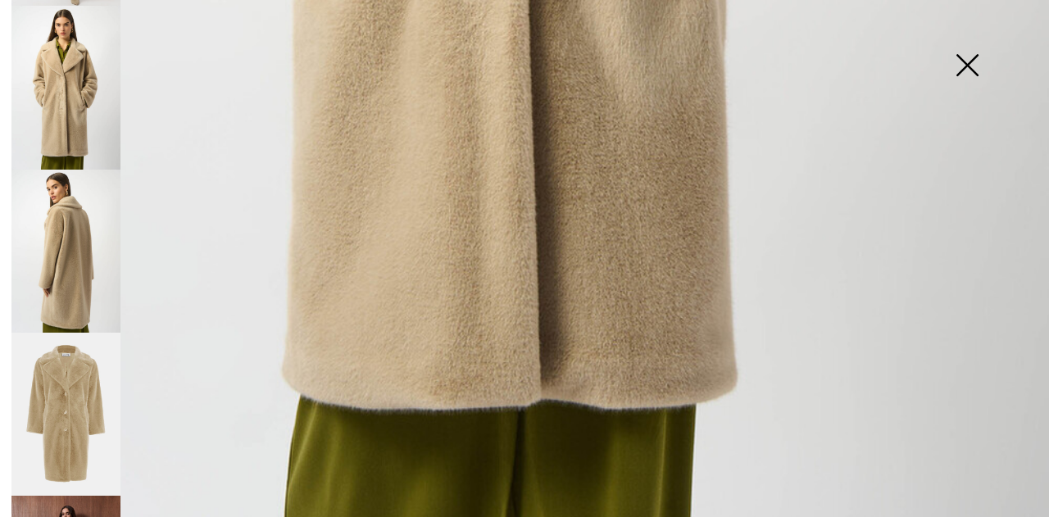
scroll to position [328, 0]
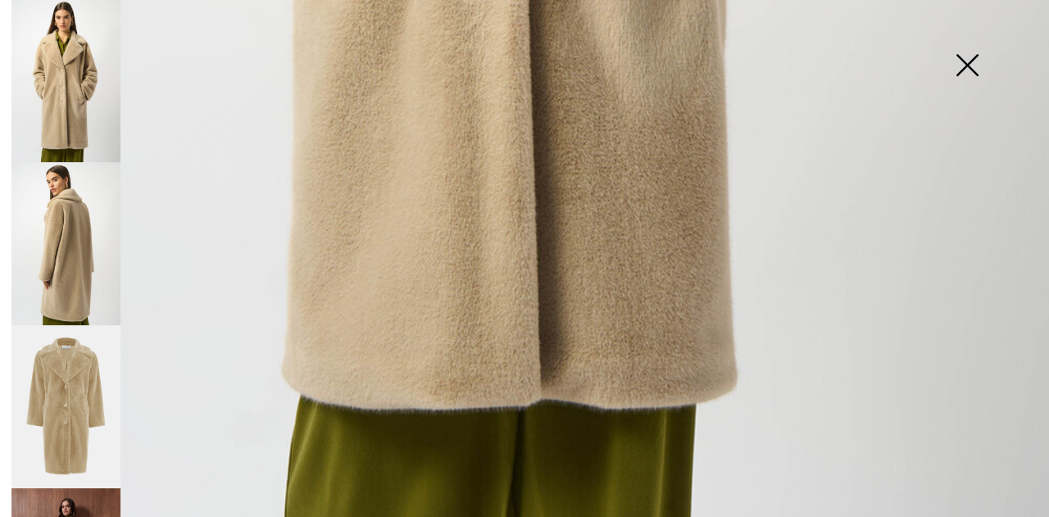
click at [86, 226] on img at bounding box center [65, 243] width 109 height 163
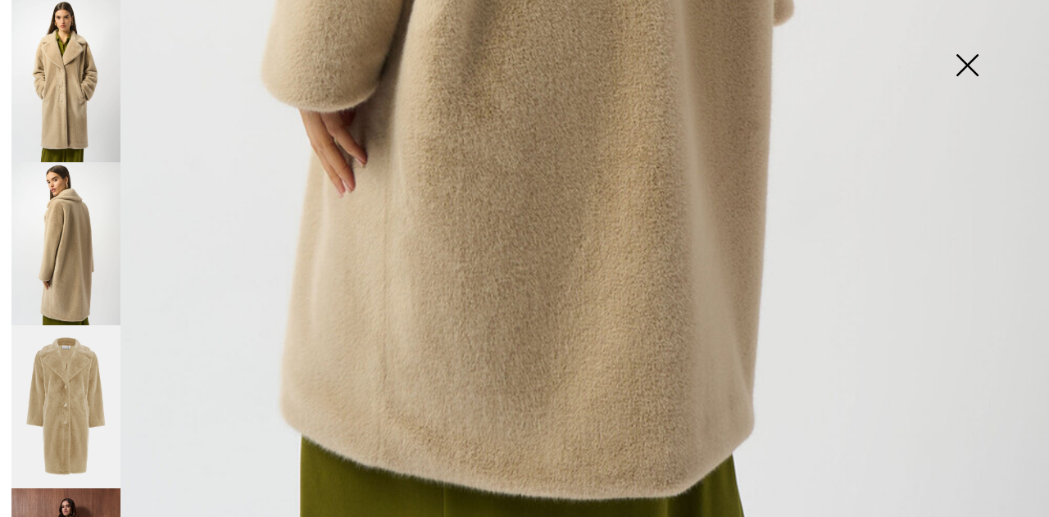
click at [70, 402] on img at bounding box center [65, 407] width 109 height 164
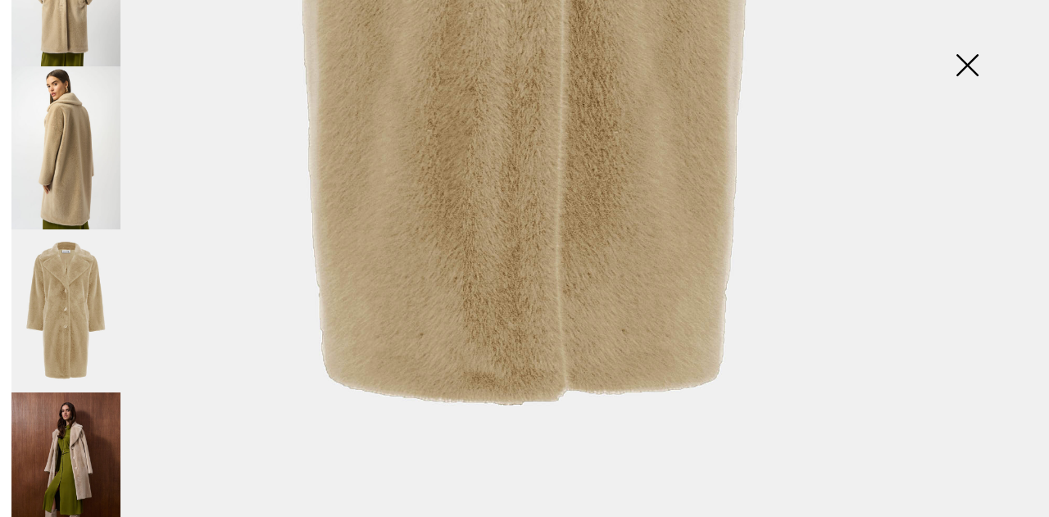
scroll to position [426, 0]
click at [67, 411] on img at bounding box center [65, 472] width 109 height 164
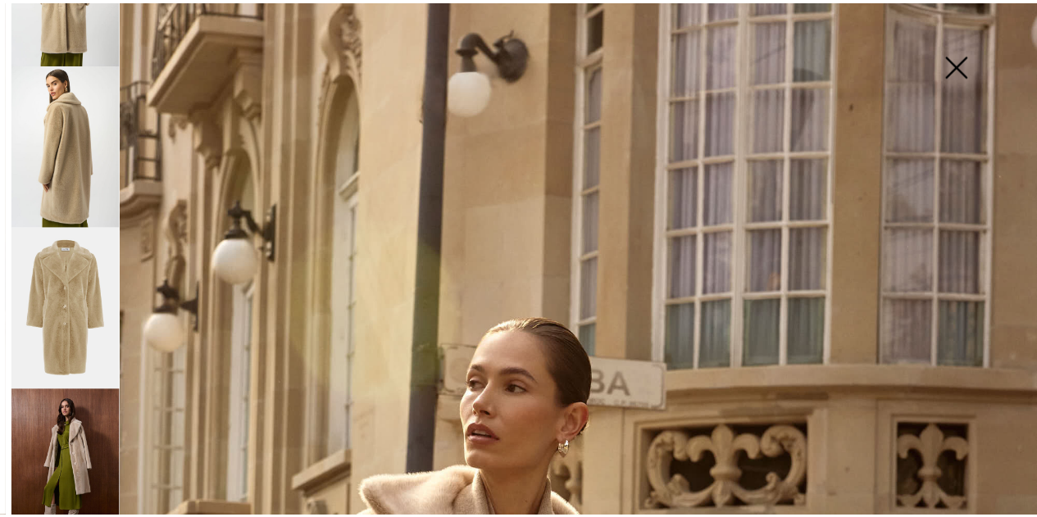
scroll to position [0, 0]
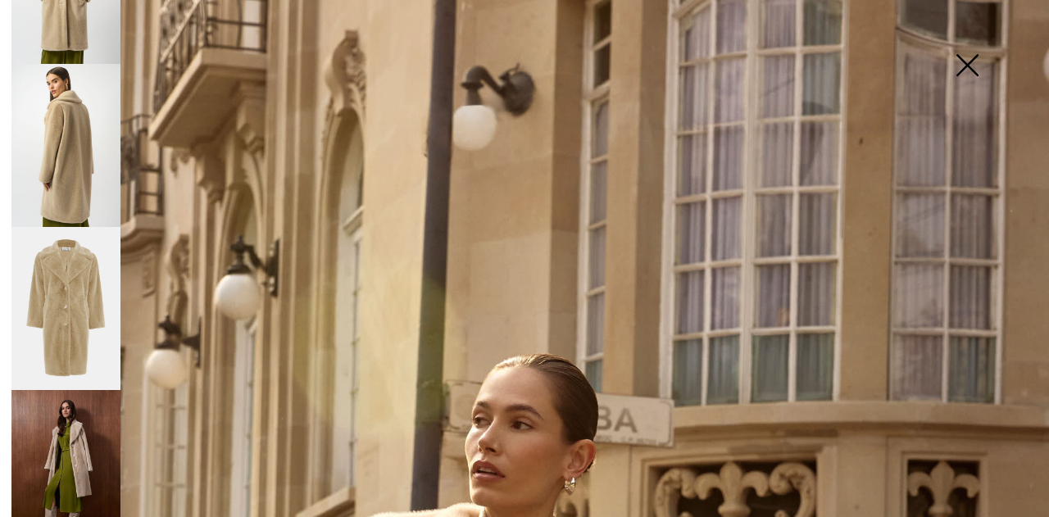
click at [975, 65] on img at bounding box center [967, 67] width 82 height 84
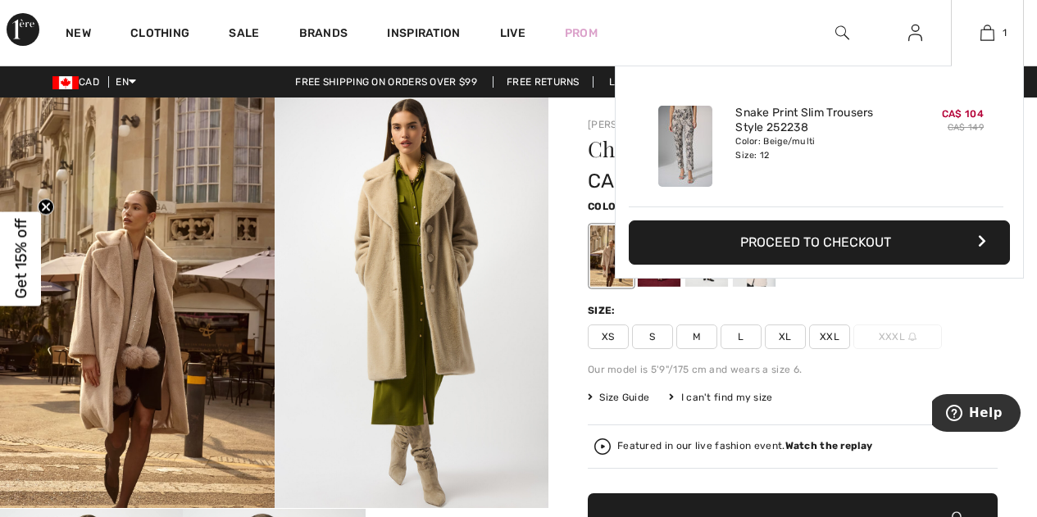
click at [966, 301] on div "Added to Bag Joseph Ribkoff Snake Print Slim Trousers Style 252238 CA$ 104 CA$ …" at bounding box center [819, 211] width 409 height 291
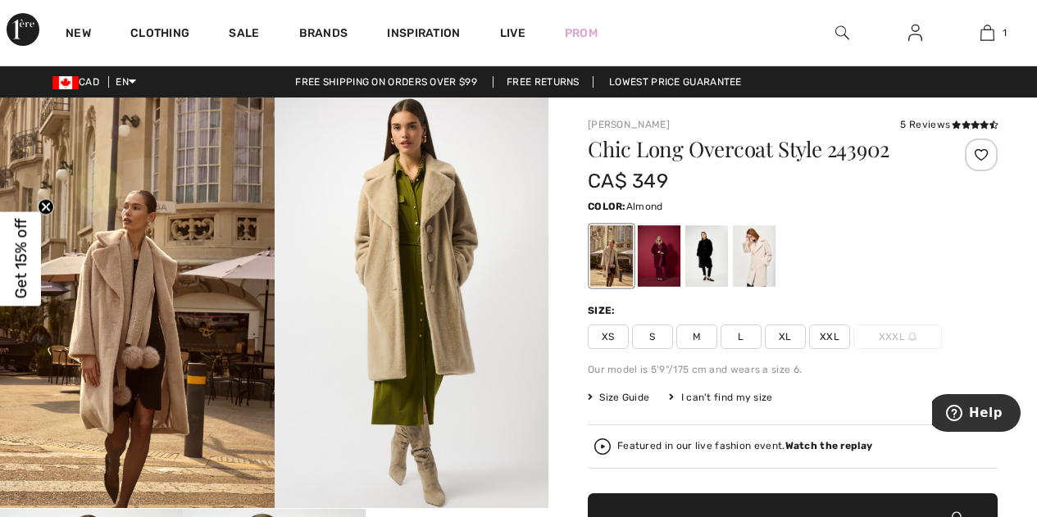
click at [629, 395] on span "Size Guide" at bounding box center [618, 397] width 61 height 15
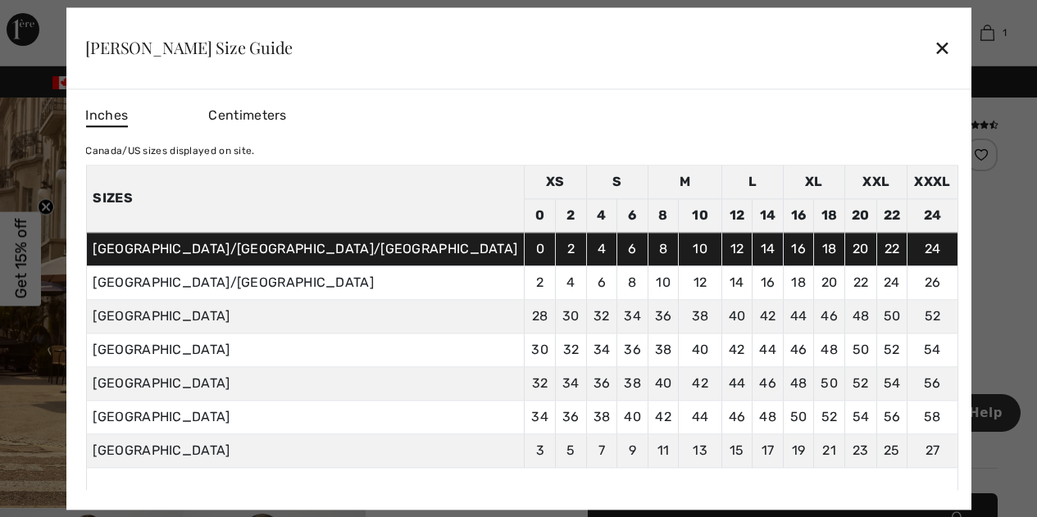
click at [934, 49] on div "✕" at bounding box center [942, 48] width 17 height 34
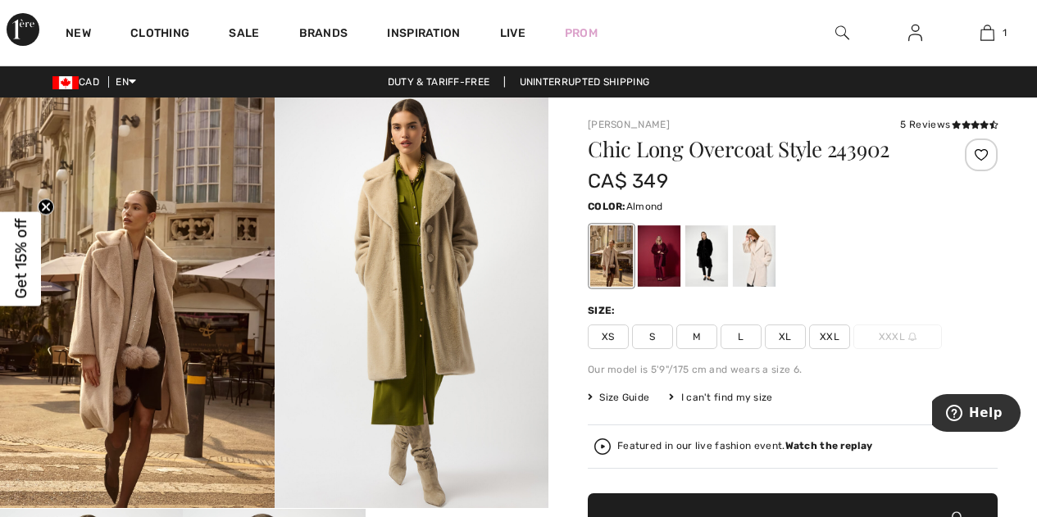
click at [784, 334] on span "XL" at bounding box center [785, 337] width 41 height 25
click at [660, 260] on div at bounding box center [659, 255] width 43 height 61
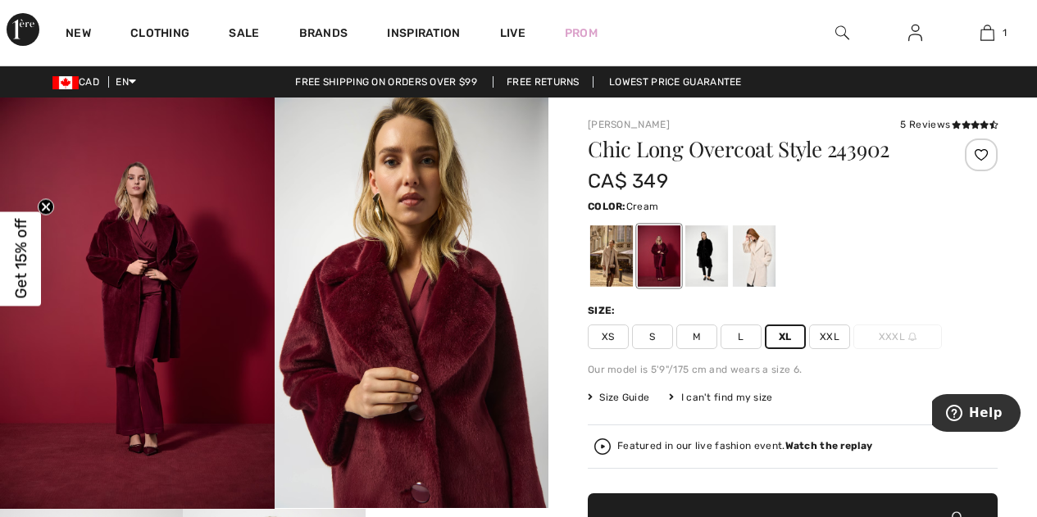
click at [765, 264] on div at bounding box center [754, 255] width 43 height 61
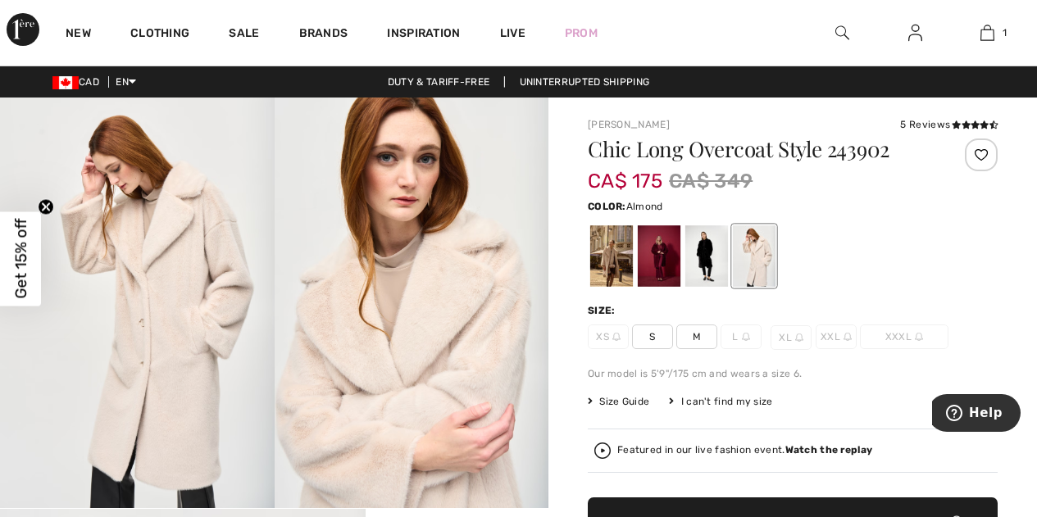
click at [603, 257] on div at bounding box center [611, 255] width 43 height 61
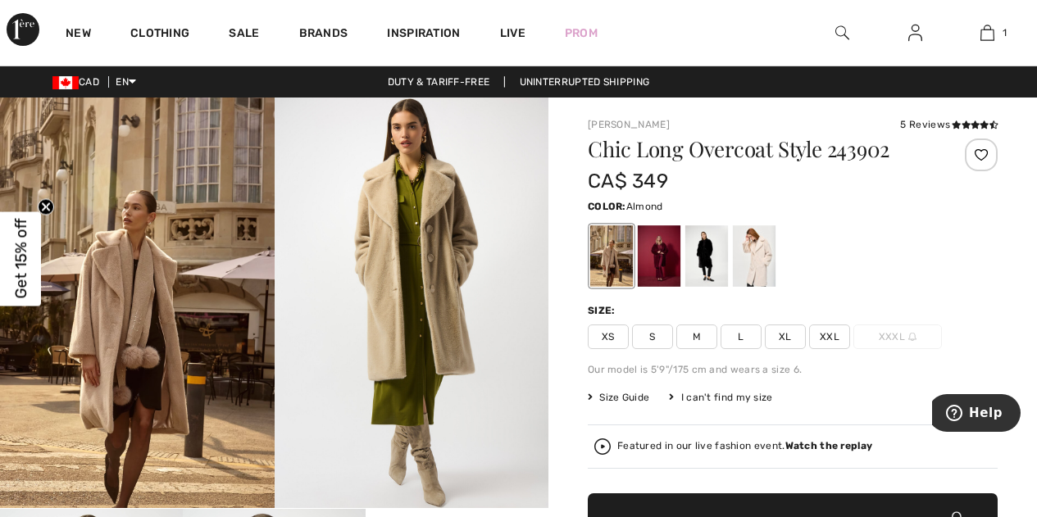
click at [611, 232] on div at bounding box center [611, 255] width 43 height 61
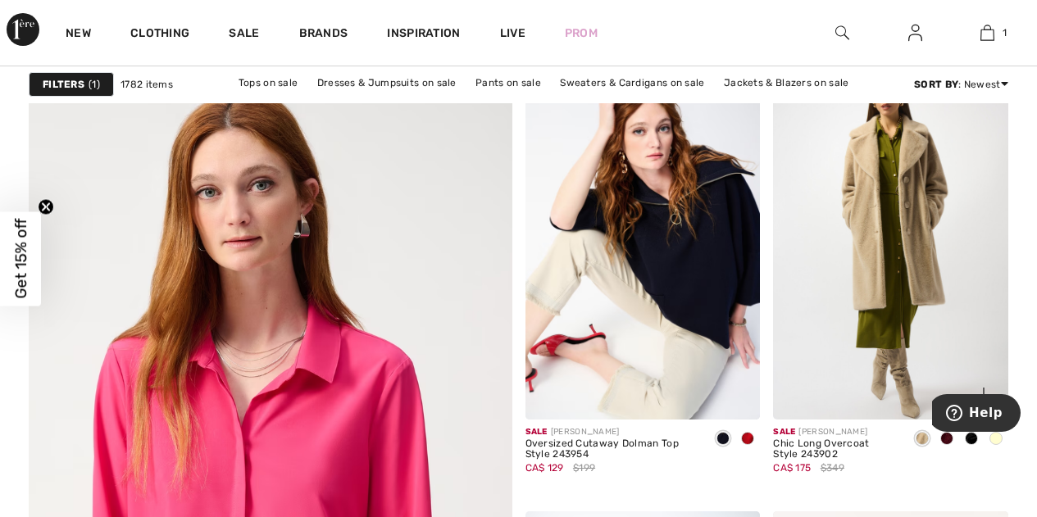
click at [875, 237] on img at bounding box center [890, 243] width 235 height 352
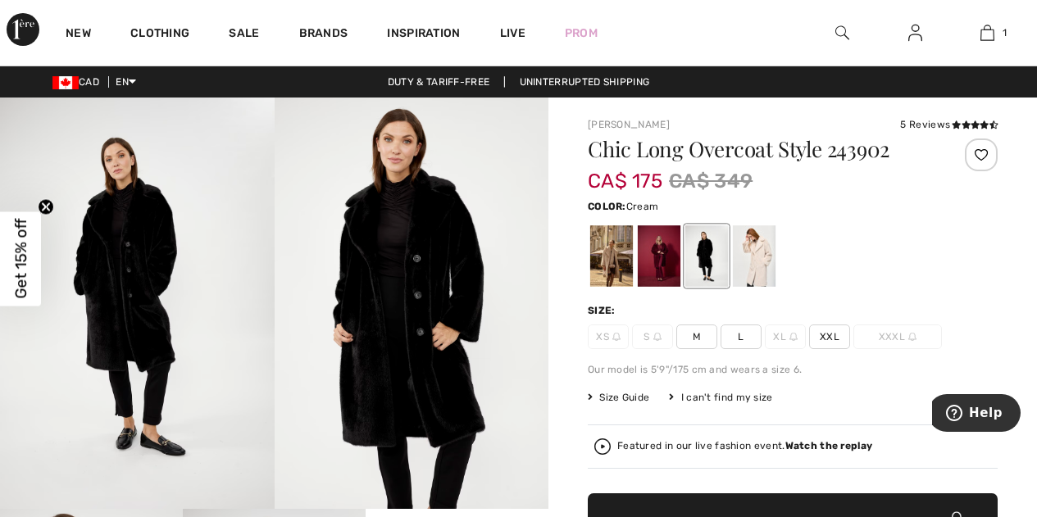
click at [750, 257] on div at bounding box center [754, 255] width 43 height 61
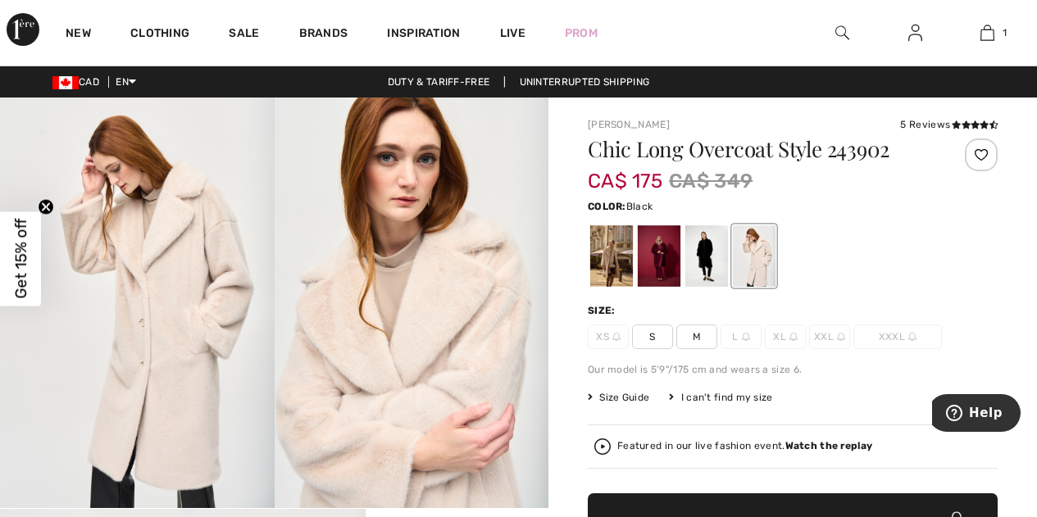
click at [705, 255] on div at bounding box center [706, 255] width 43 height 61
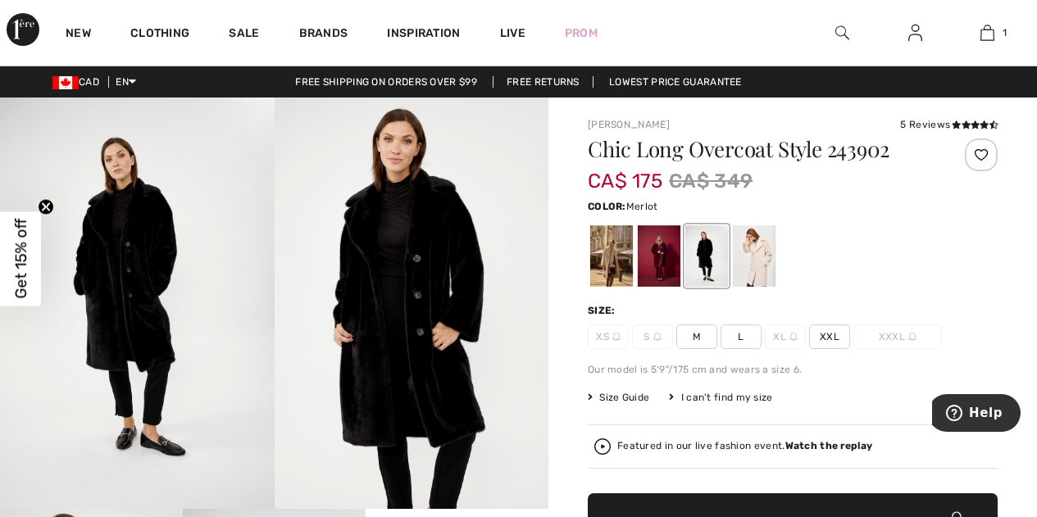
click at [652, 254] on div at bounding box center [659, 255] width 43 height 61
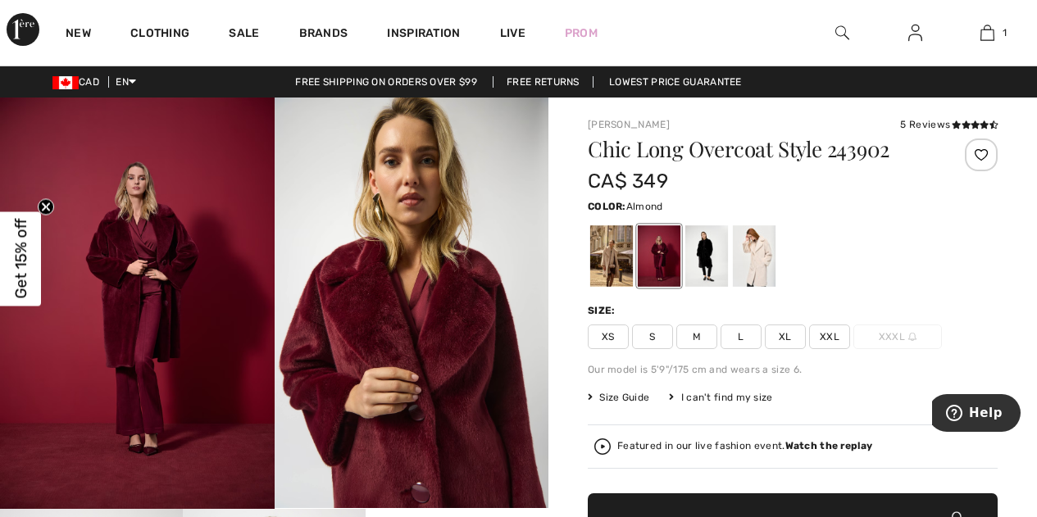
click at [612, 253] on div at bounding box center [611, 255] width 43 height 61
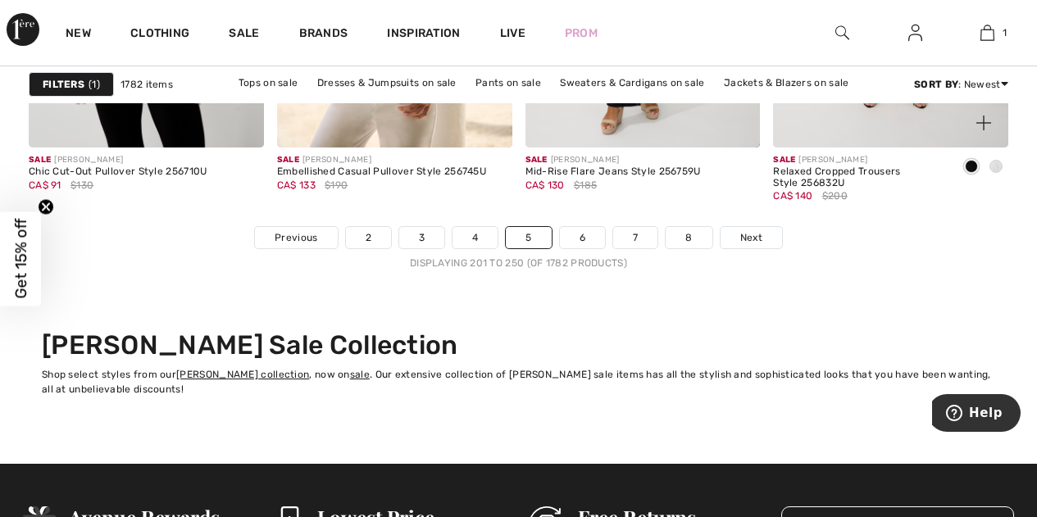
scroll to position [6803, 0]
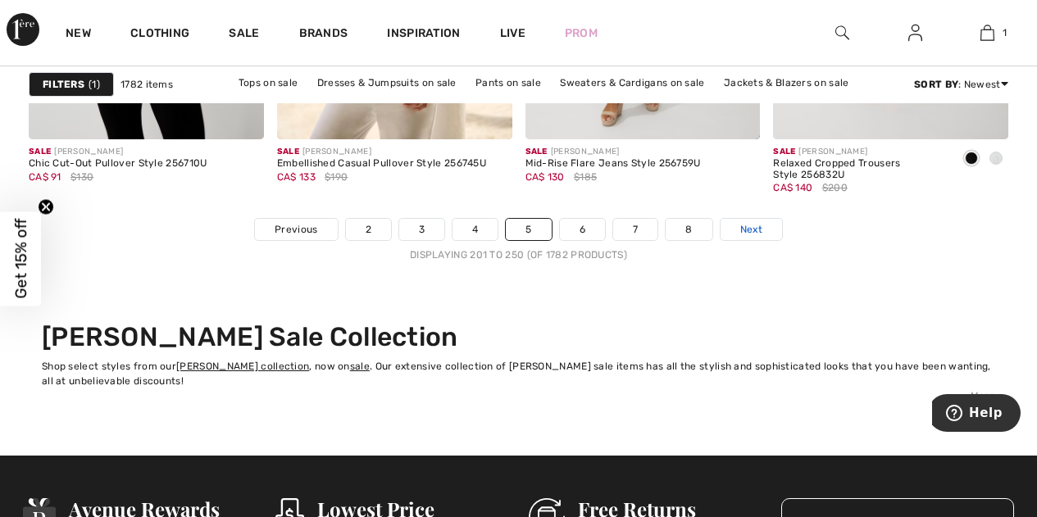
click at [756, 231] on span "Next" at bounding box center [751, 229] width 22 height 15
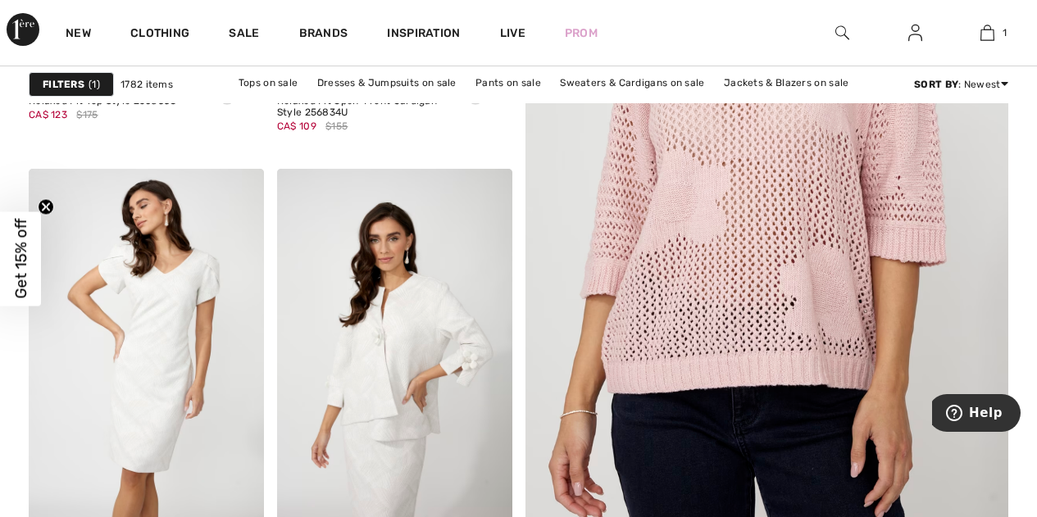
scroll to position [574, 0]
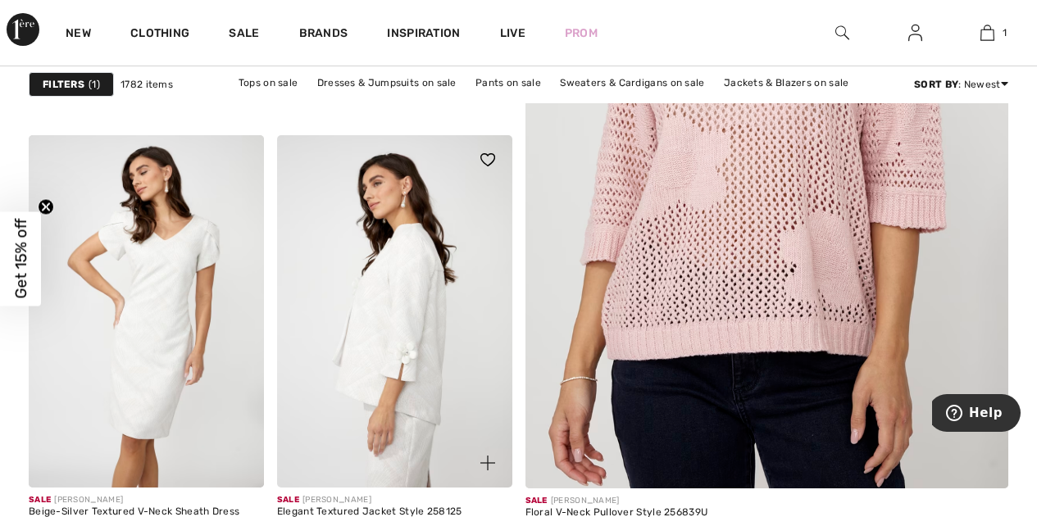
click at [376, 311] on img at bounding box center [394, 311] width 235 height 352
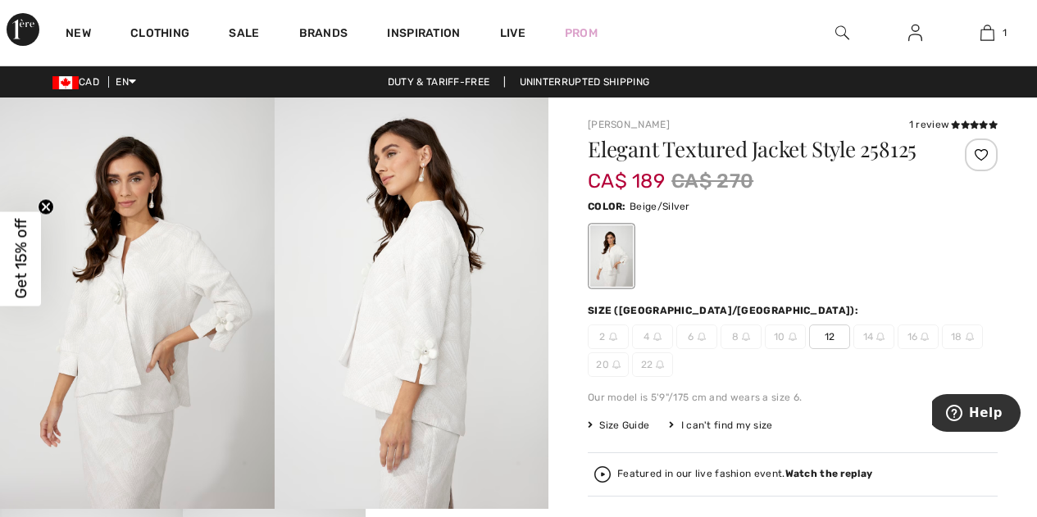
click at [168, 280] on img at bounding box center [137, 303] width 275 height 411
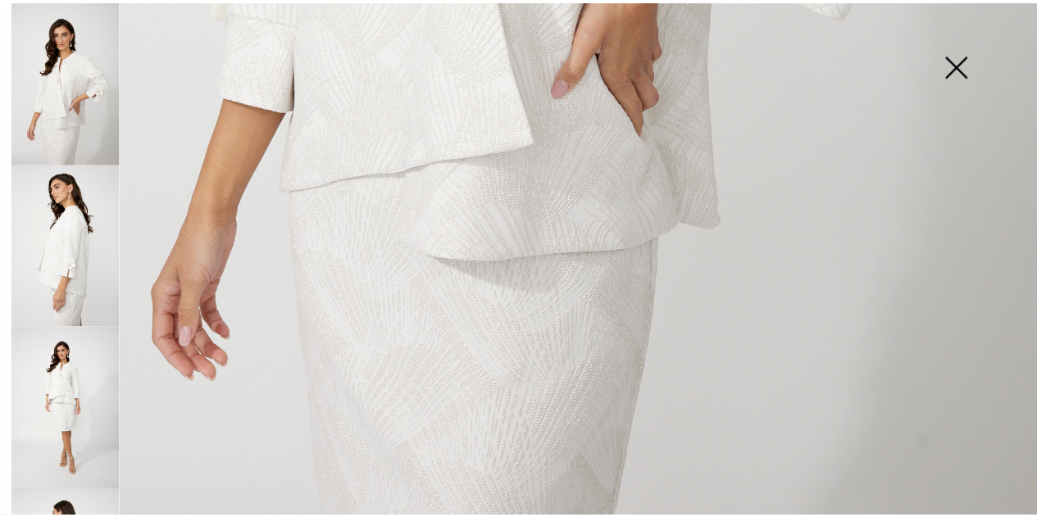
scroll to position [956, 0]
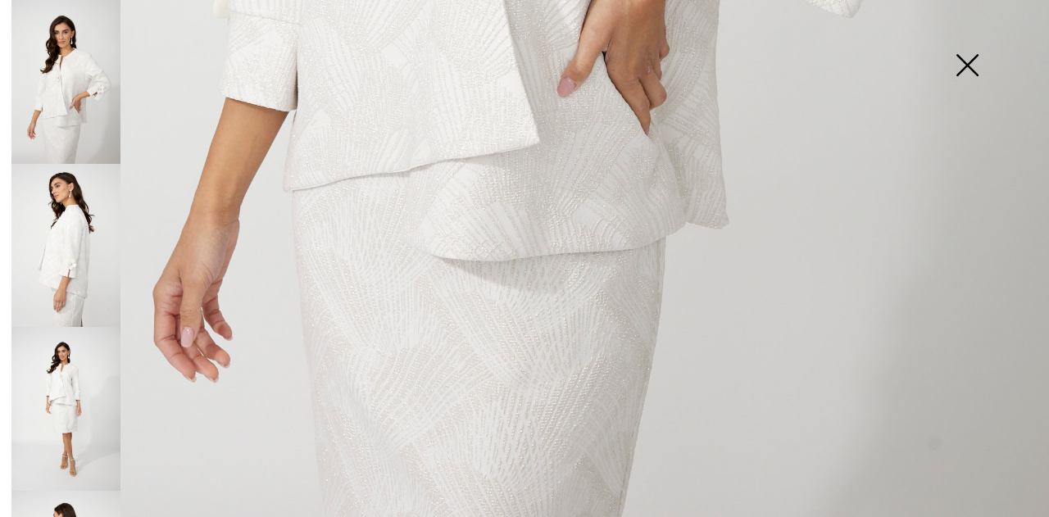
click at [970, 60] on img at bounding box center [967, 67] width 82 height 84
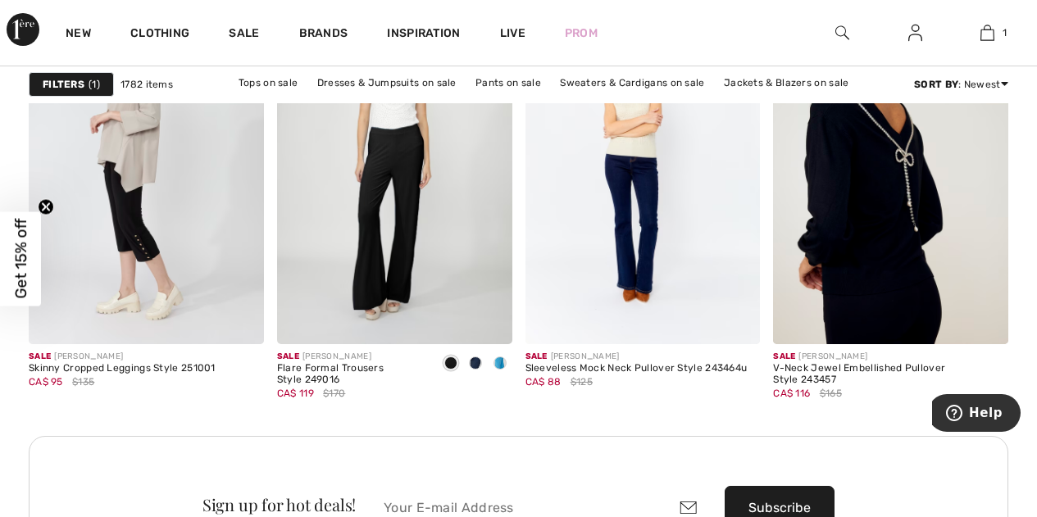
scroll to position [3115, 0]
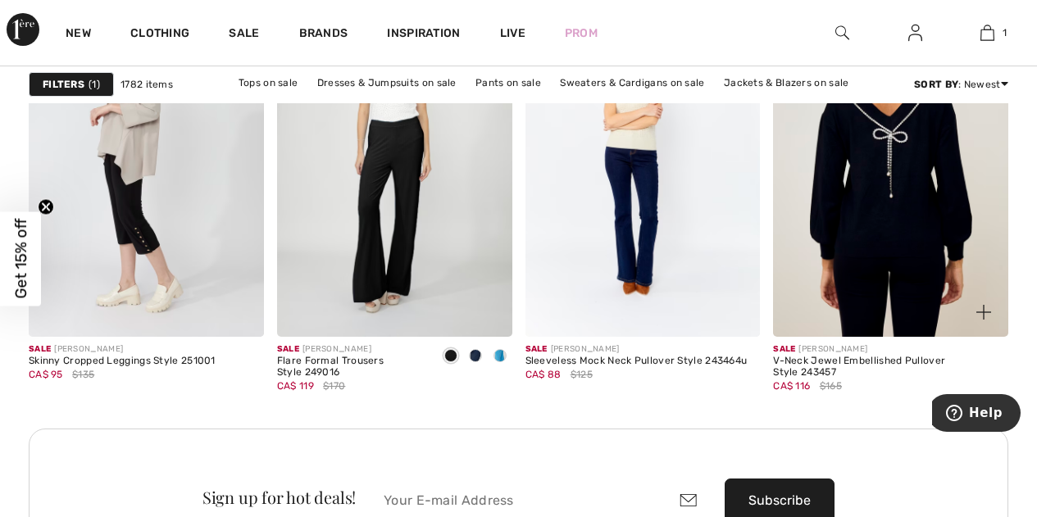
click at [871, 181] on img at bounding box center [890, 160] width 235 height 352
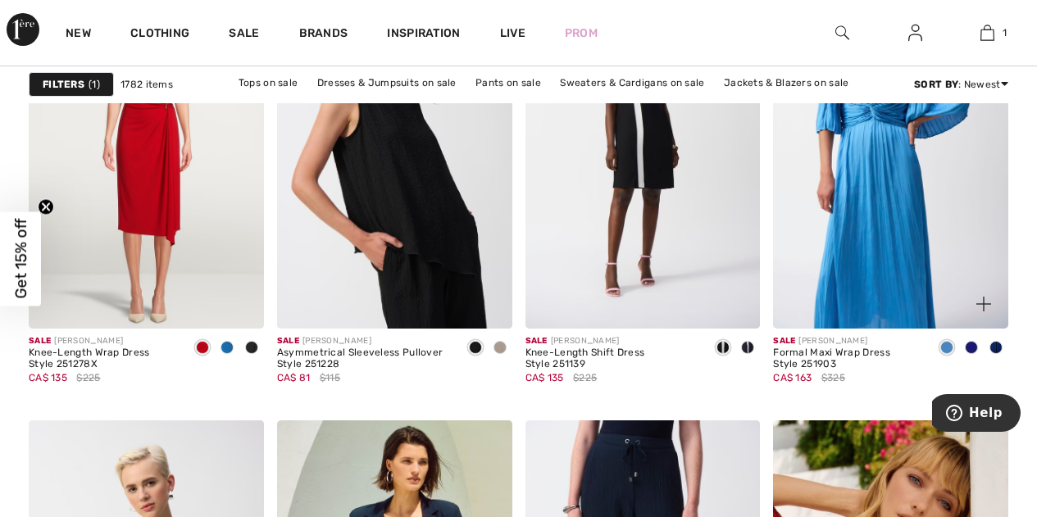
scroll to position [4672, 0]
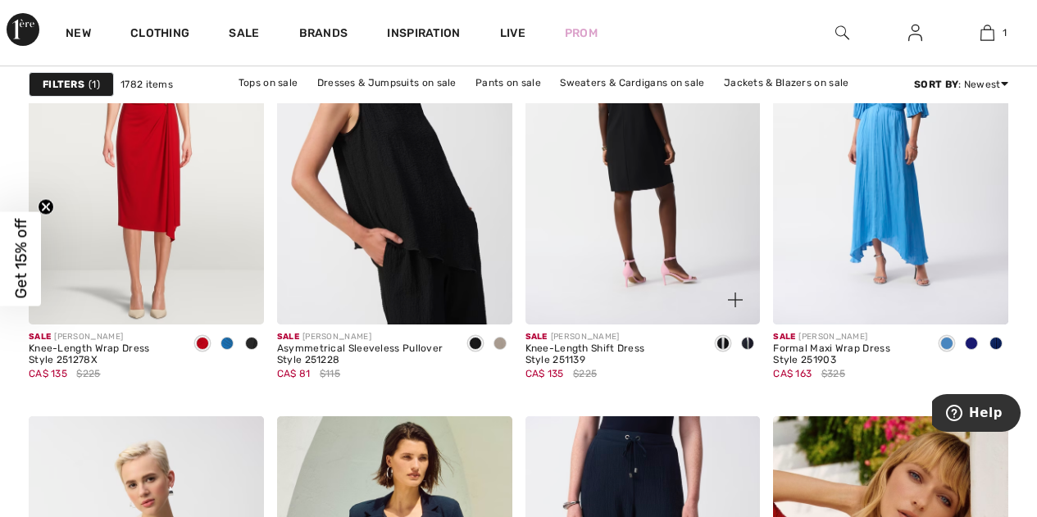
click at [637, 161] on img at bounding box center [642, 148] width 235 height 352
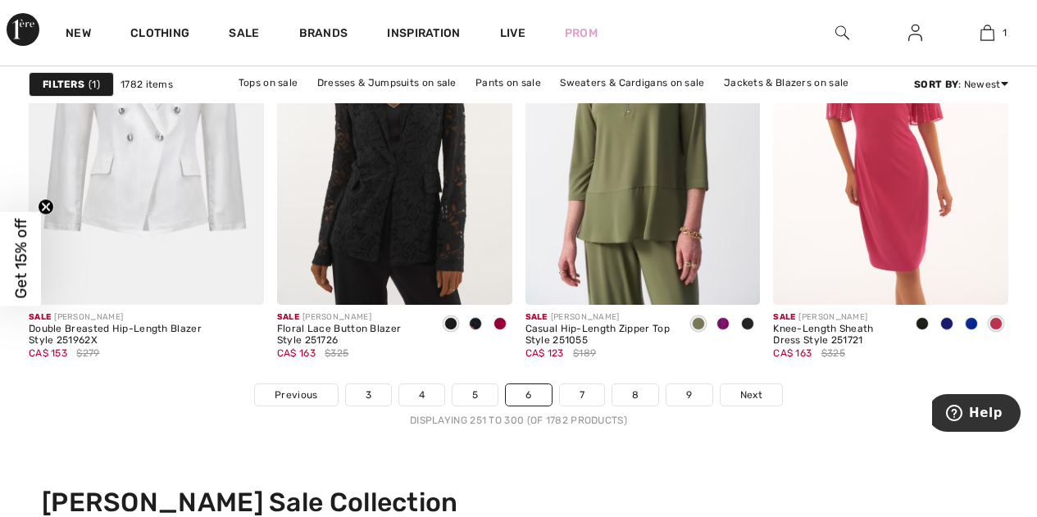
scroll to position [6639, 0]
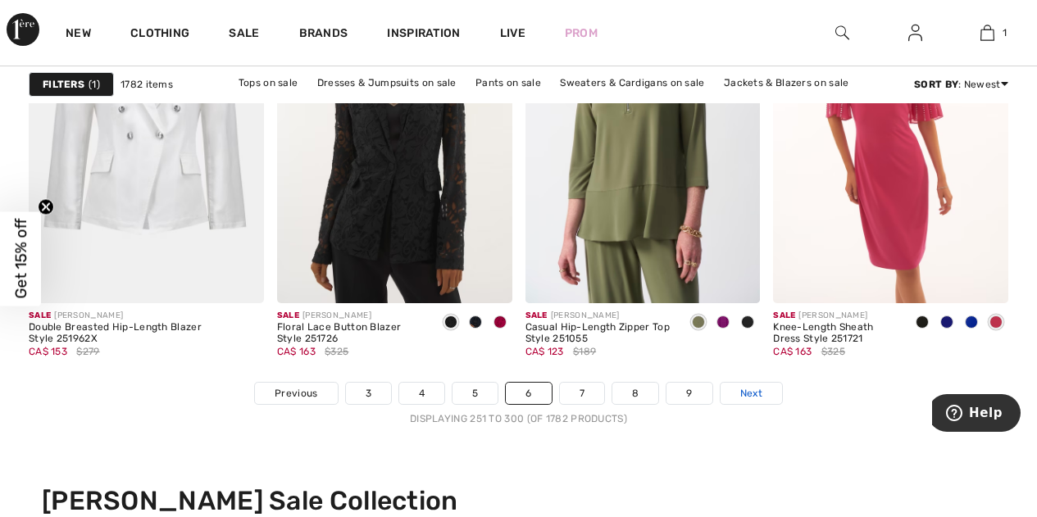
click at [737, 389] on link "Next" at bounding box center [751, 393] width 61 height 21
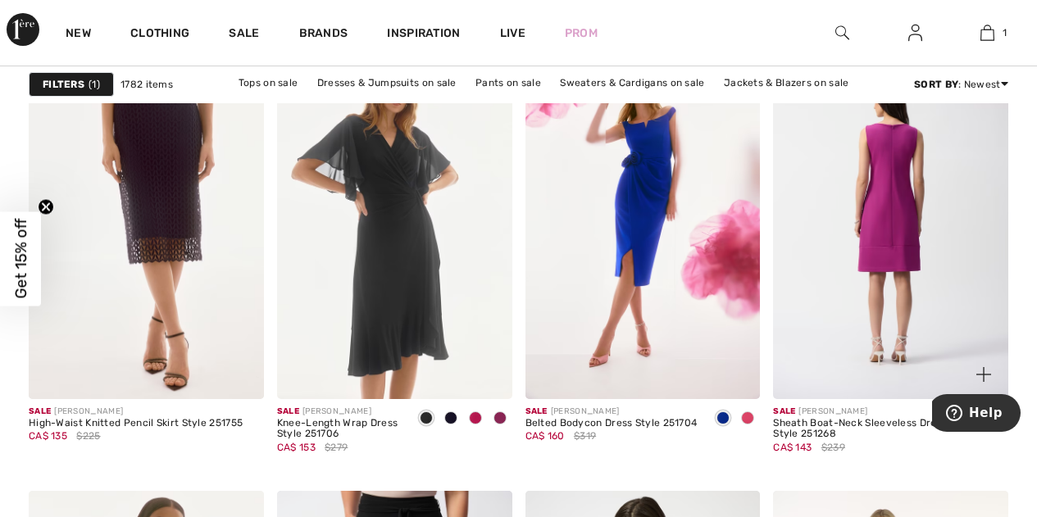
scroll to position [5656, 0]
click at [889, 233] on img at bounding box center [890, 221] width 235 height 352
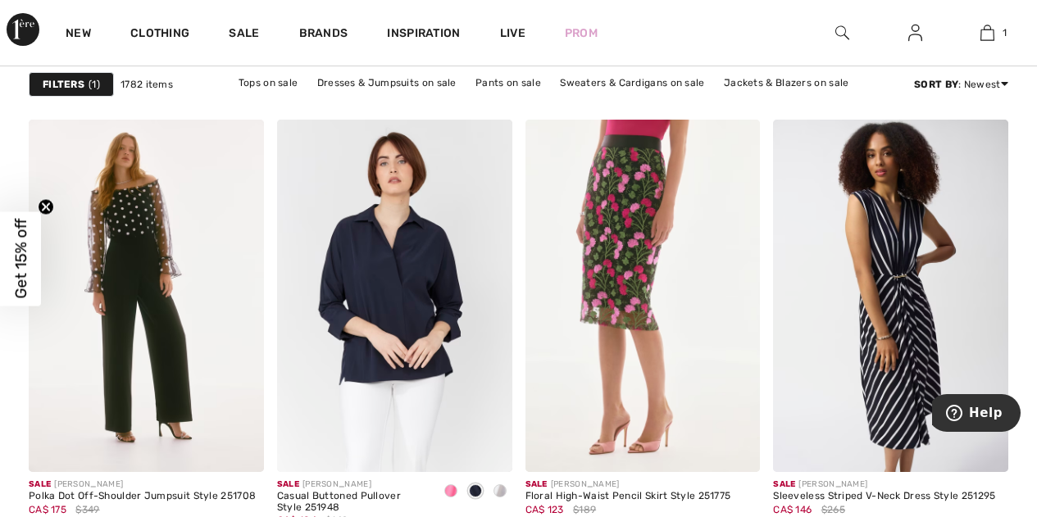
scroll to position [6475, 0]
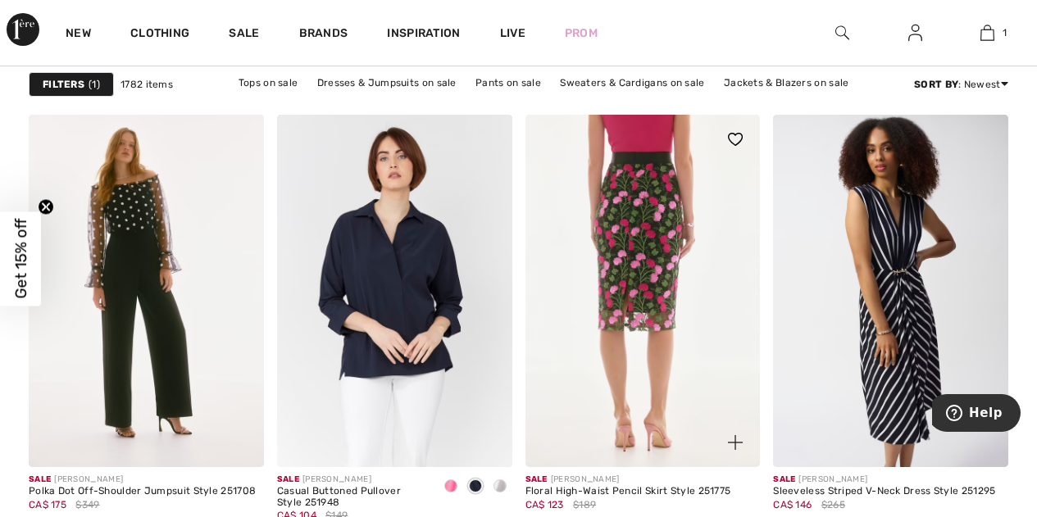
click at [638, 215] on img at bounding box center [642, 291] width 235 height 352
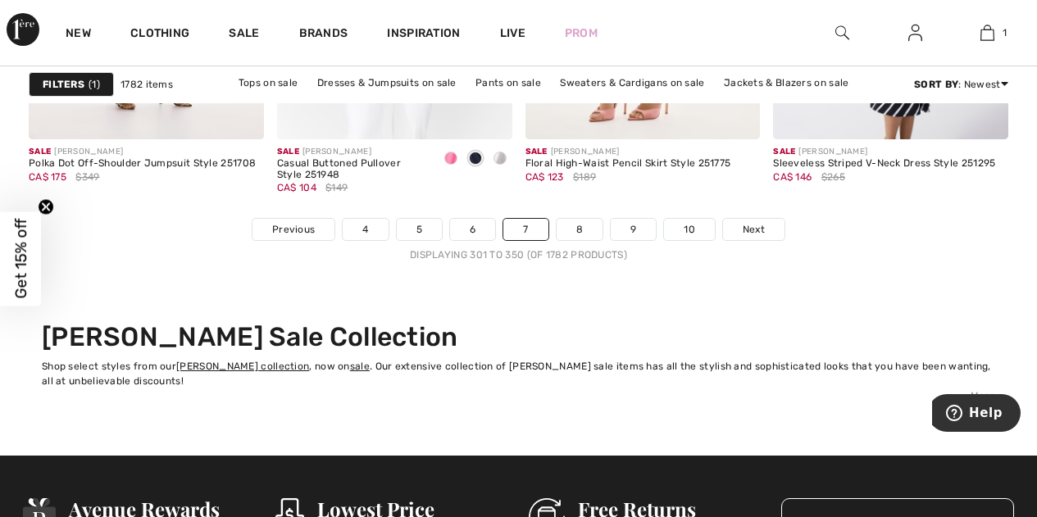
scroll to position [6885, 0]
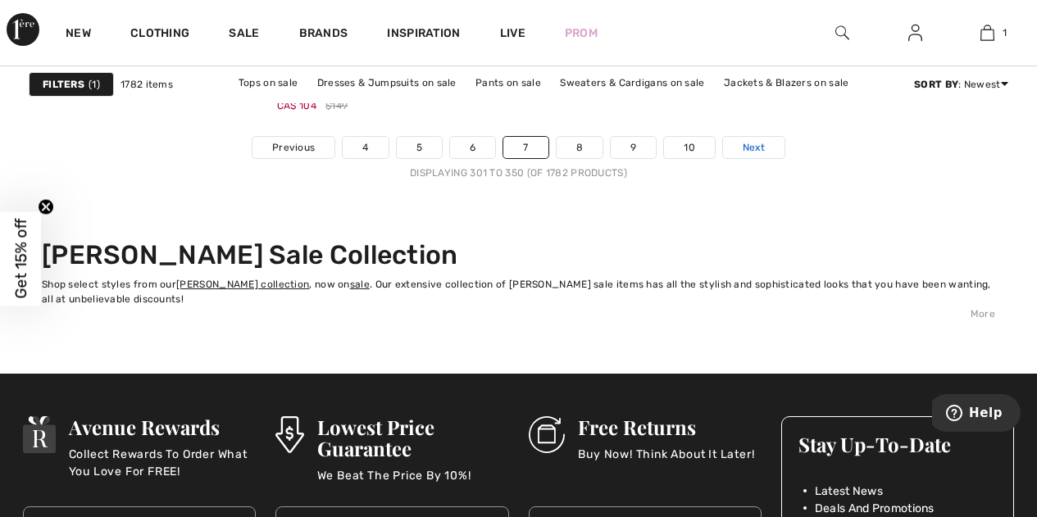
click at [754, 146] on span "Next" at bounding box center [754, 147] width 22 height 15
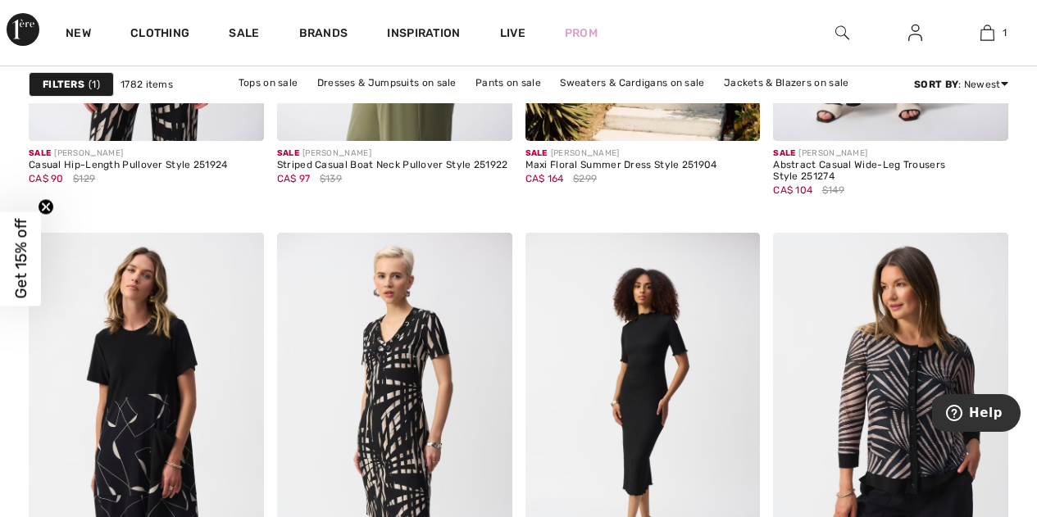
scroll to position [2459, 0]
